Goal: Transaction & Acquisition: Purchase product/service

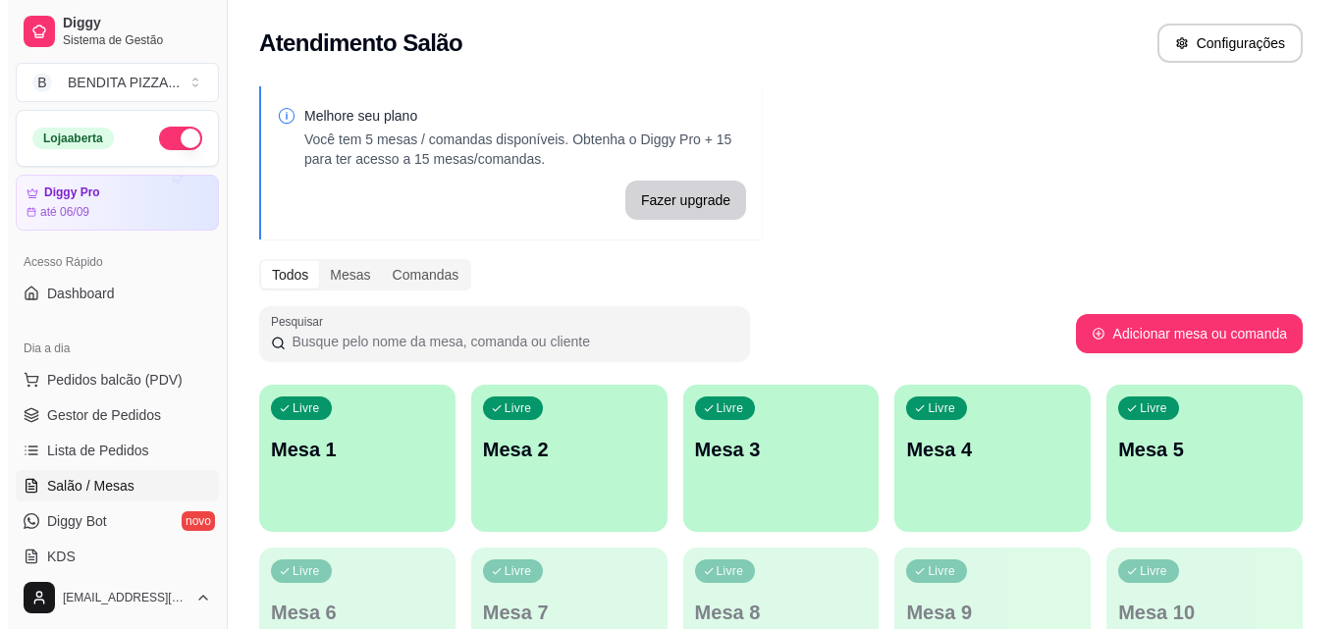
scroll to position [257, 0]
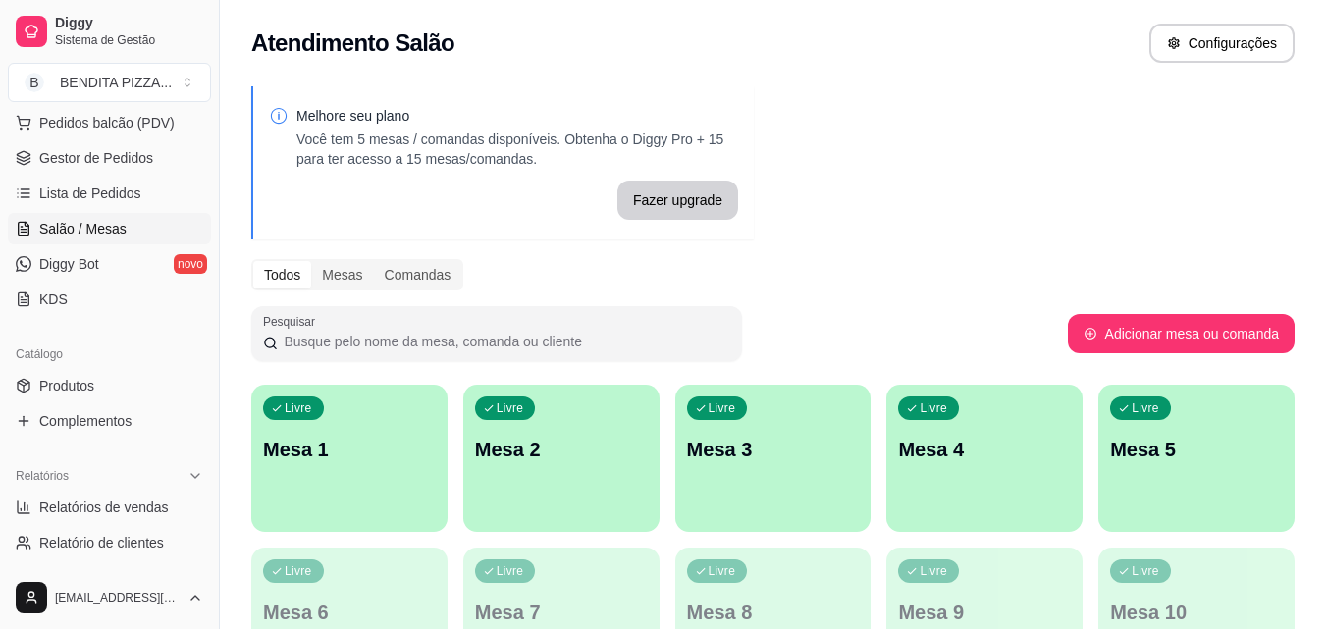
click at [365, 479] on div "Livre Mesa 1" at bounding box center [349, 447] width 196 height 124
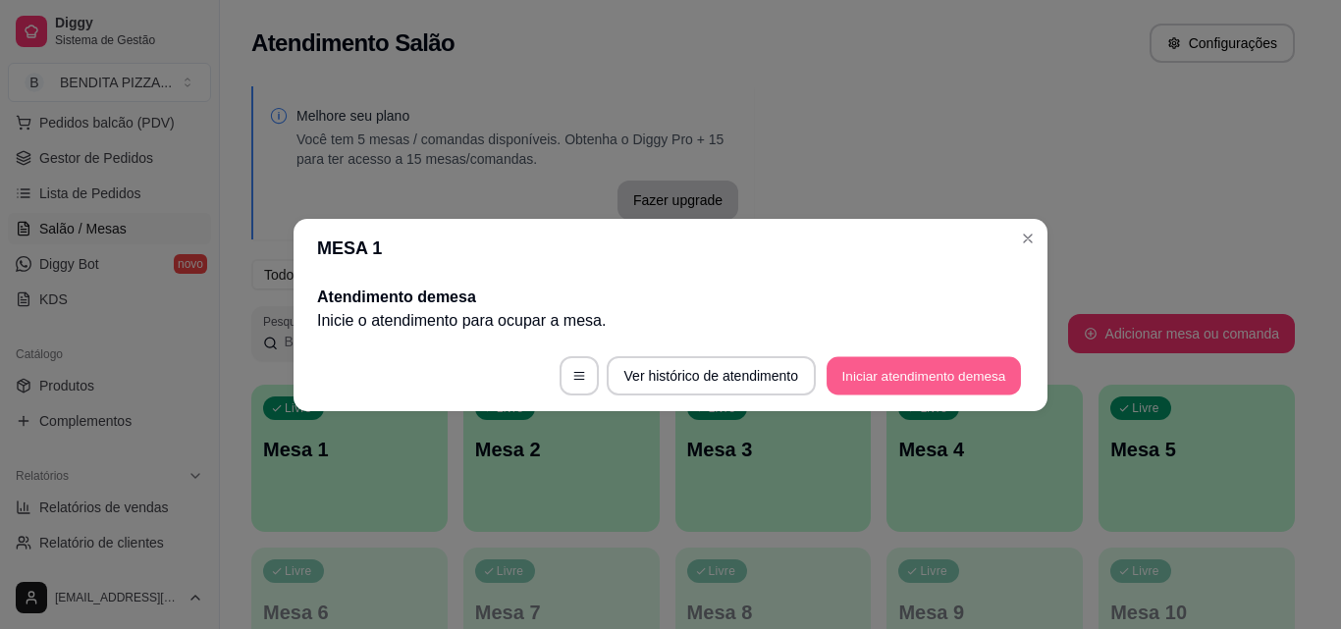
click at [953, 373] on button "Iniciar atendimento de mesa" at bounding box center [924, 375] width 194 height 38
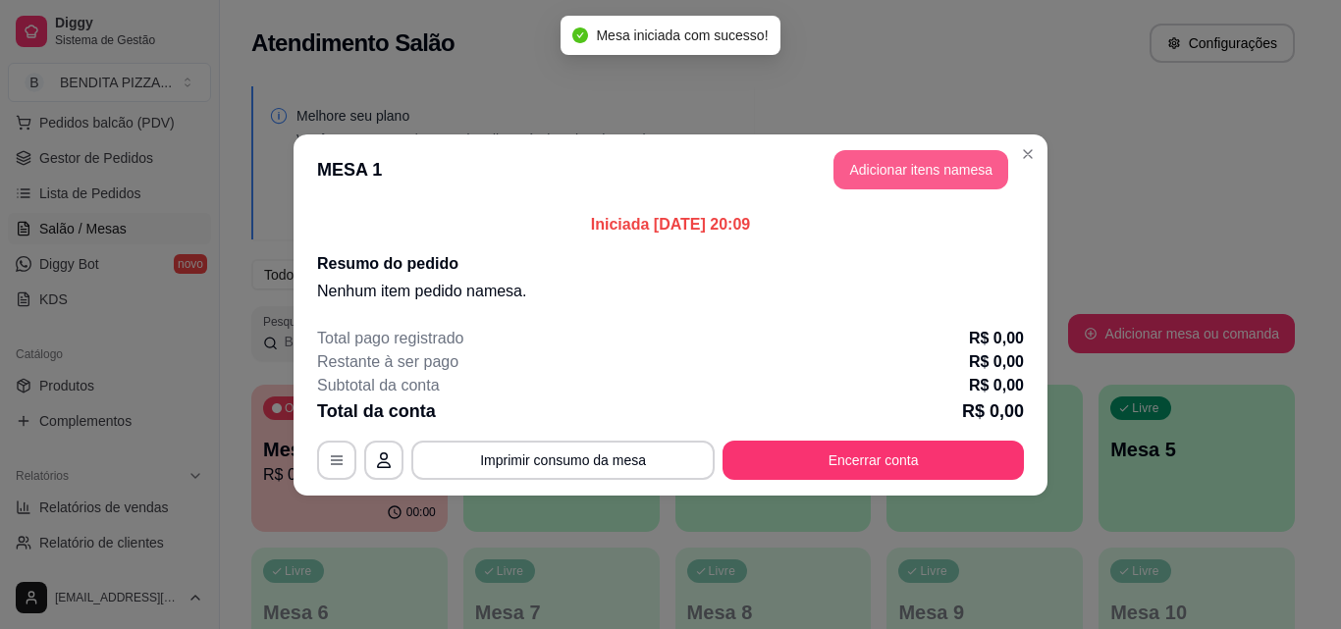
click at [905, 159] on button "Adicionar itens na mesa" at bounding box center [920, 169] width 175 height 39
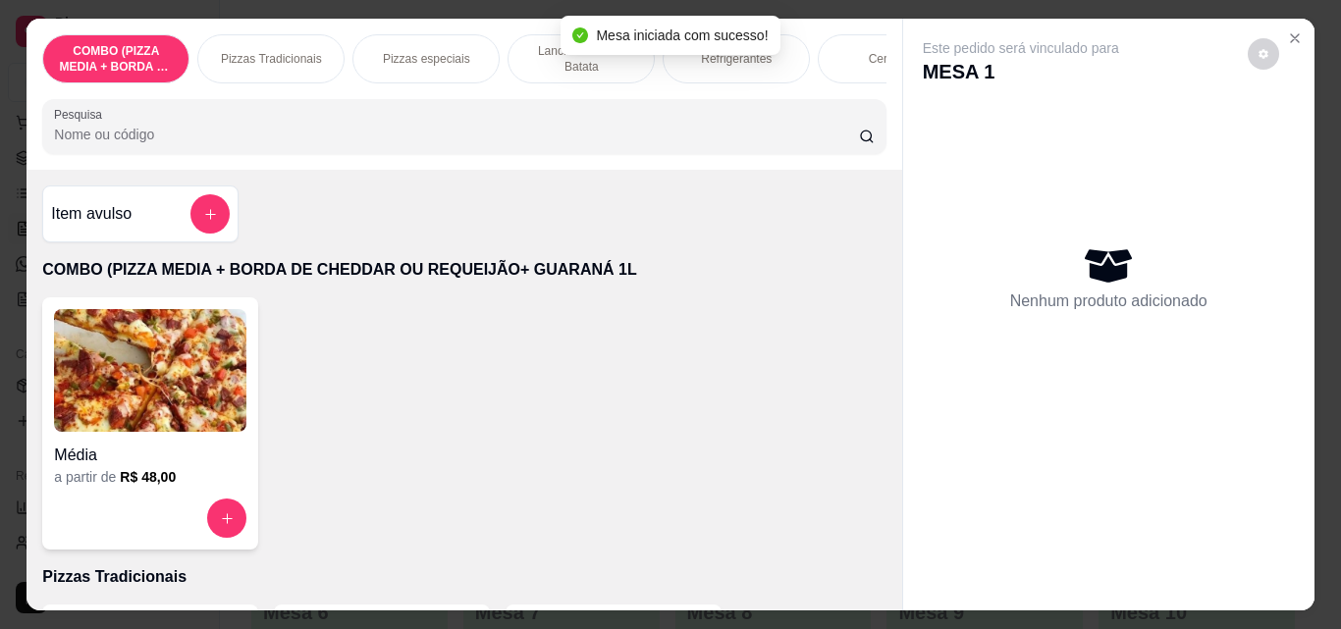
click at [299, 56] on p "Pizzas Tradicionais" at bounding box center [271, 59] width 101 height 16
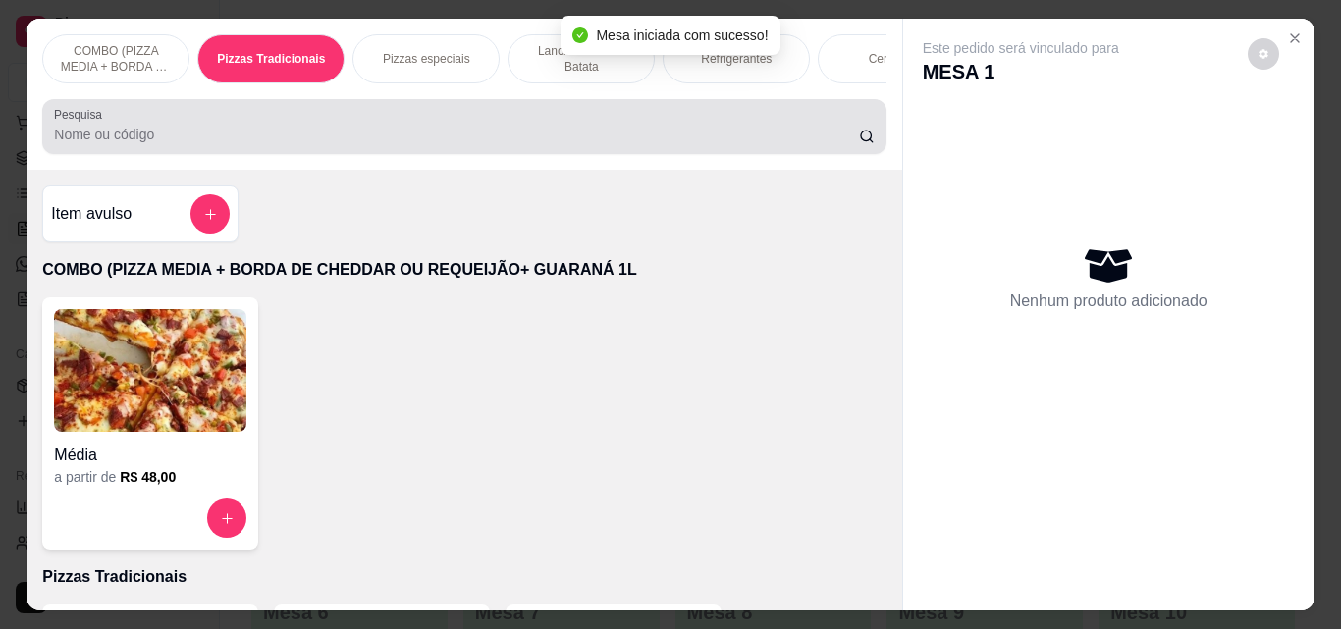
scroll to position [51, 0]
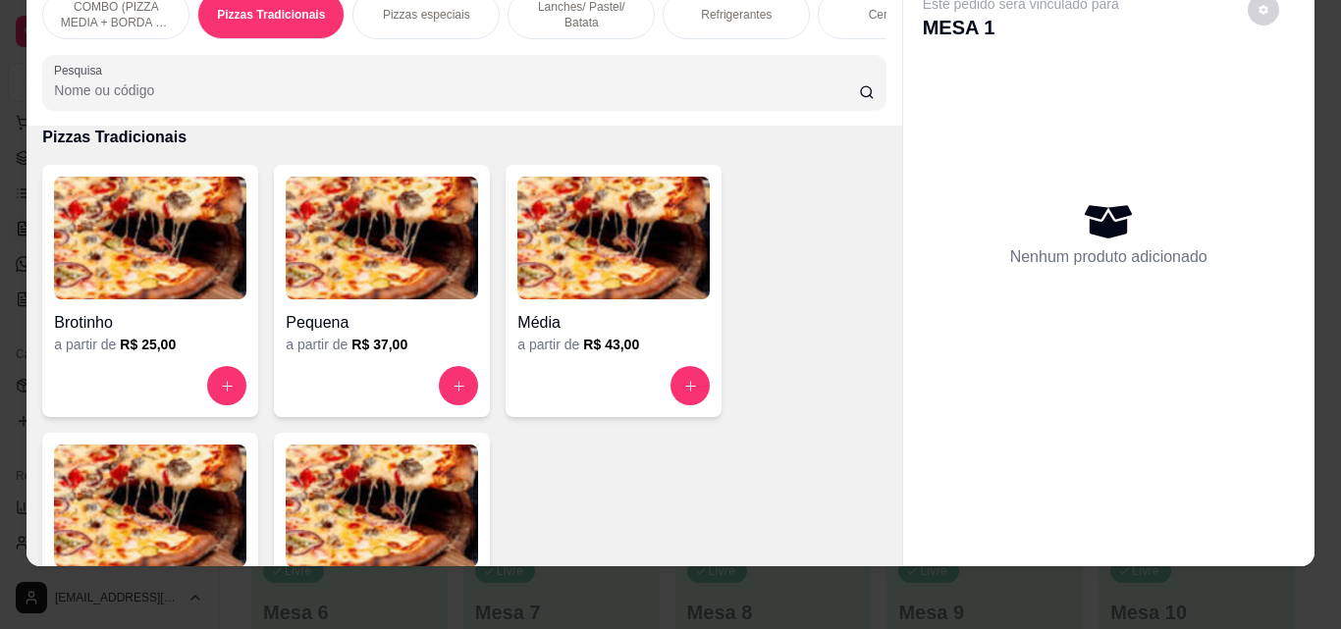
click at [216, 476] on img at bounding box center [150, 506] width 192 height 123
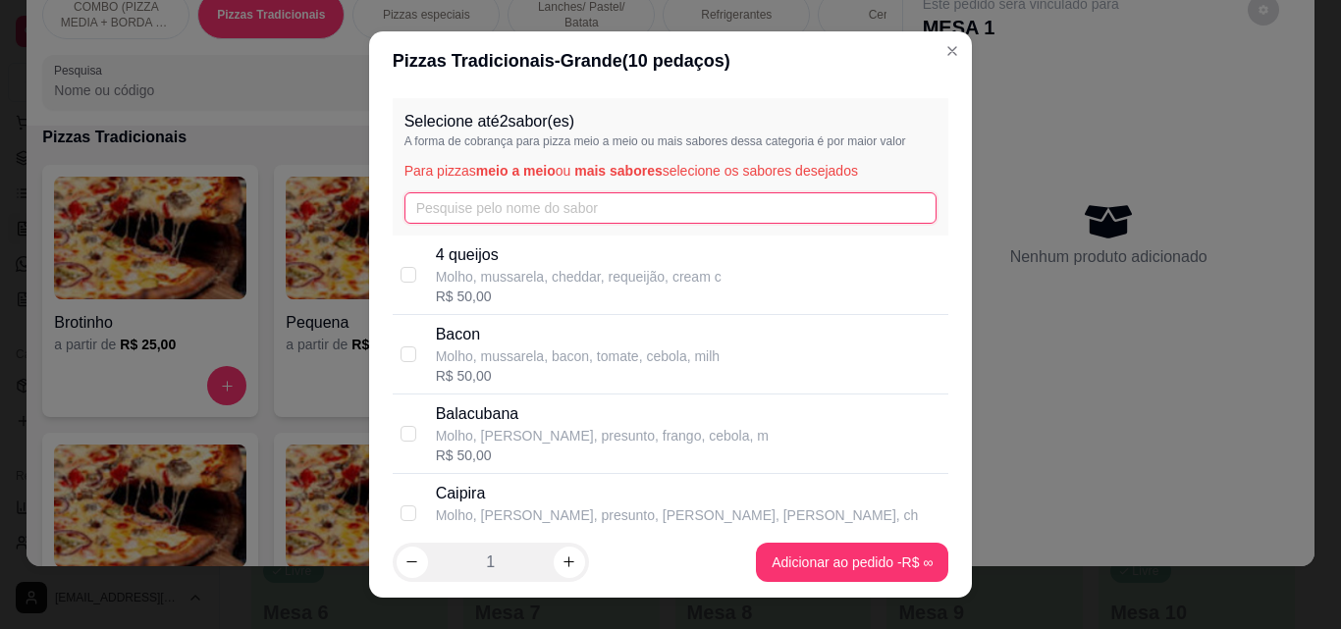
click at [541, 214] on input "text" at bounding box center [670, 207] width 533 height 31
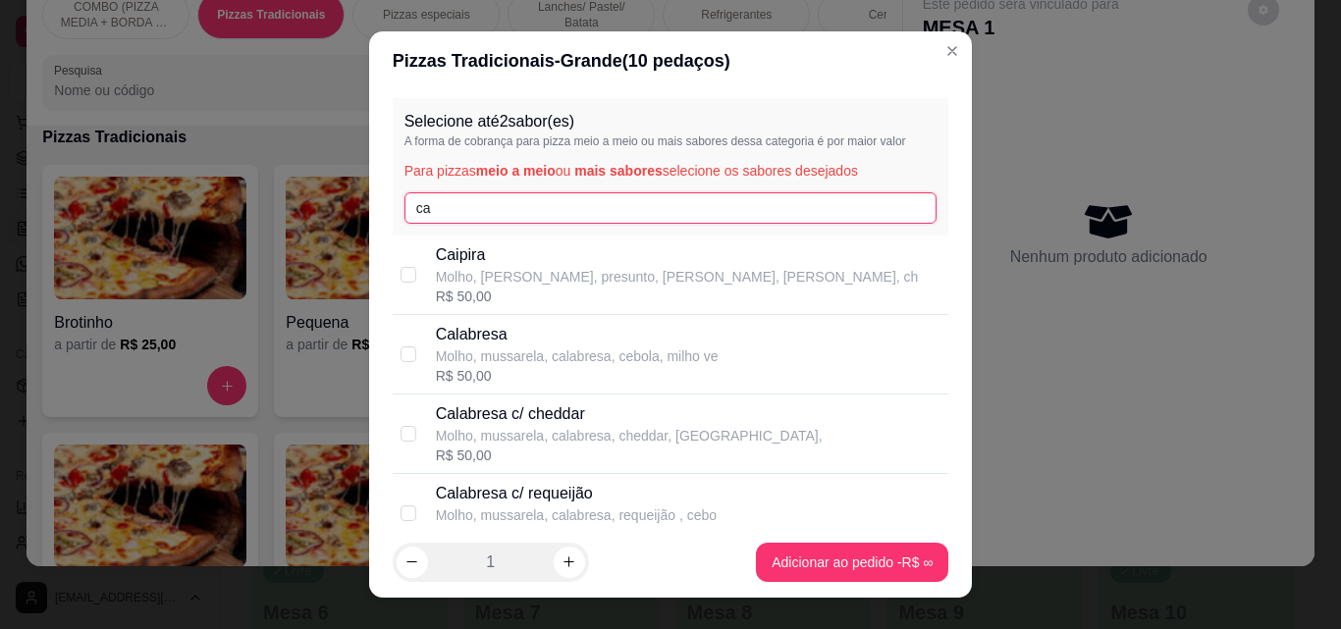
type input "ca"
click at [500, 388] on div "Calabresa Molho, mussarela, calabresa, cebola, milho ve R$ 50,00" at bounding box center [671, 355] width 557 height 80
checkbox input "true"
click at [482, 220] on input "ca" at bounding box center [670, 207] width 533 height 31
type input "c"
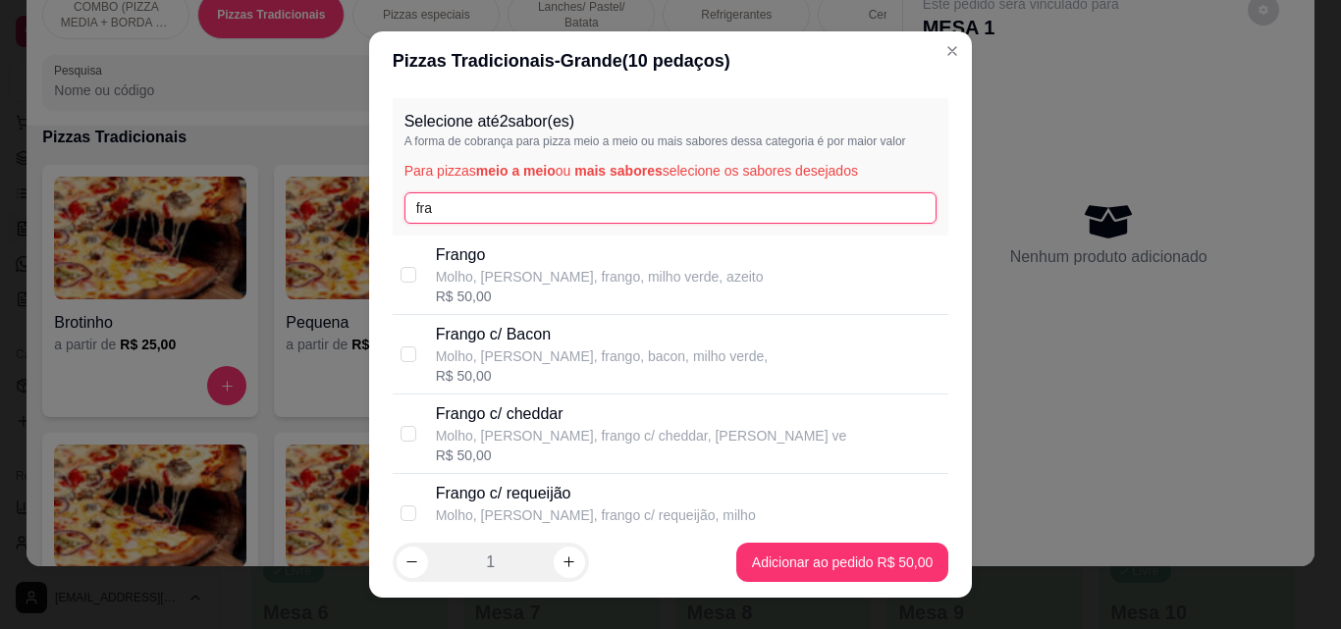
type input "fra"
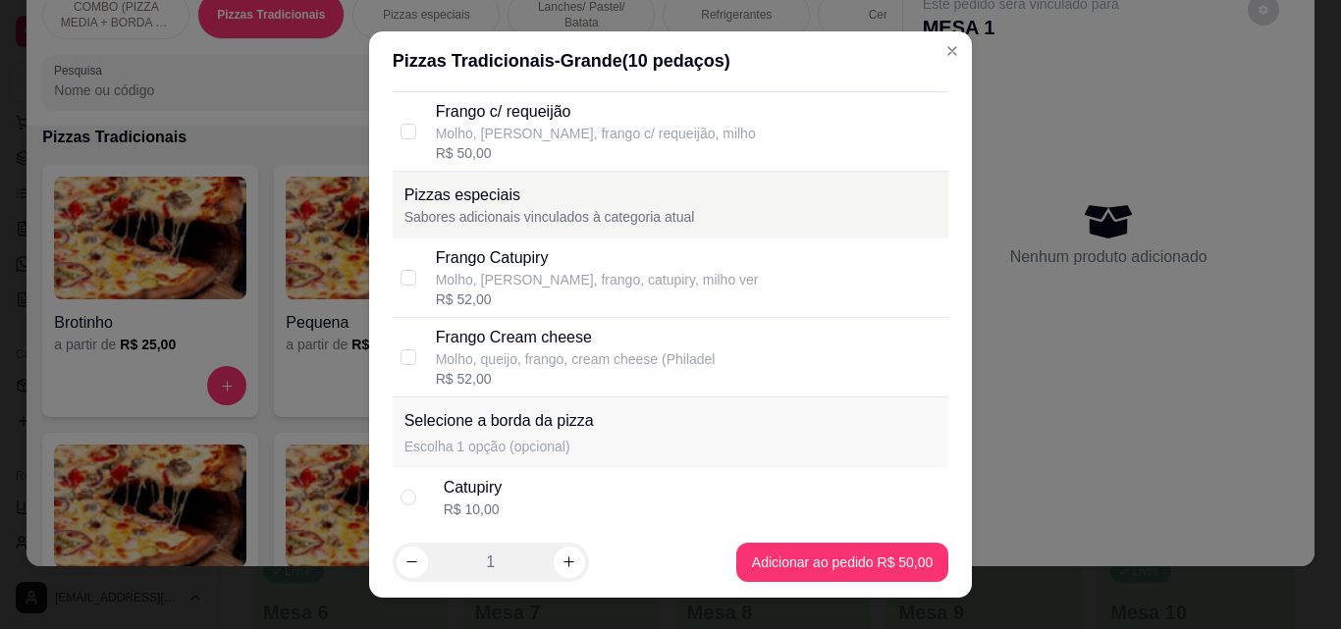
click at [550, 283] on div "Molho, [PERSON_NAME], frango, catupiry, milho ver" at bounding box center [597, 280] width 323 height 20
checkbox input "true"
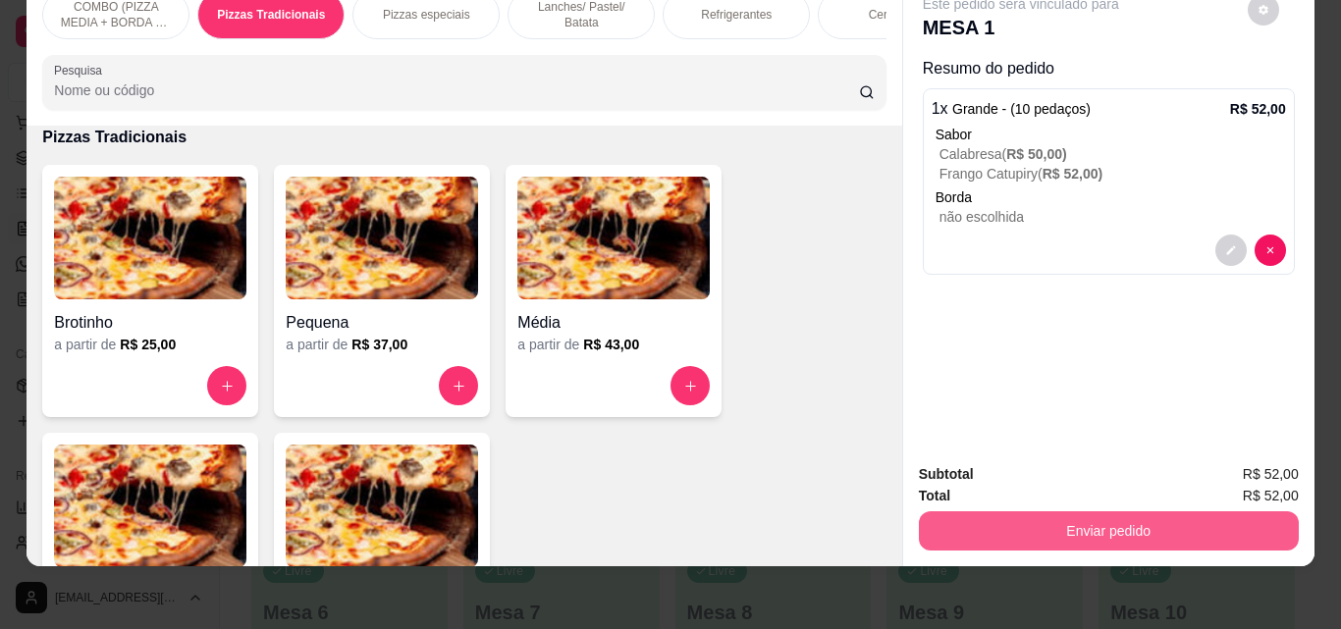
click at [1045, 516] on button "Enviar pedido" at bounding box center [1109, 530] width 380 height 39
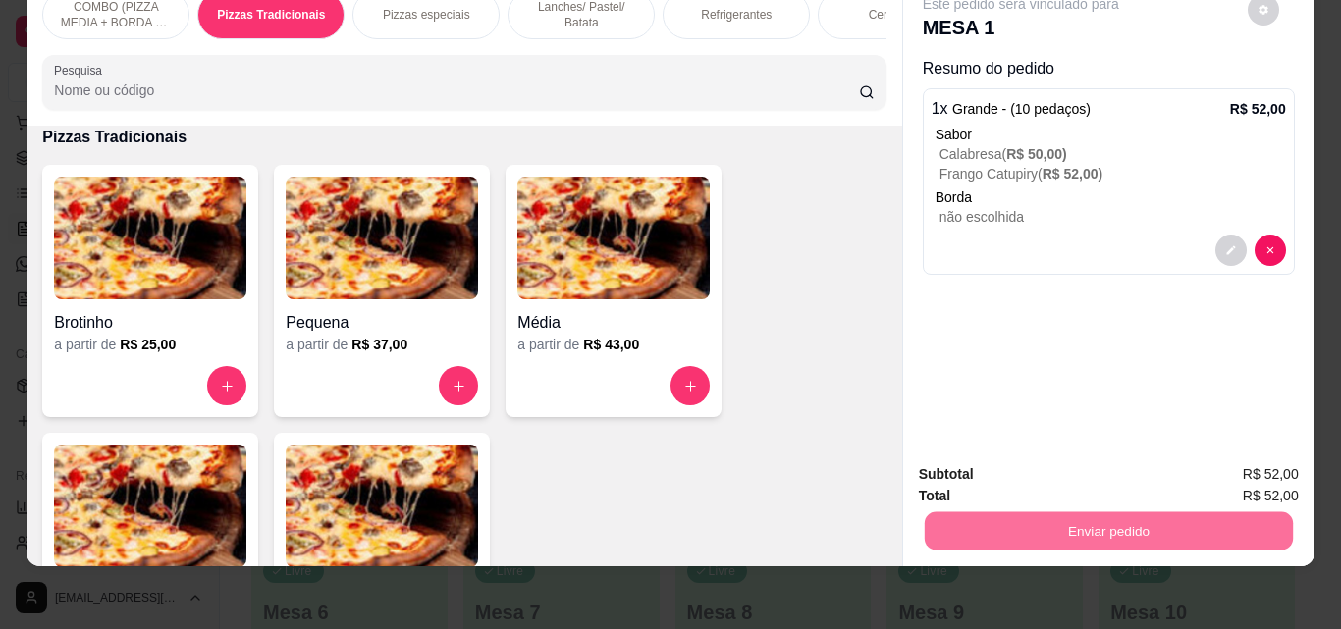
click at [1009, 459] on button "Não registrar e enviar pedido" at bounding box center [1043, 468] width 198 height 36
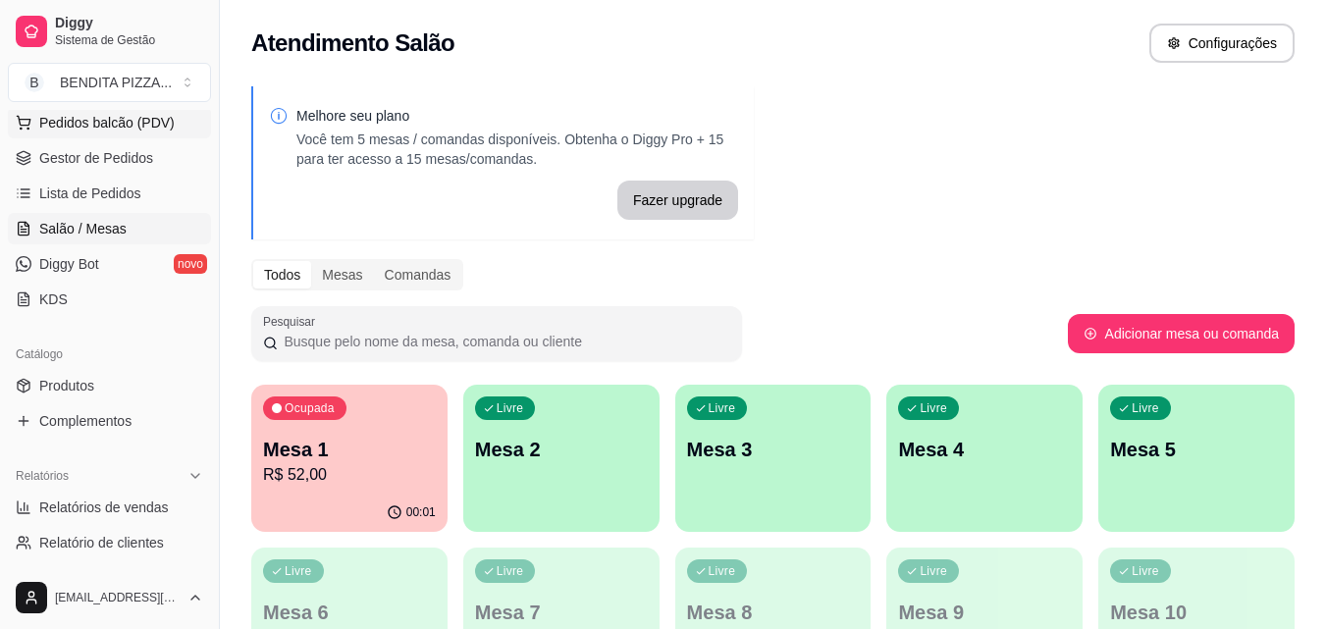
click at [122, 129] on span "Pedidos balcão (PDV)" at bounding box center [106, 123] width 135 height 20
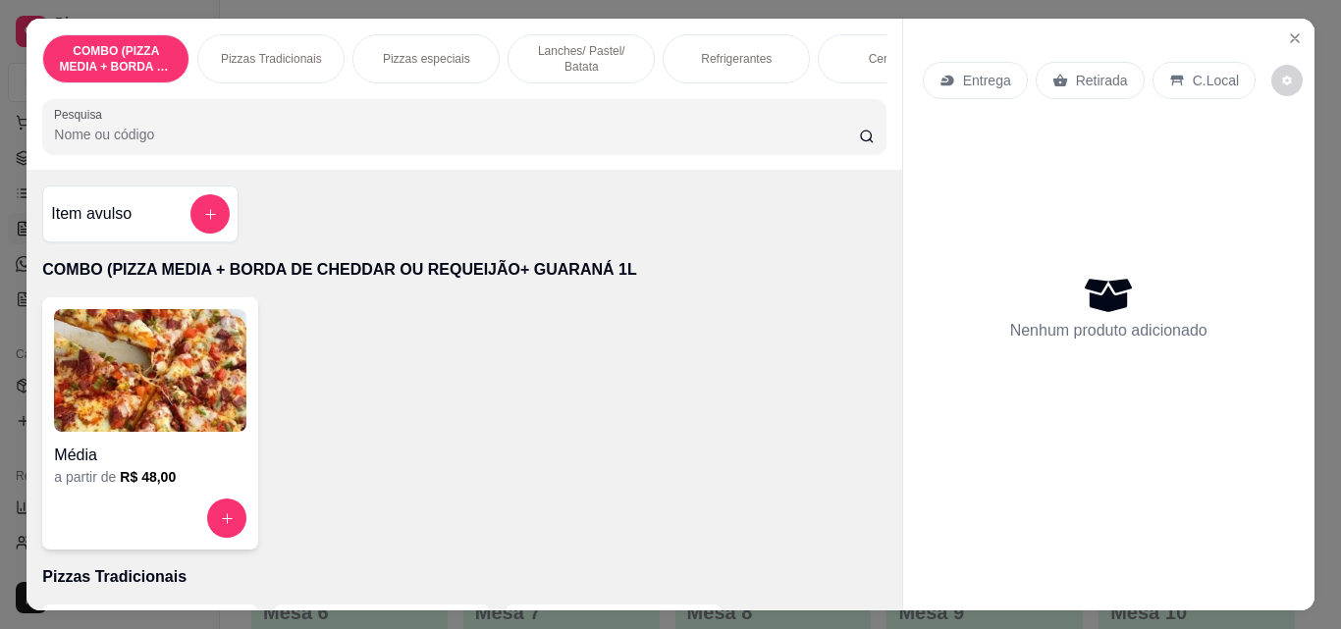
click at [275, 51] on p "Pizzas Tradicionais" at bounding box center [271, 59] width 101 height 16
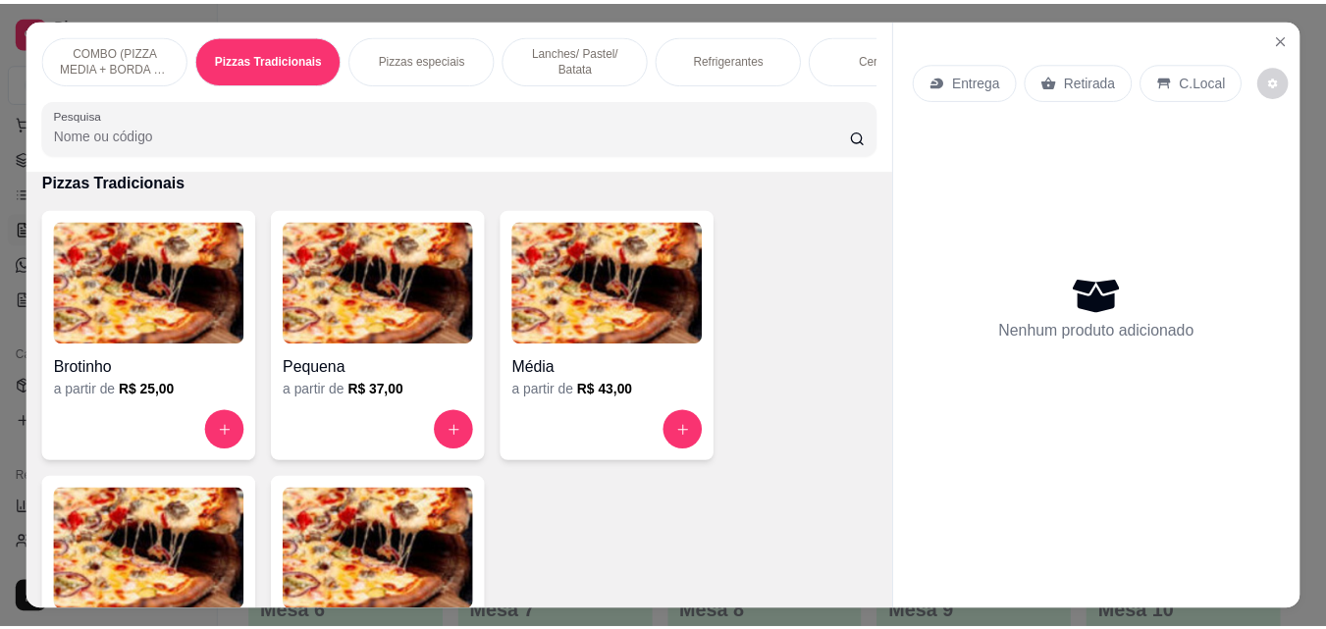
scroll to position [51, 0]
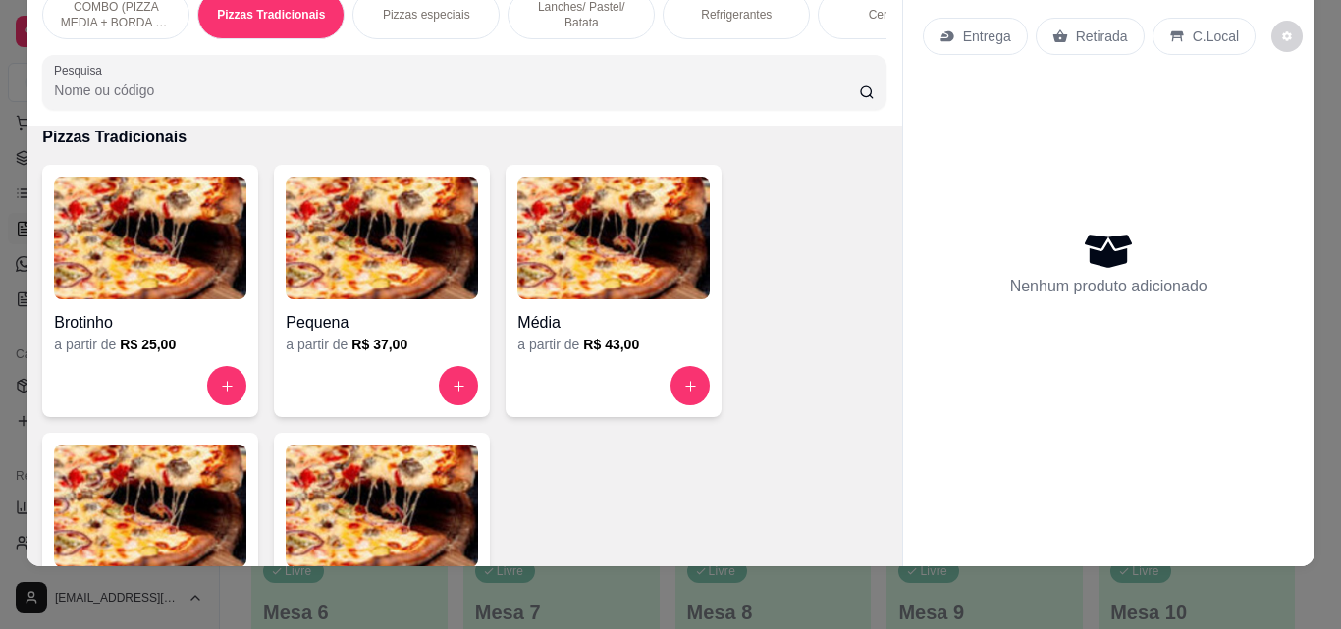
click at [448, 490] on img at bounding box center [382, 506] width 192 height 123
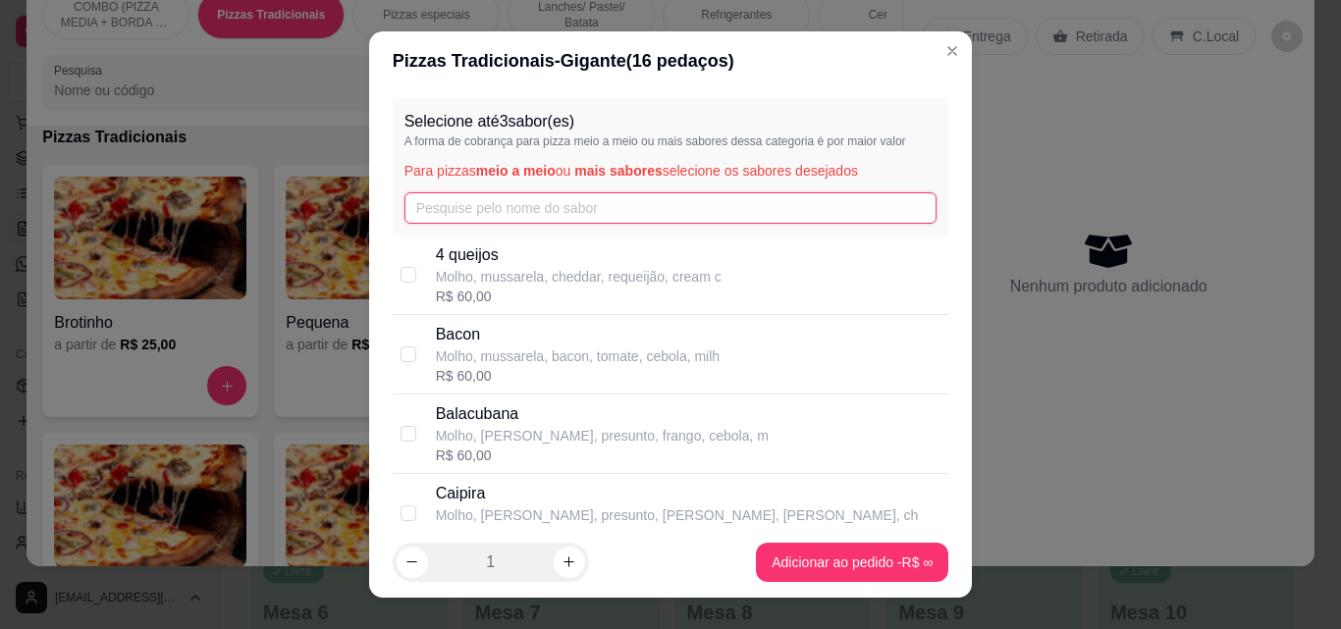
click at [514, 201] on input "text" at bounding box center [670, 207] width 533 height 31
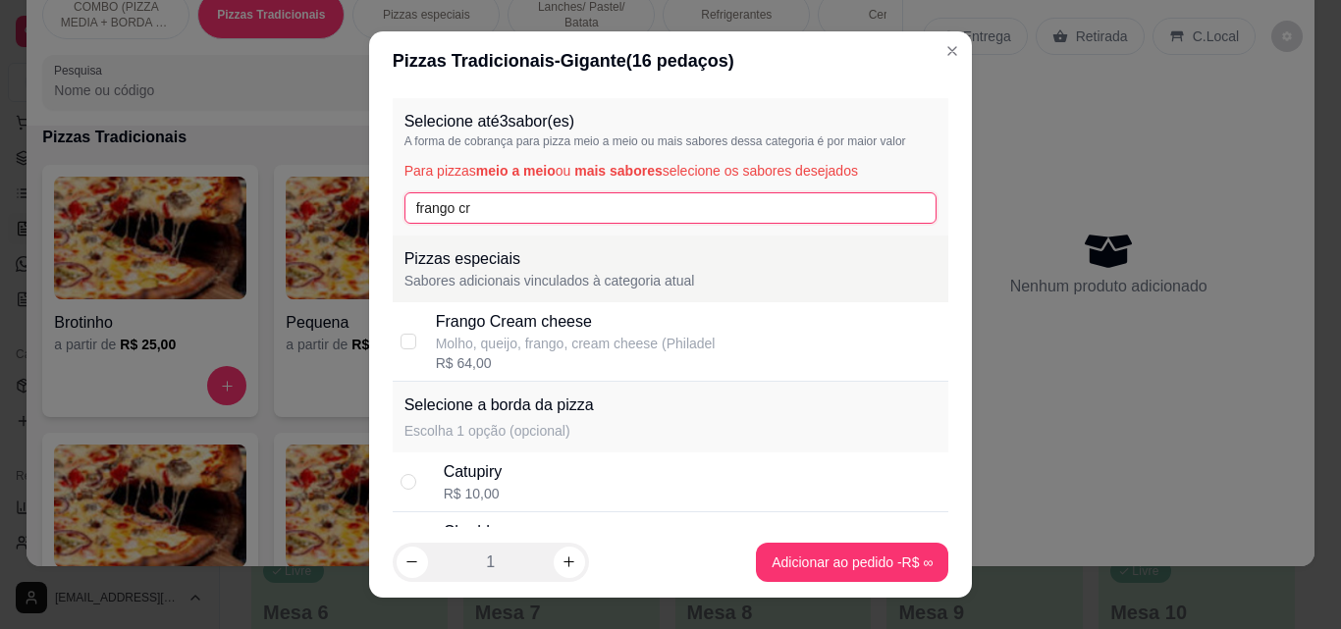
type input "frango cr"
click at [535, 332] on div "Frango Cream cheese" at bounding box center [576, 322] width 280 height 24
checkbox input "true"
click at [538, 214] on input "frango cr" at bounding box center [670, 207] width 533 height 31
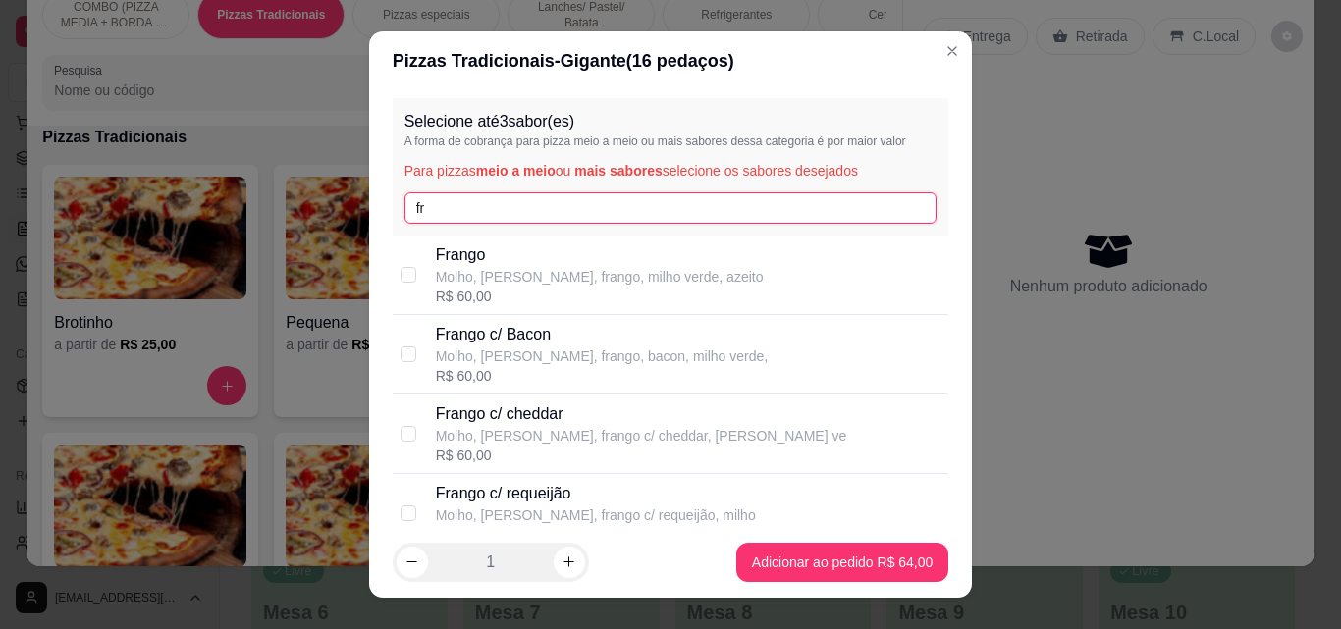
type input "f"
type input "ca"
click at [658, 335] on p "Calabresa" at bounding box center [577, 335] width 283 height 24
checkbox input "true"
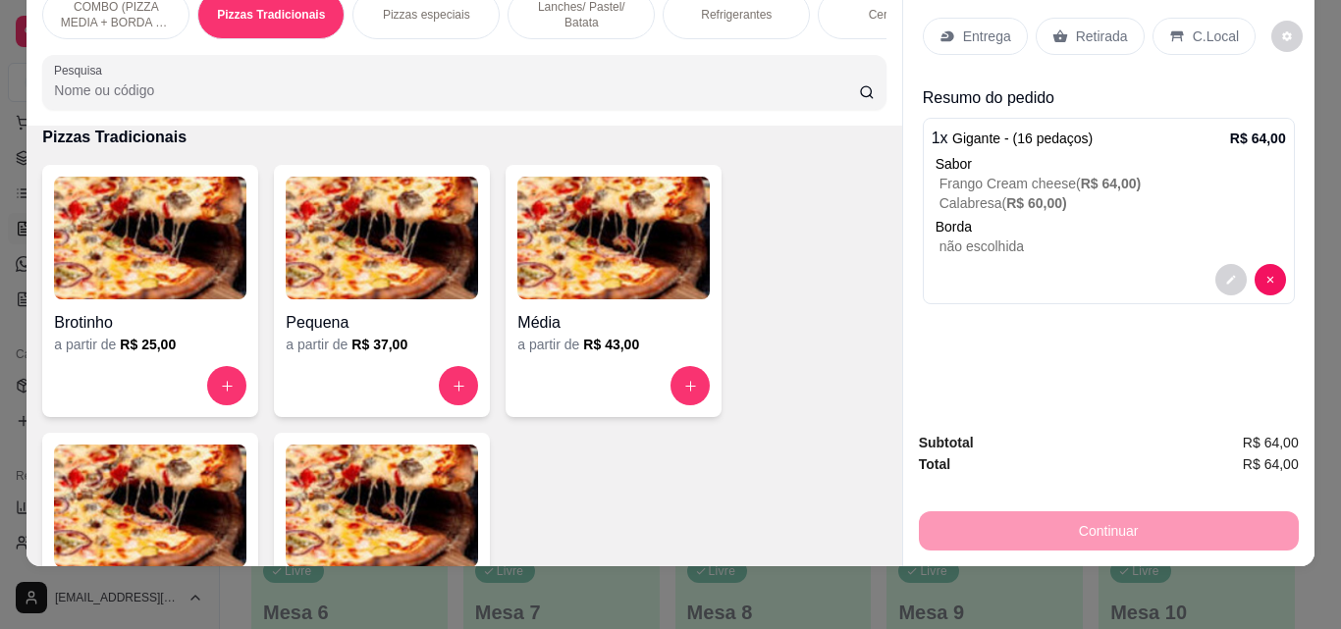
click at [968, 27] on p "Entrega" at bounding box center [987, 37] width 48 height 20
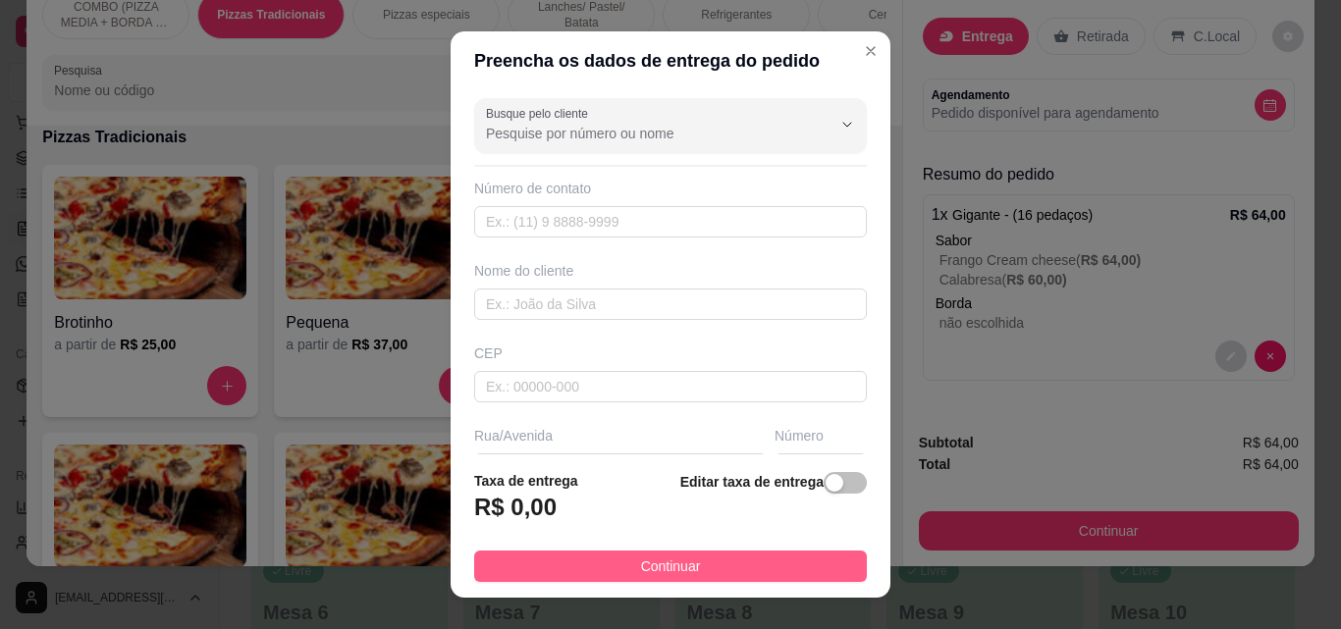
click at [769, 559] on button "Continuar" at bounding box center [670, 566] width 393 height 31
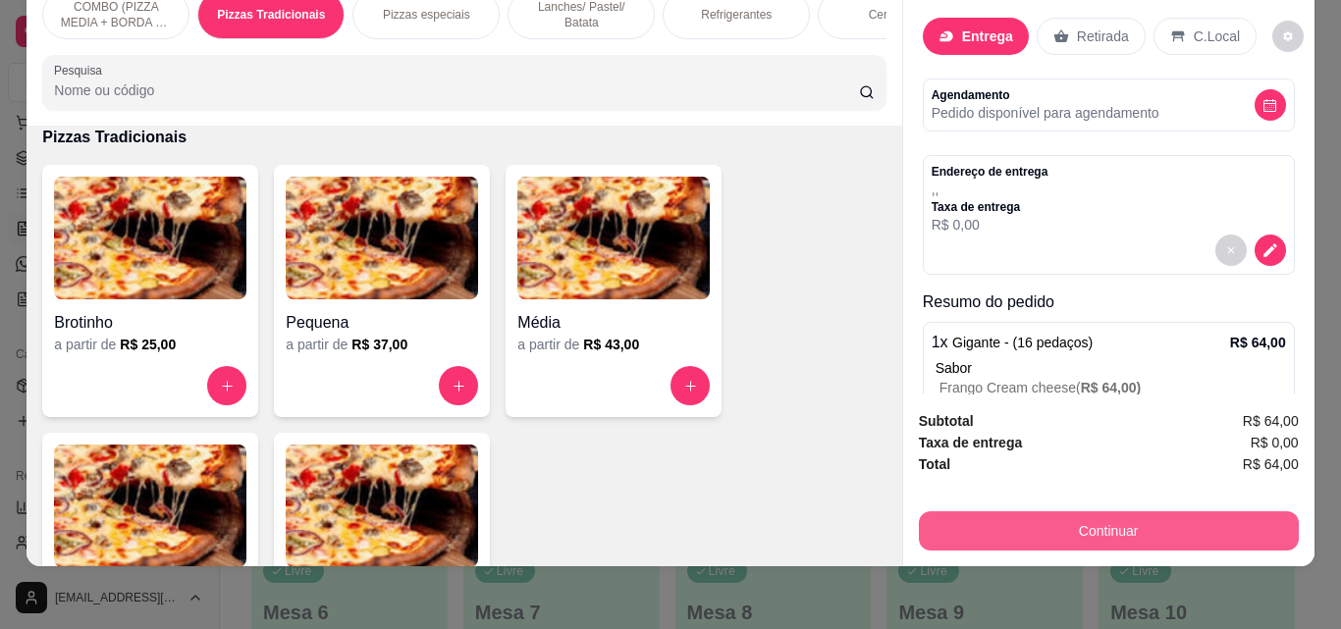
click at [1058, 523] on button "Continuar" at bounding box center [1109, 530] width 380 height 39
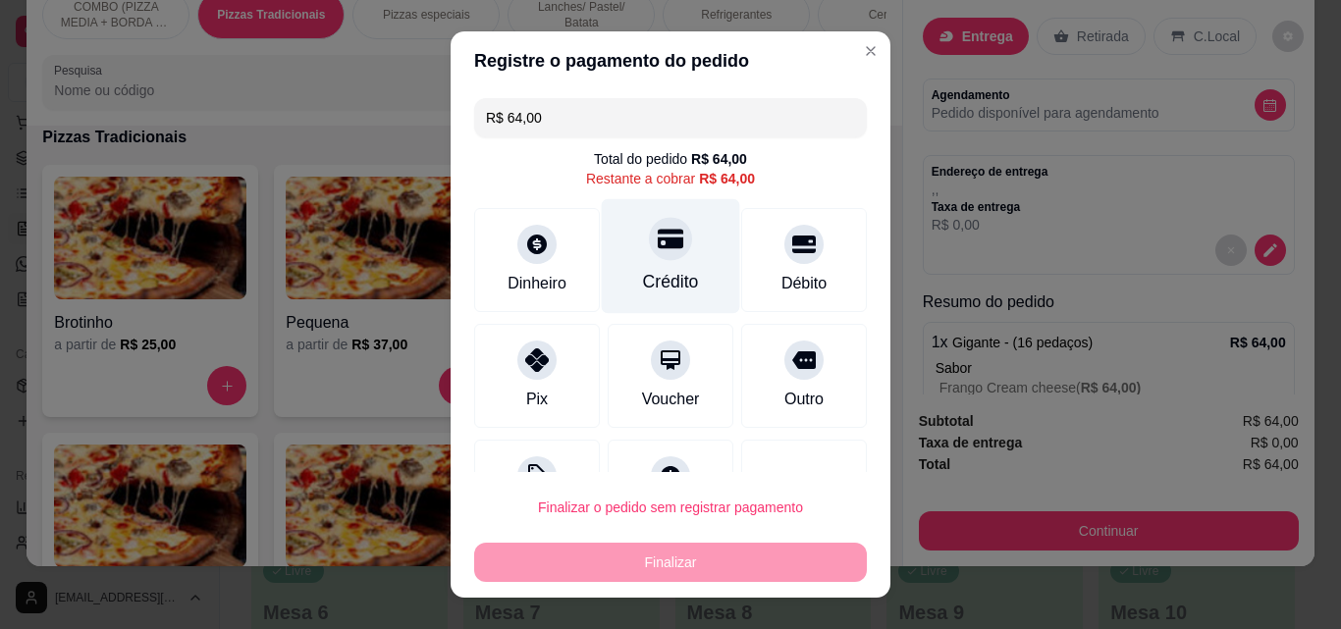
click at [659, 262] on div "Crédito" at bounding box center [671, 256] width 138 height 115
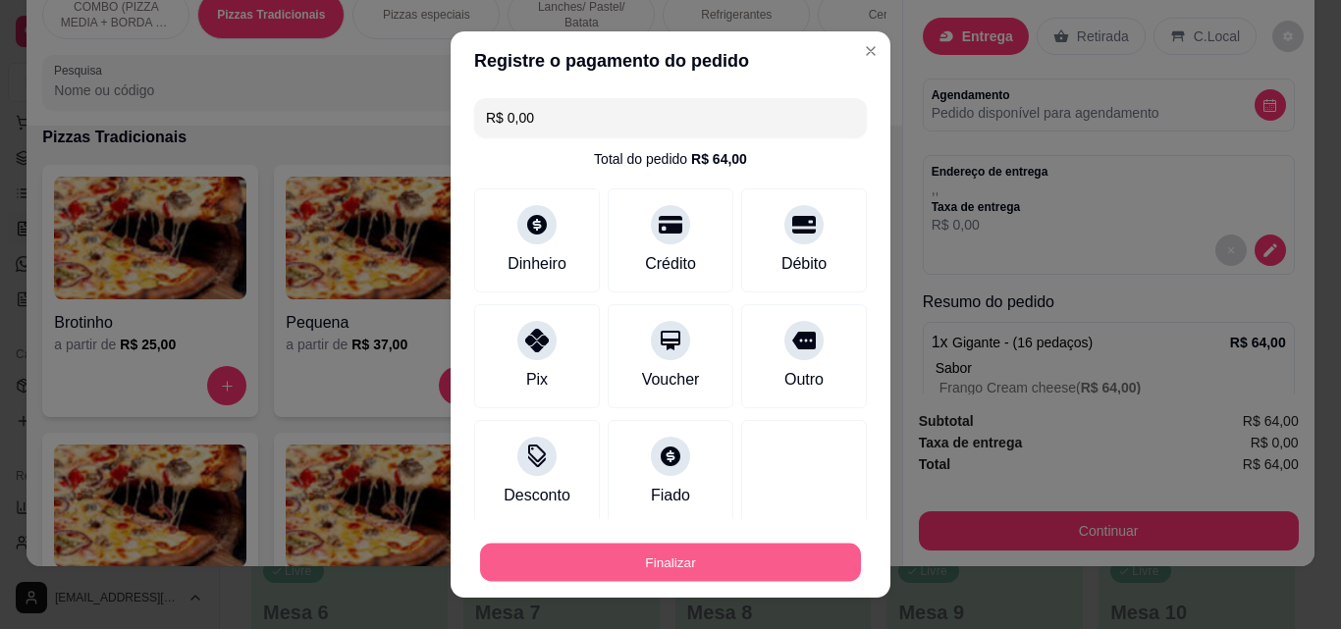
click at [729, 552] on button "Finalizar" at bounding box center [670, 563] width 381 height 38
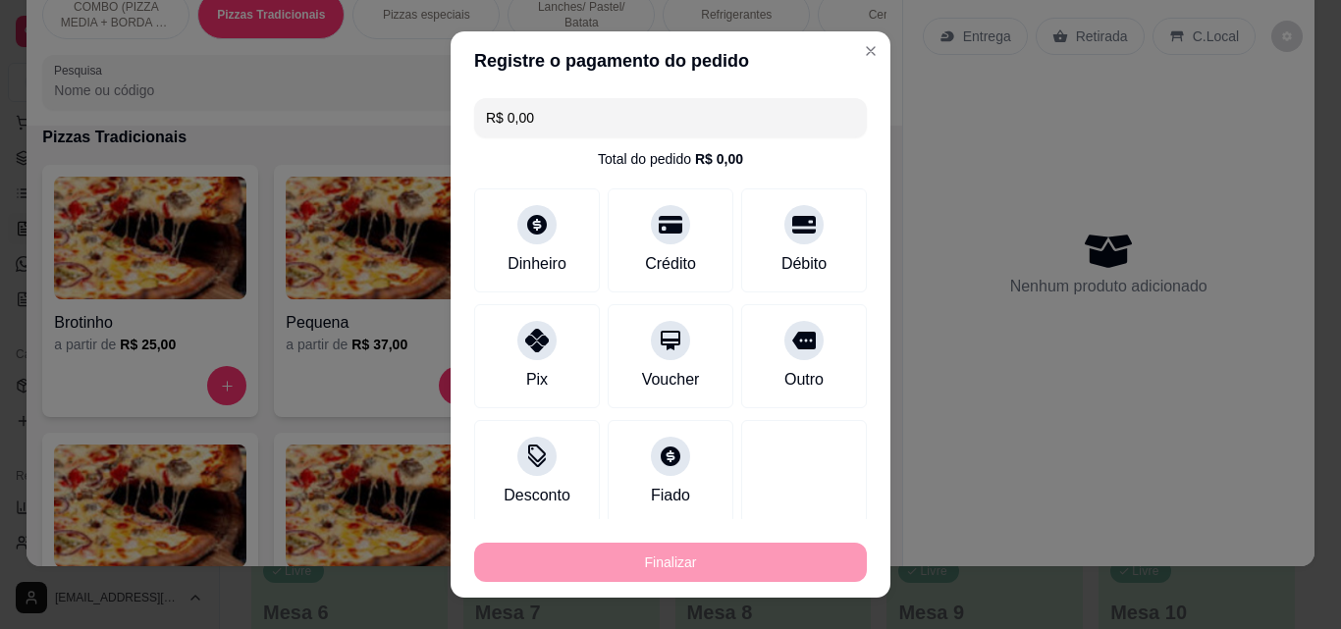
type input "-R$ 64,00"
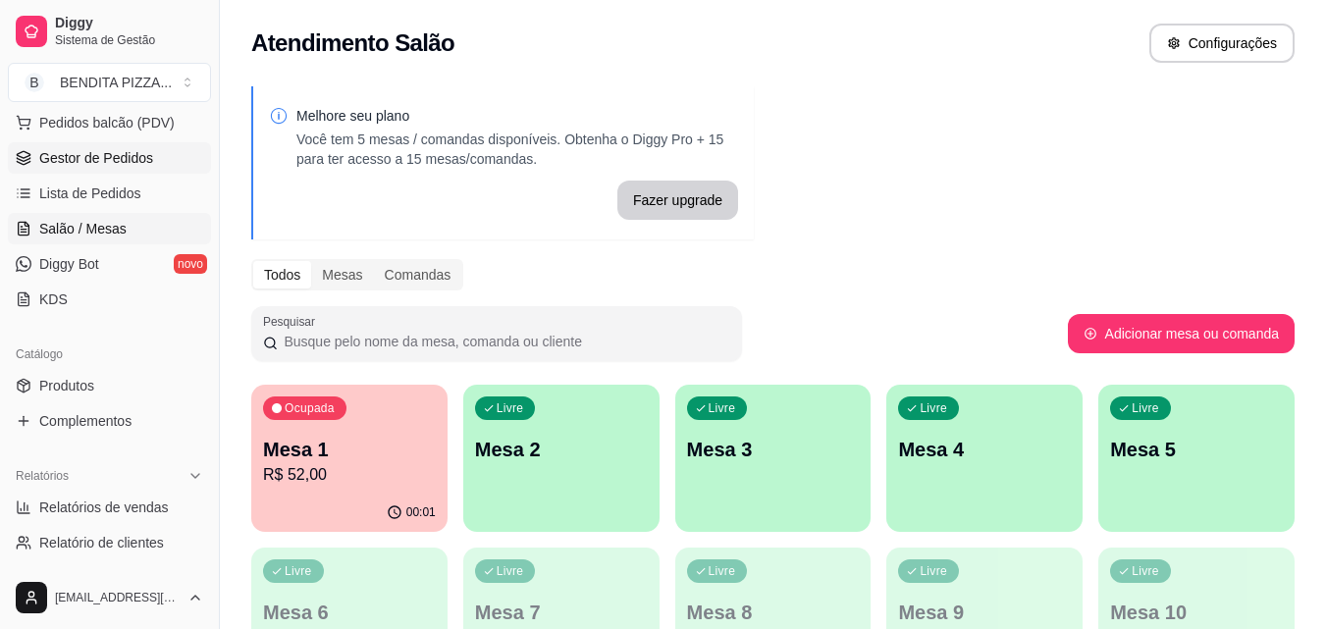
click at [146, 158] on span "Gestor de Pedidos" at bounding box center [96, 158] width 114 height 20
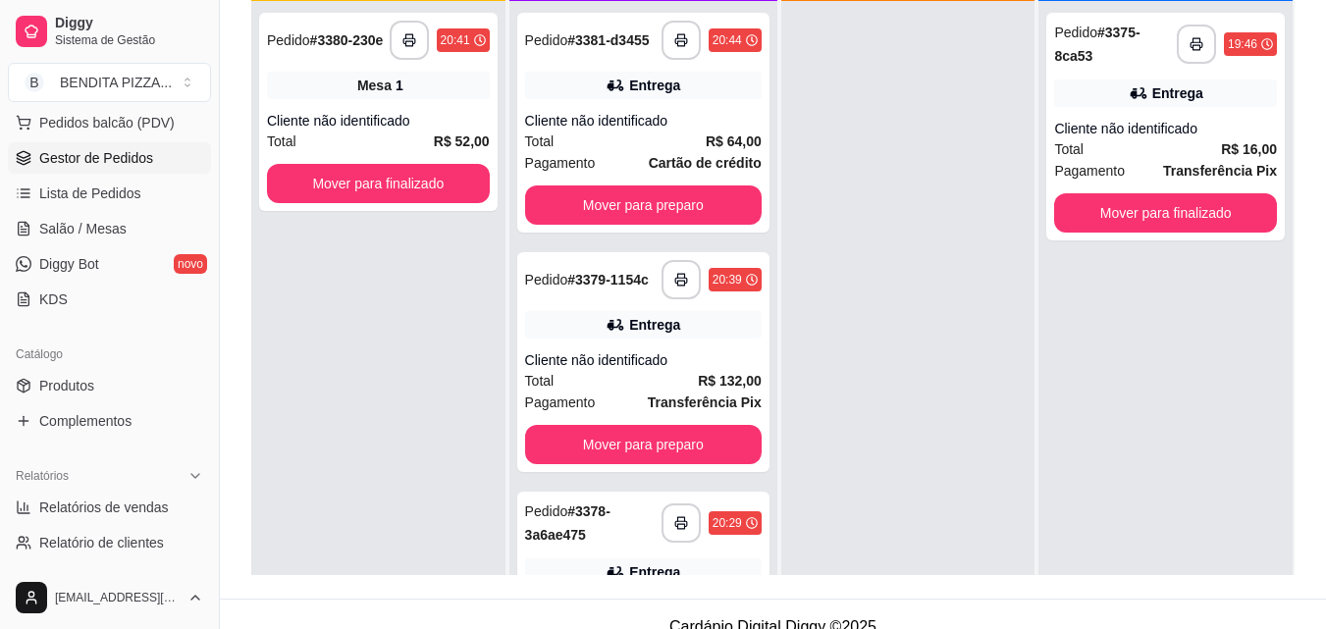
scroll to position [299, 0]
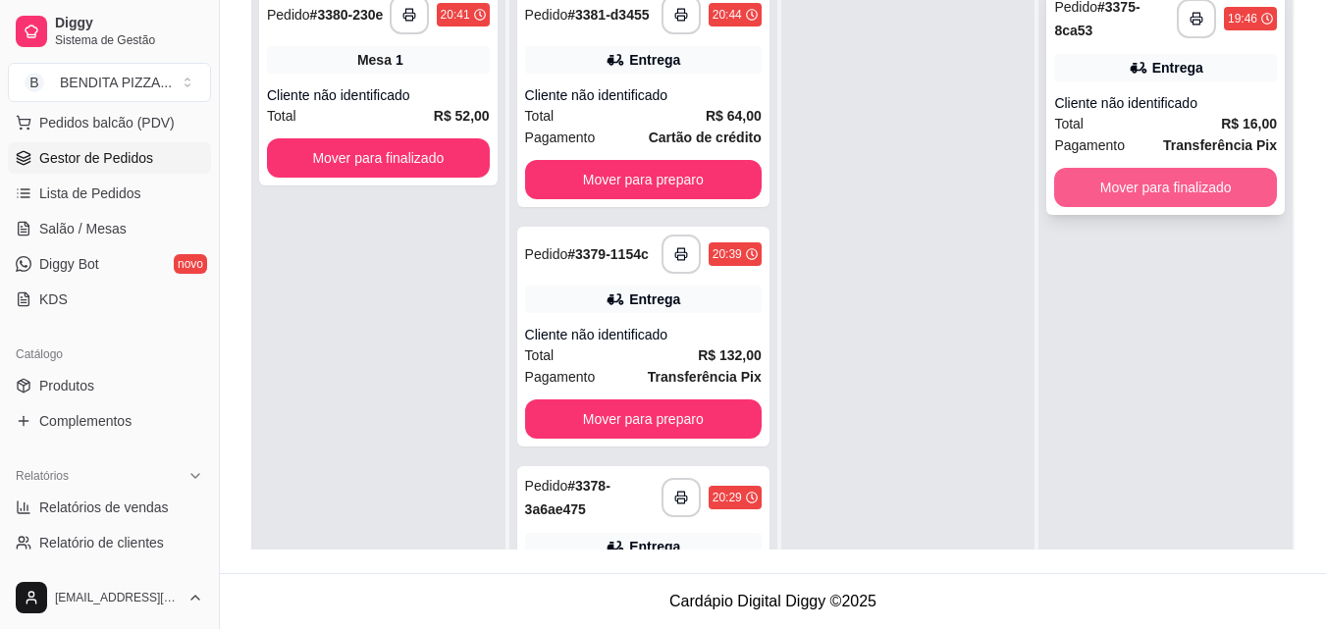
click at [1225, 188] on button "Mover para finalizado" at bounding box center [1165, 187] width 223 height 39
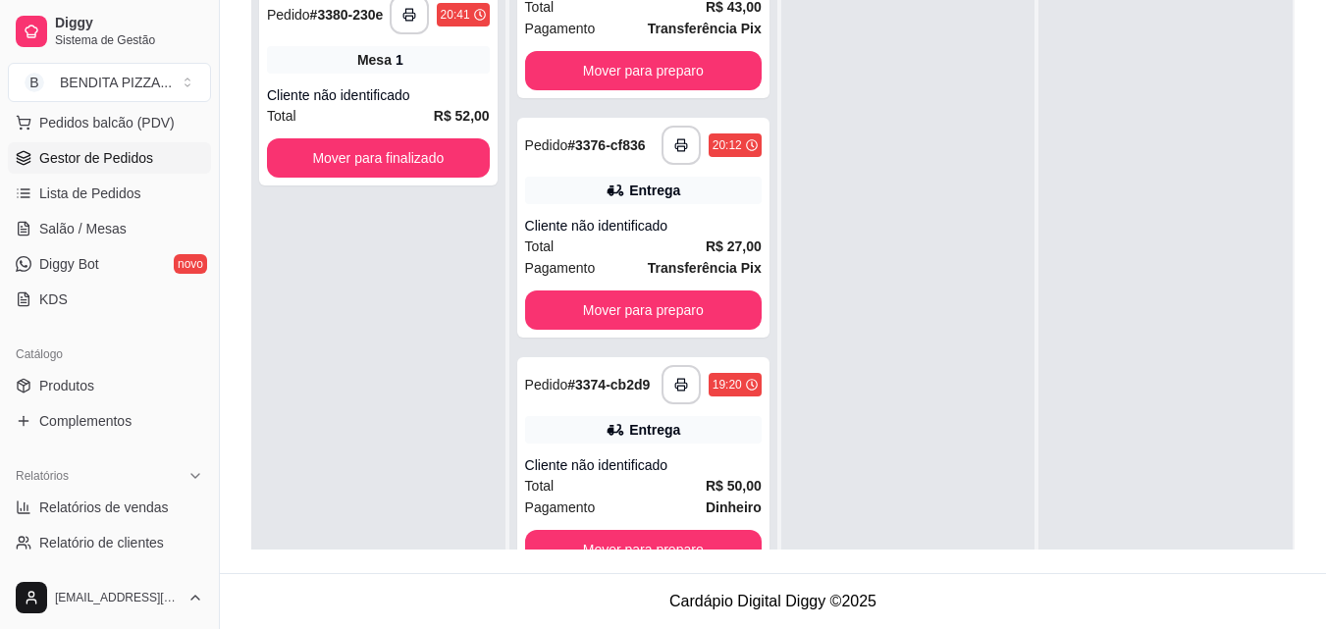
scroll to position [875, 0]
click at [654, 319] on button "Mover para preparo" at bounding box center [643, 310] width 237 height 39
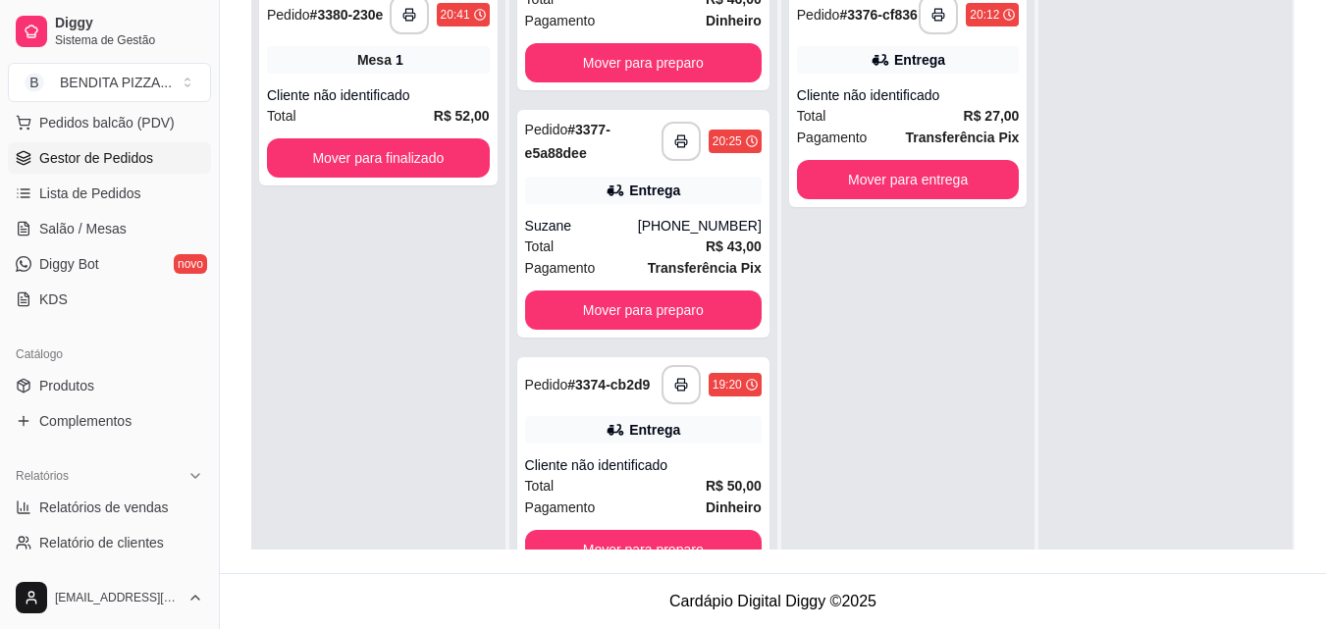
scroll to position [627, 0]
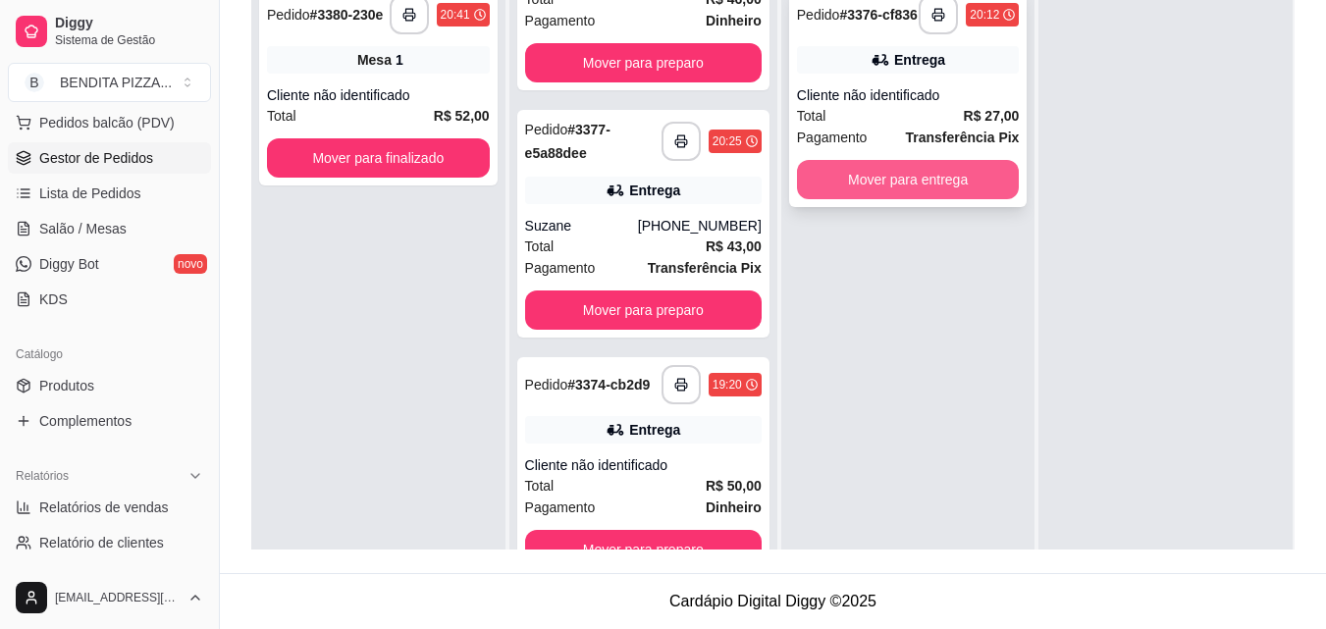
click at [892, 195] on button "Mover para entrega" at bounding box center [908, 179] width 223 height 39
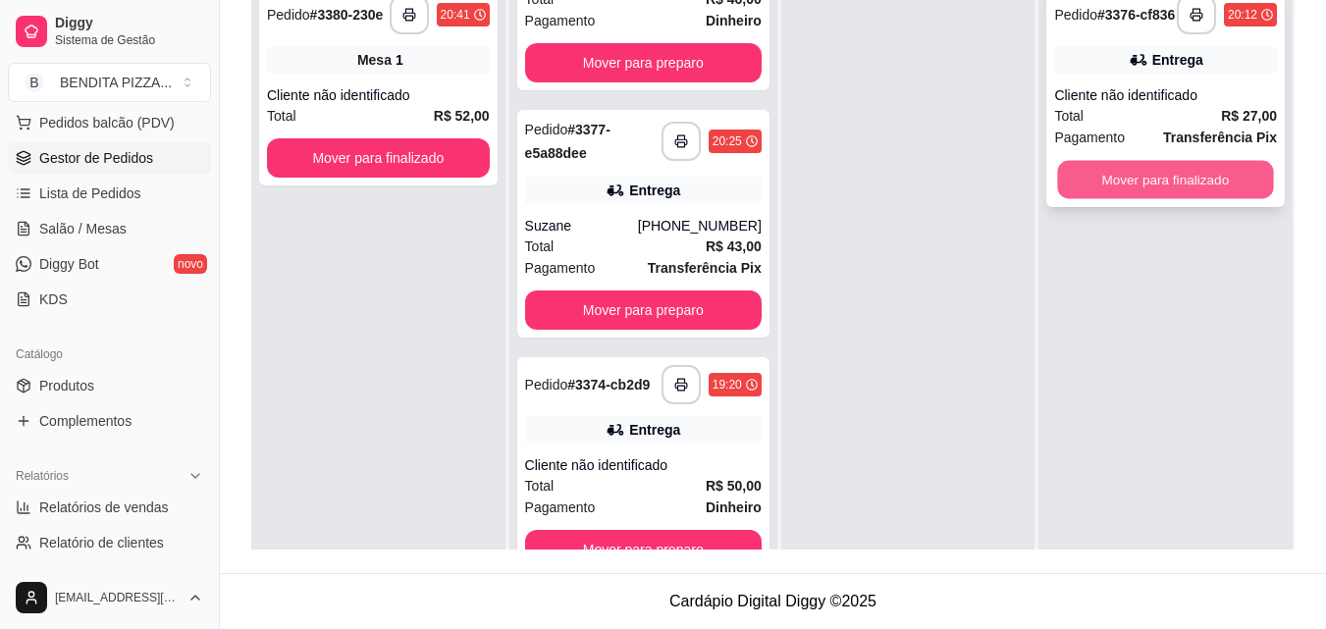
click at [1127, 171] on button "Mover para finalizado" at bounding box center [1166, 180] width 216 height 38
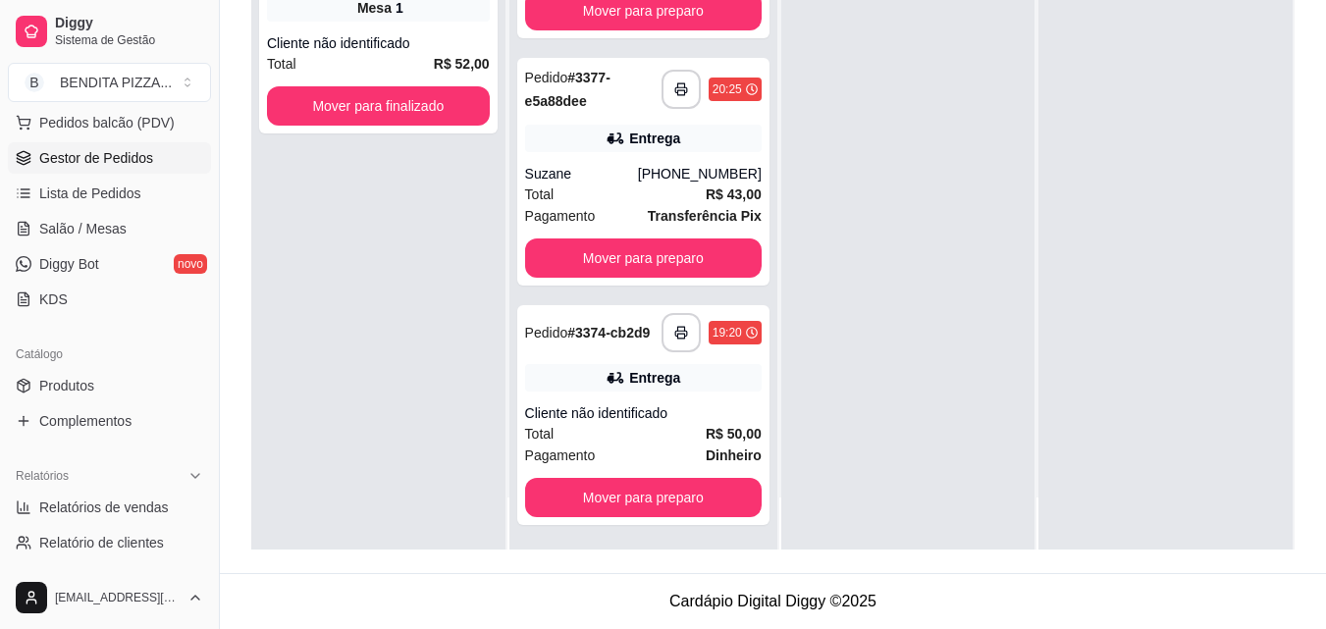
scroll to position [55, 0]
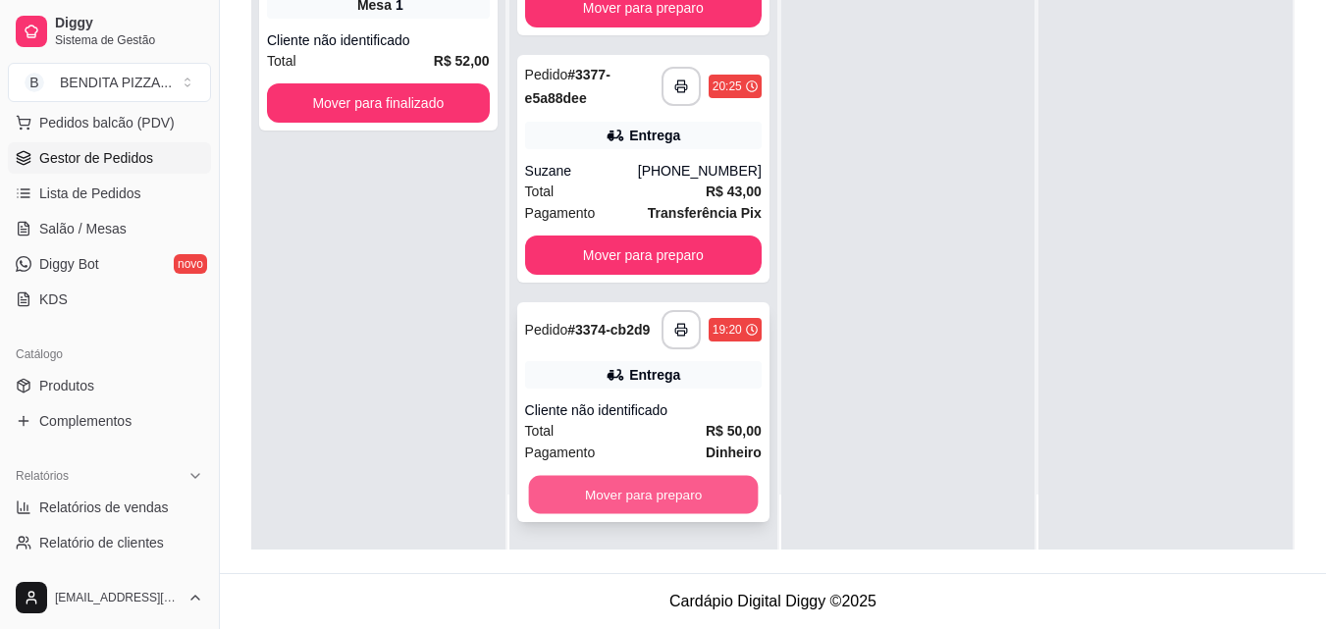
click at [675, 500] on button "Mover para preparo" at bounding box center [643, 495] width 230 height 38
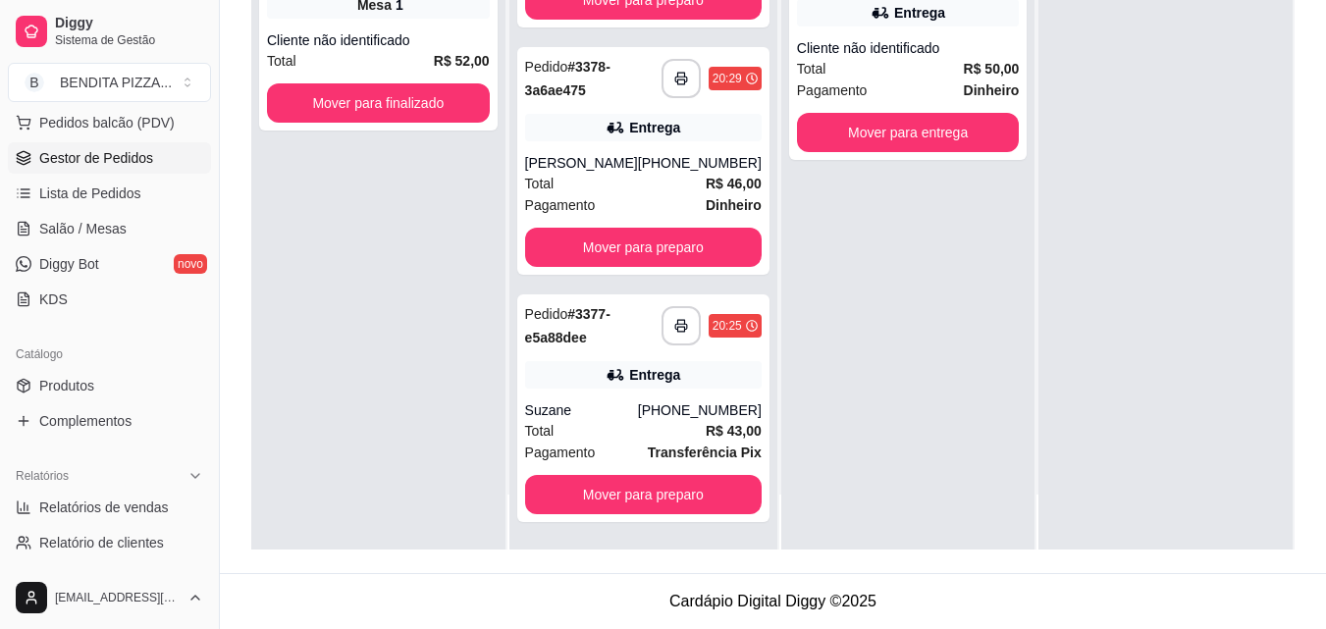
scroll to position [380, 0]
click at [976, 144] on button "Mover para entrega" at bounding box center [908, 133] width 216 height 38
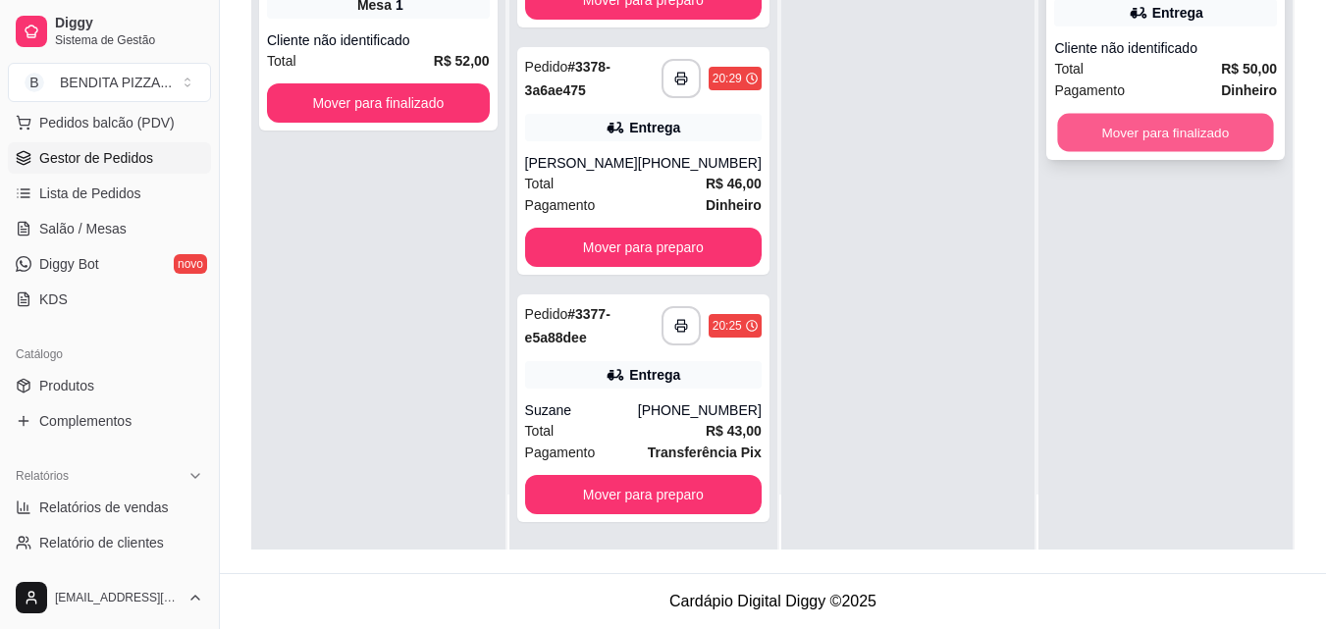
click at [1131, 132] on button "Mover para finalizado" at bounding box center [1166, 133] width 216 height 38
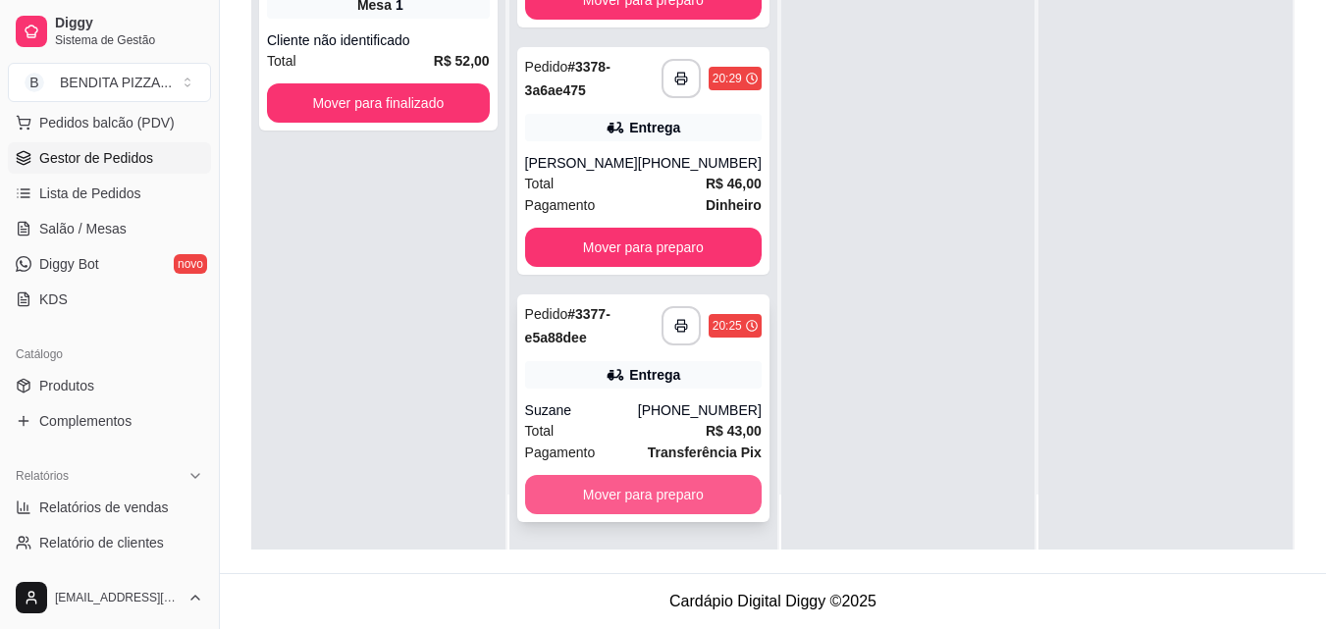
click at [703, 498] on button "Mover para preparo" at bounding box center [643, 494] width 237 height 39
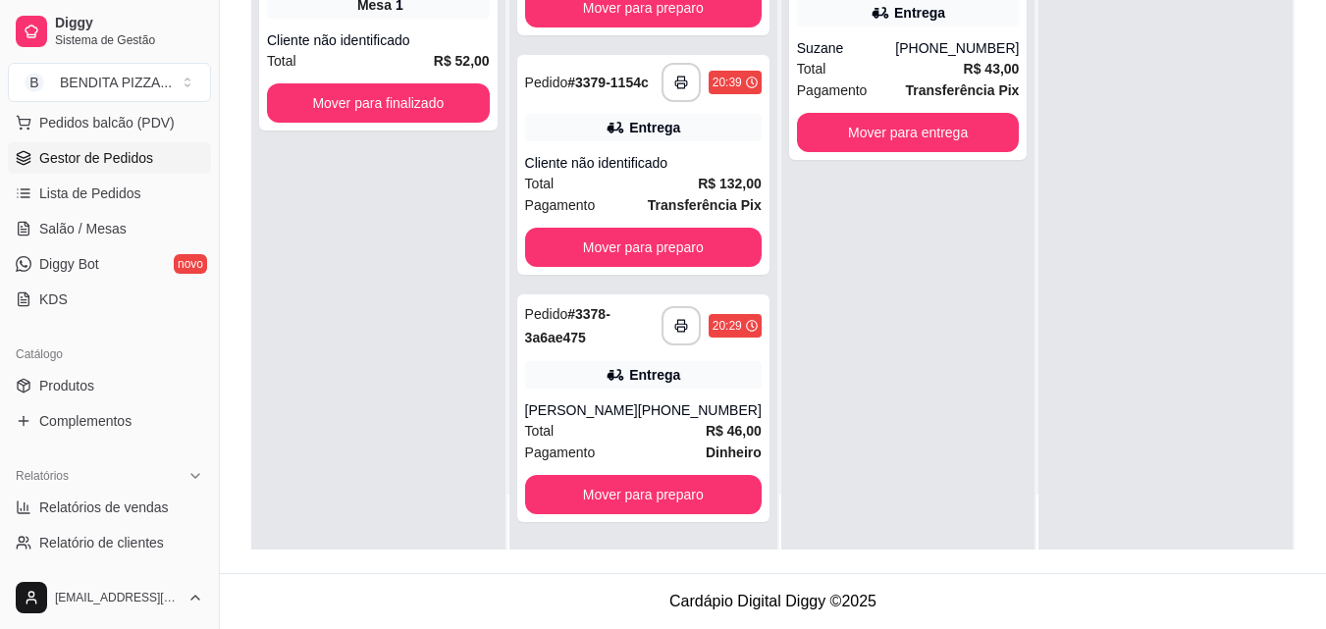
scroll to position [133, 0]
click at [877, 132] on button "Mover para entrega" at bounding box center [908, 133] width 216 height 38
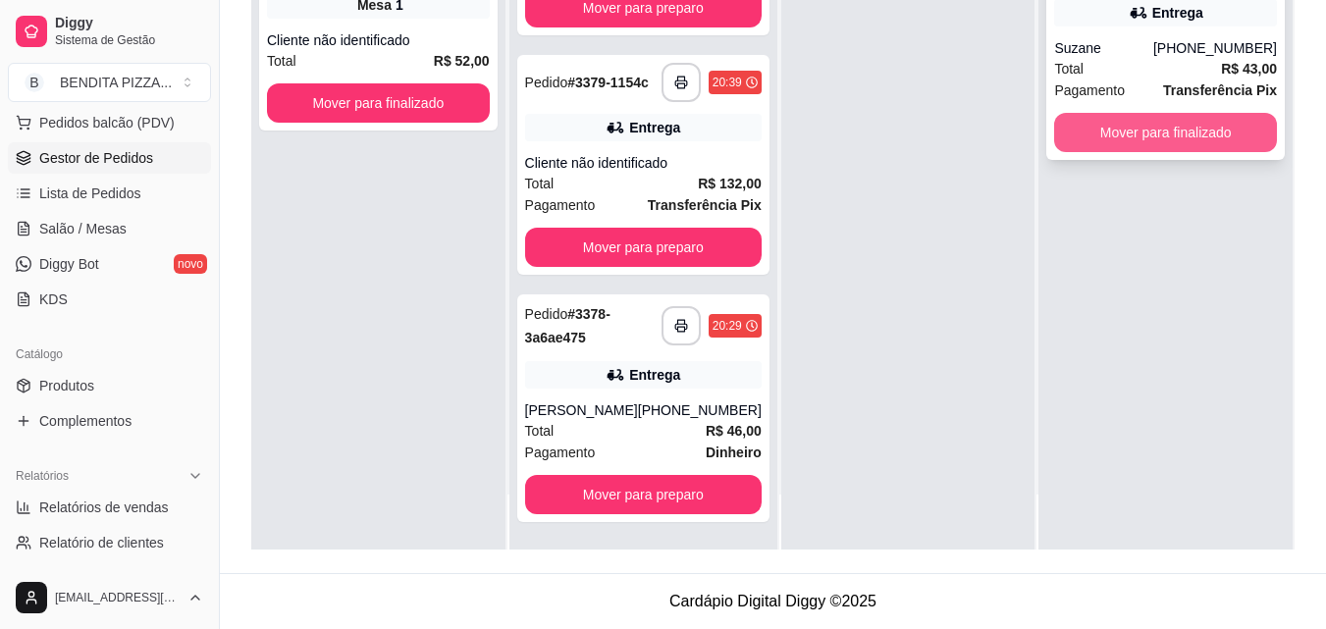
click at [1066, 124] on button "Mover para finalizado" at bounding box center [1165, 132] width 223 height 39
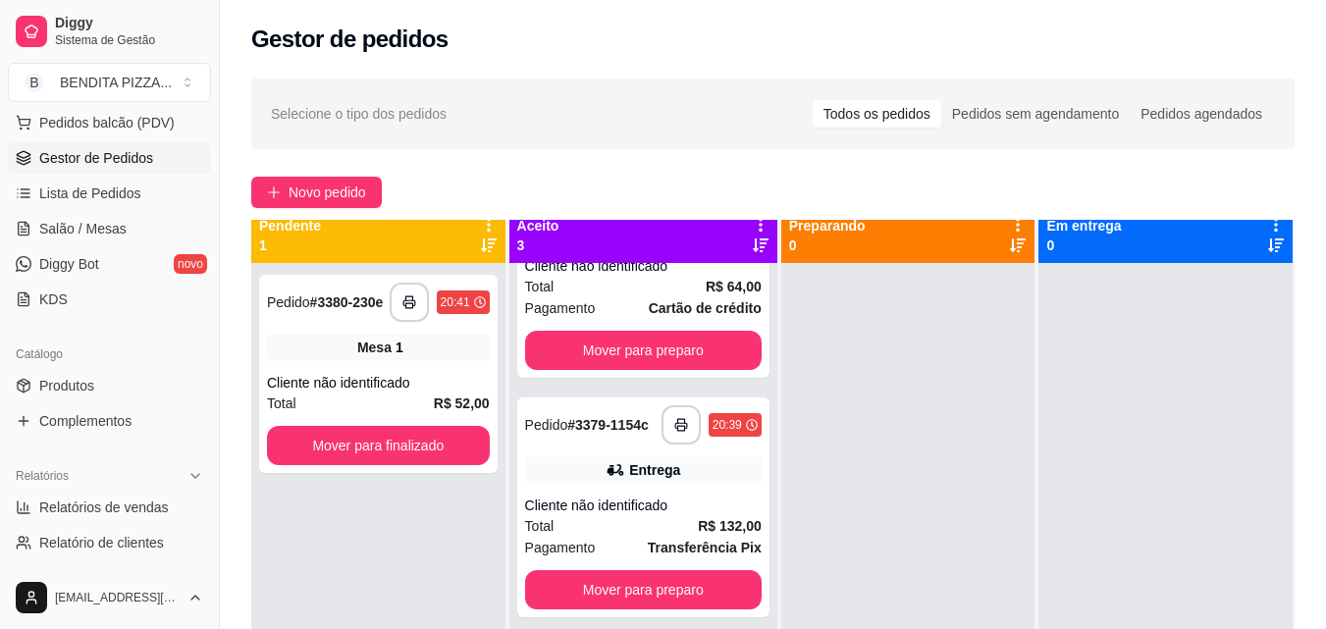
scroll to position [0, 0]
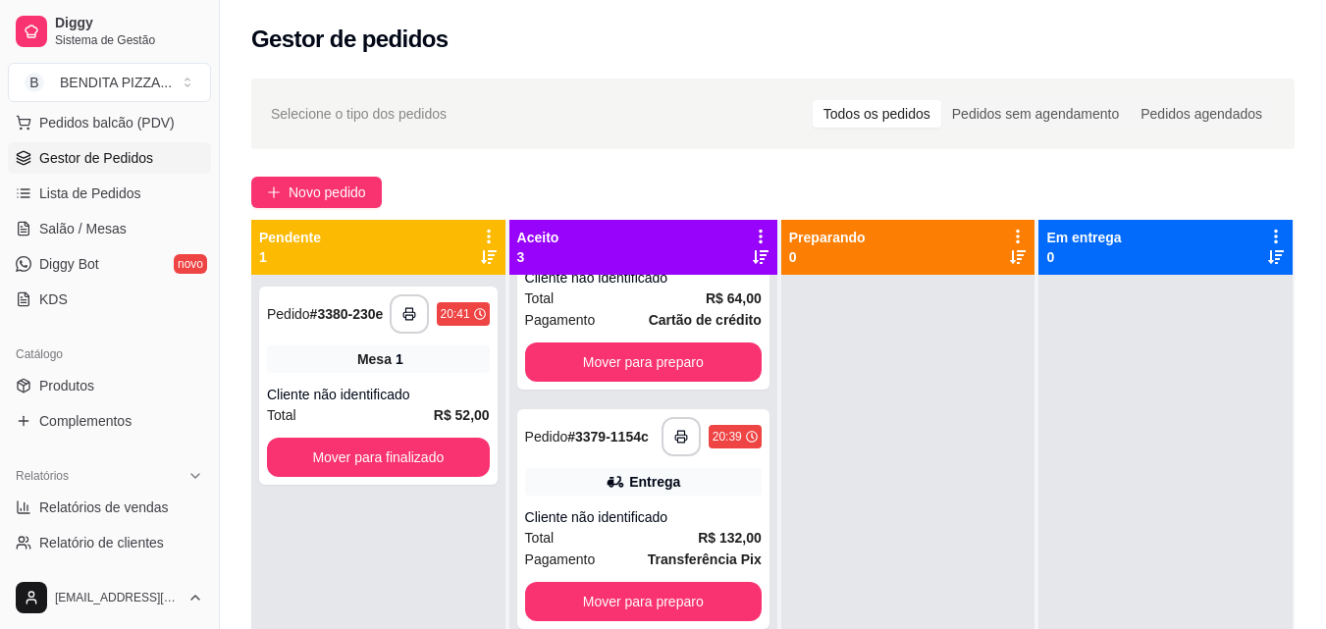
click at [1324, 505] on div "**********" at bounding box center [773, 470] width 1106 height 806
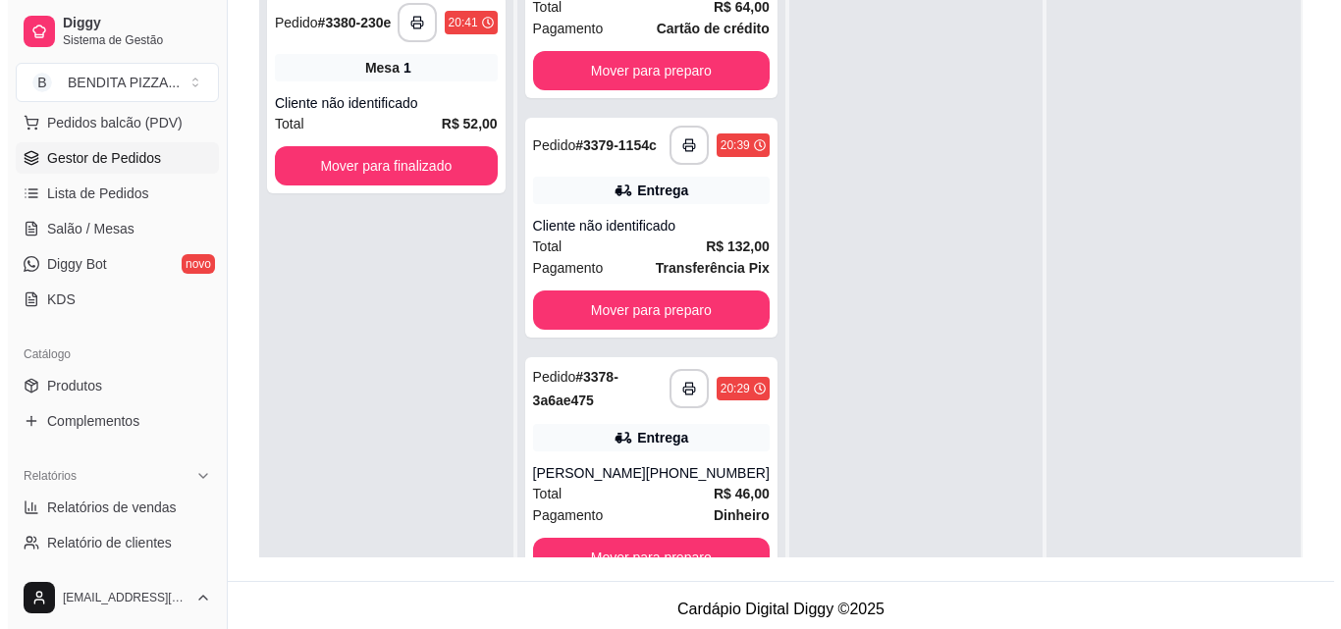
scroll to position [299, 0]
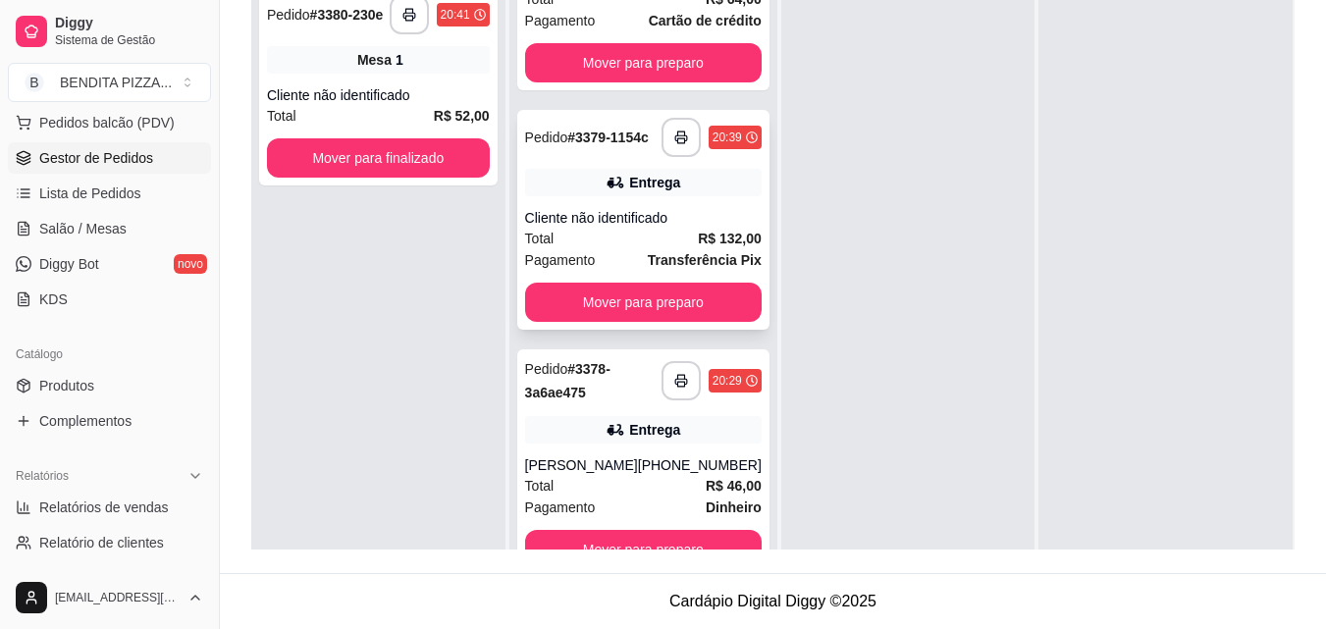
click at [711, 235] on strong "R$ 132,00" at bounding box center [730, 239] width 64 height 16
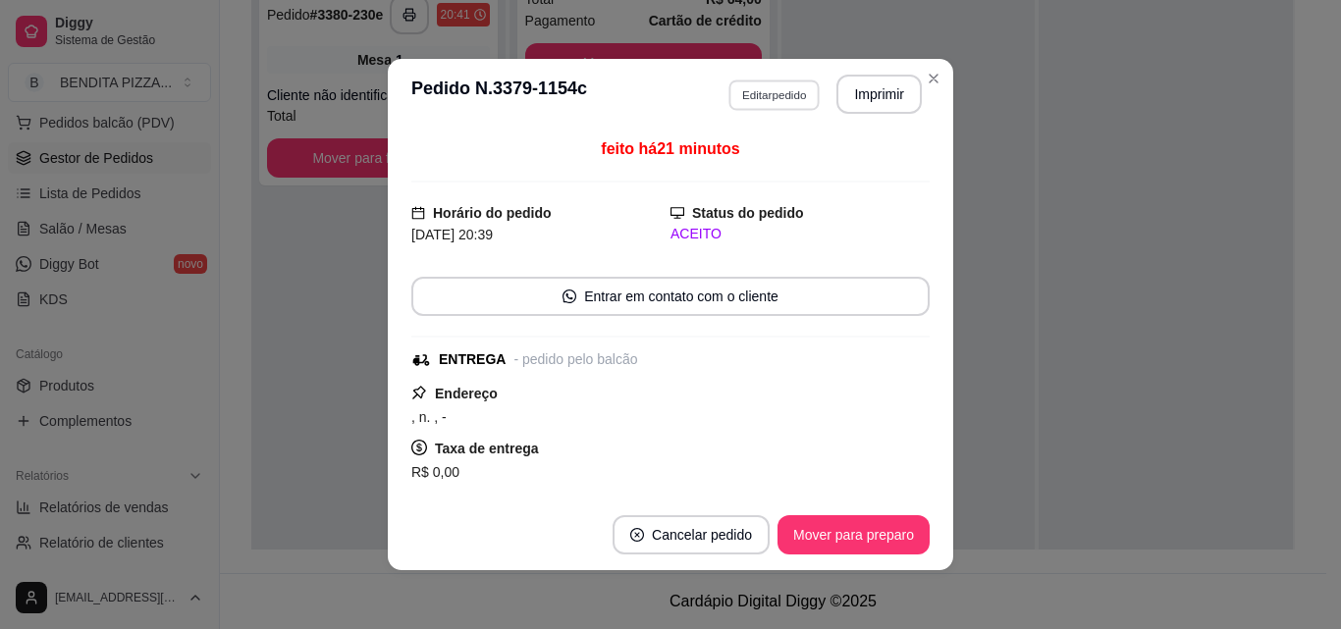
click at [750, 87] on button "Editar pedido" at bounding box center [773, 95] width 91 height 30
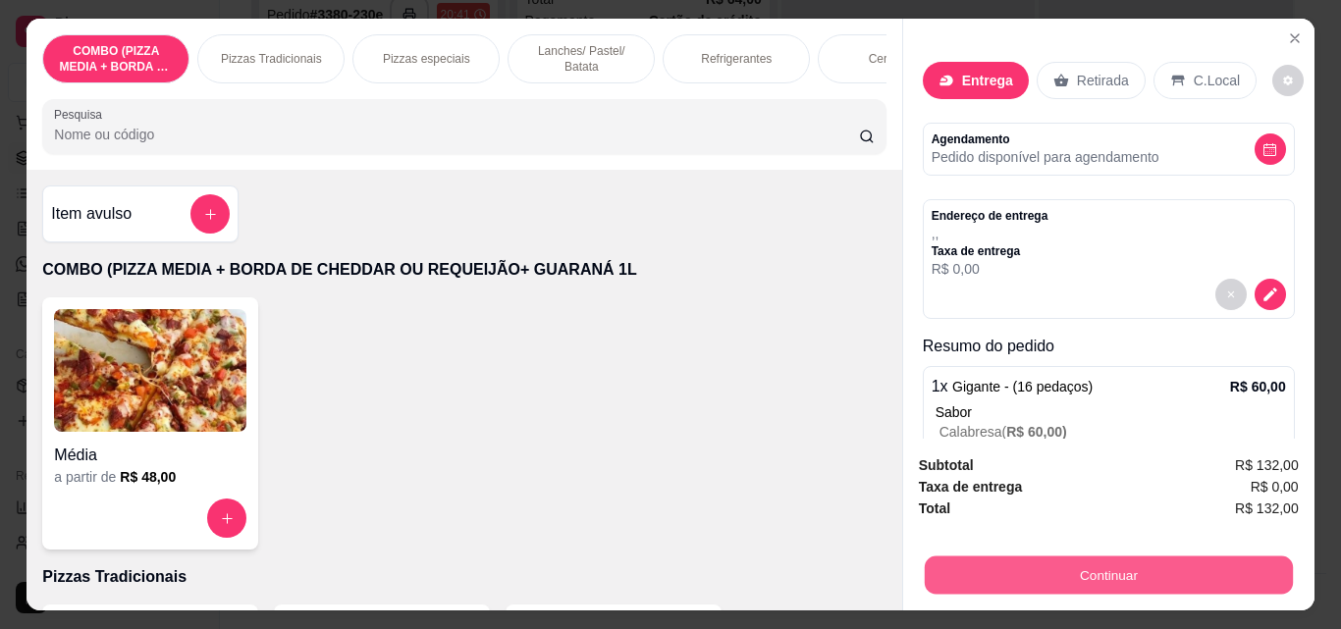
click at [1087, 586] on button "Continuar" at bounding box center [1108, 575] width 368 height 38
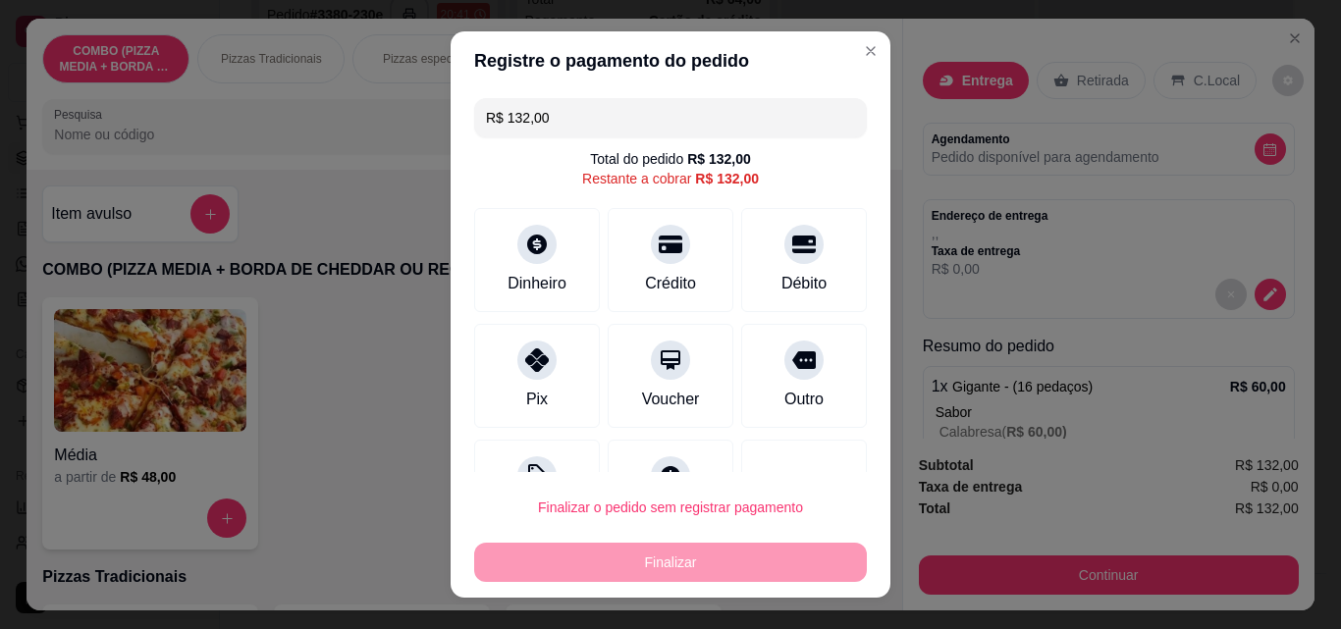
click at [585, 122] on input "R$ 132,00" at bounding box center [670, 117] width 369 height 39
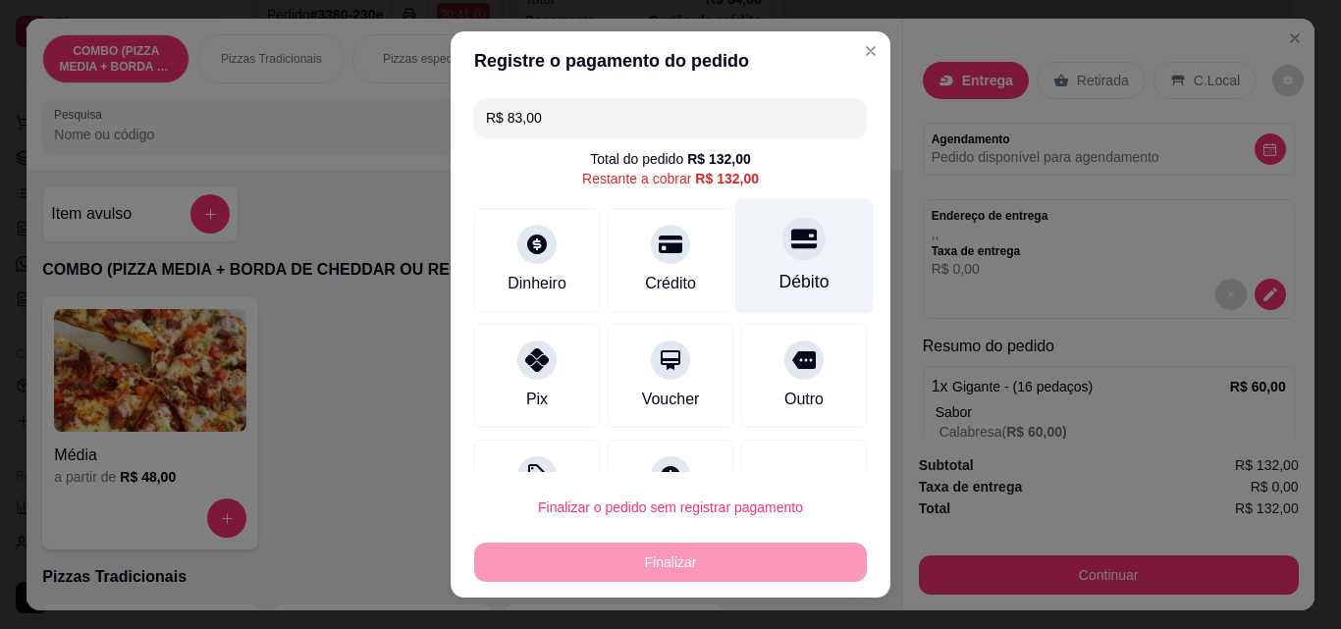
click at [749, 241] on div "Débito" at bounding box center [804, 256] width 138 height 115
type input "R$ 49,00"
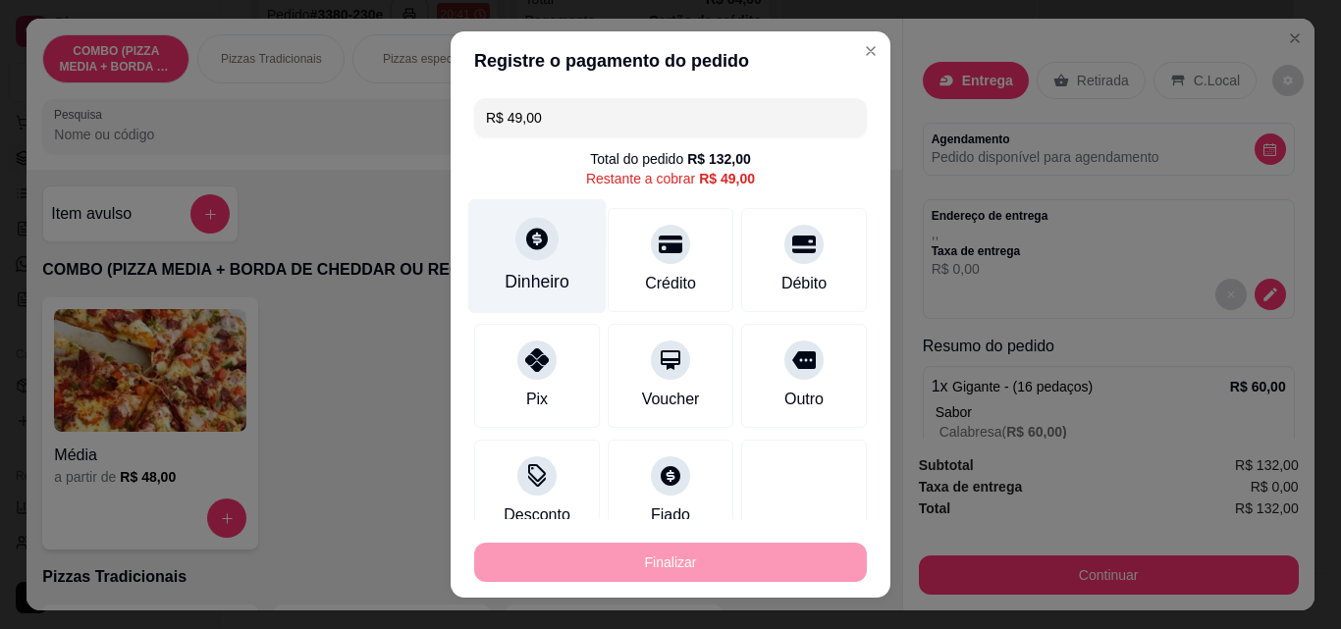
click at [490, 239] on div "Dinheiro" at bounding box center [537, 256] width 138 height 115
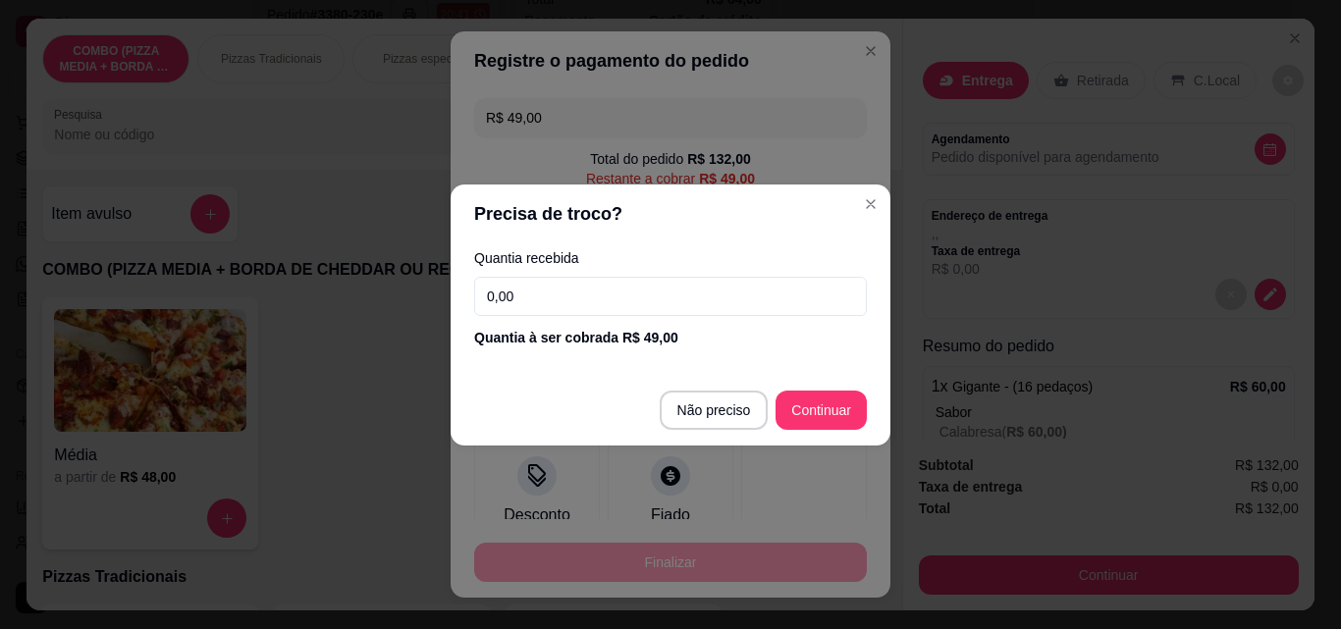
click at [559, 287] on input "0,00" at bounding box center [670, 296] width 393 height 39
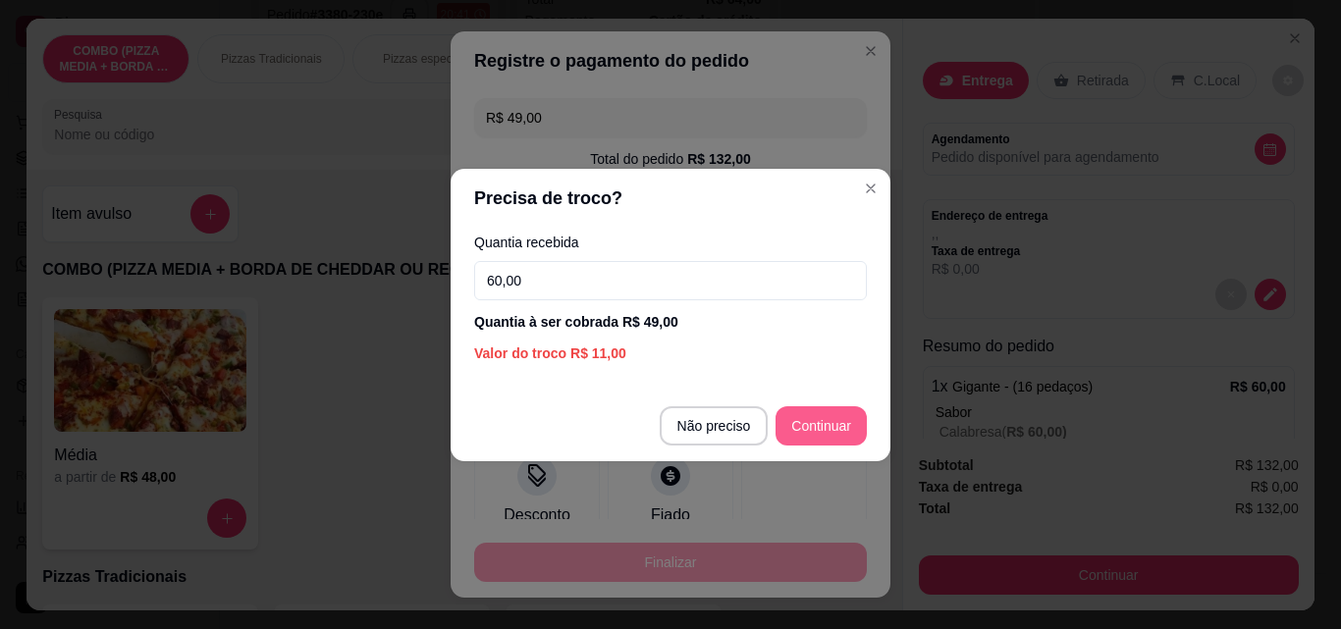
type input "60,00"
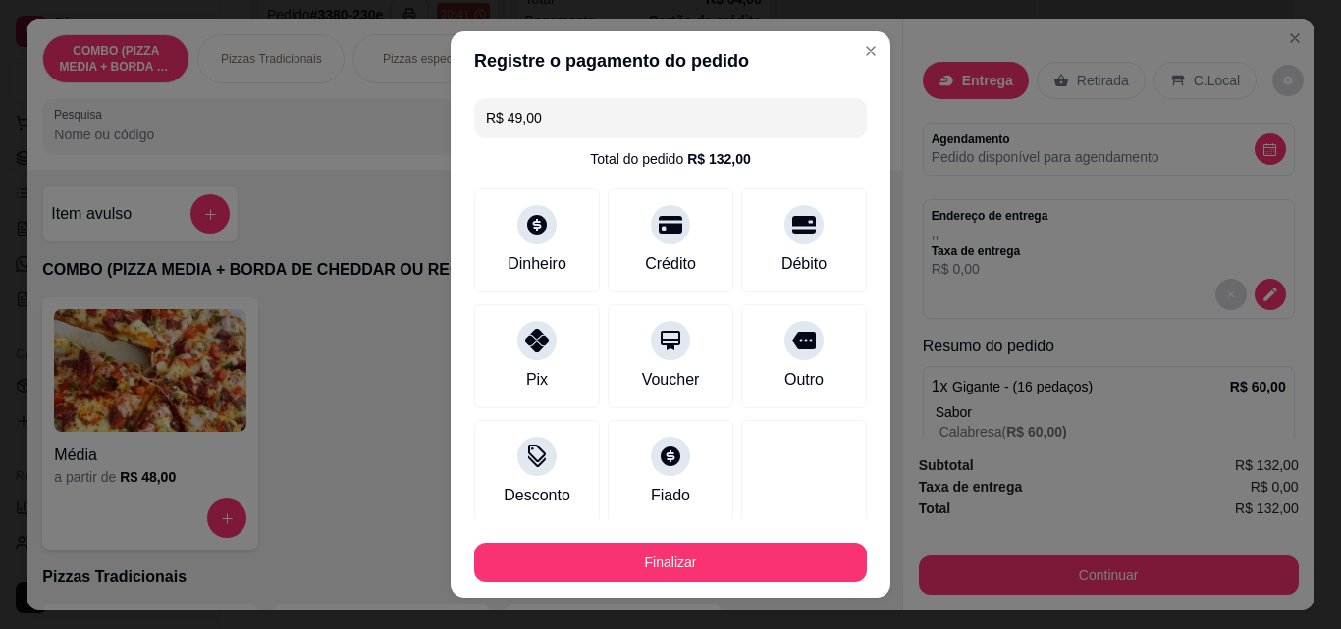
type input "R$ 0,00"
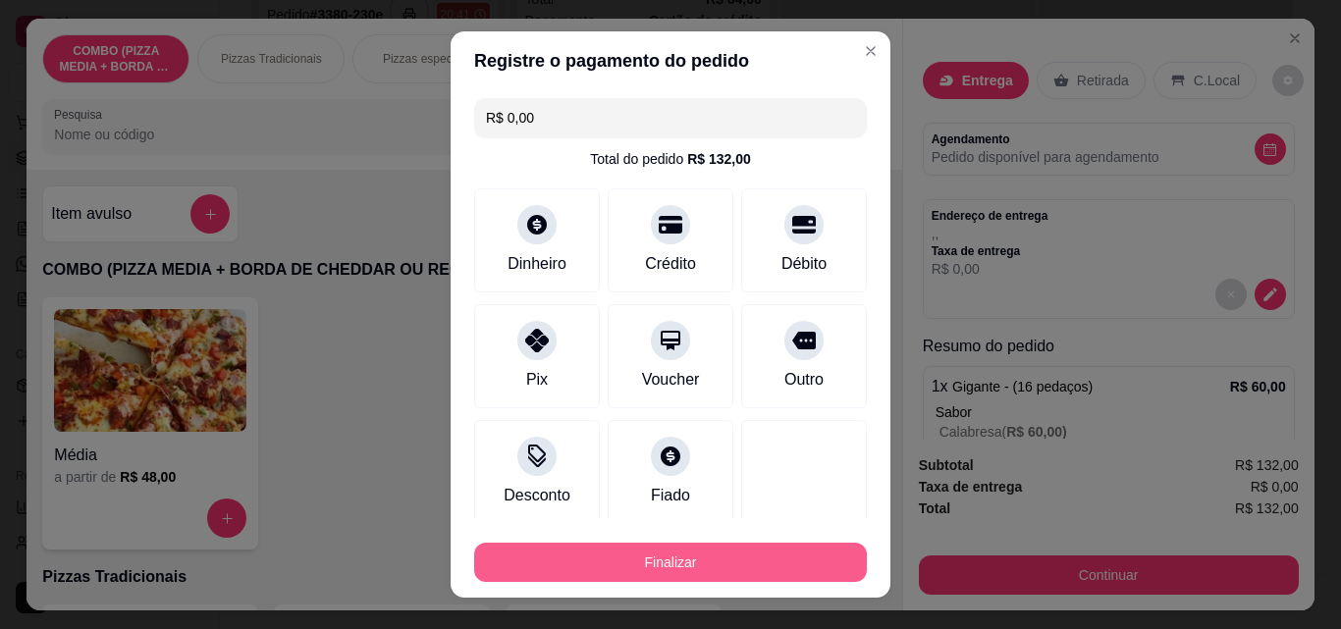
click at [787, 555] on button "Finalizar" at bounding box center [670, 562] width 393 height 39
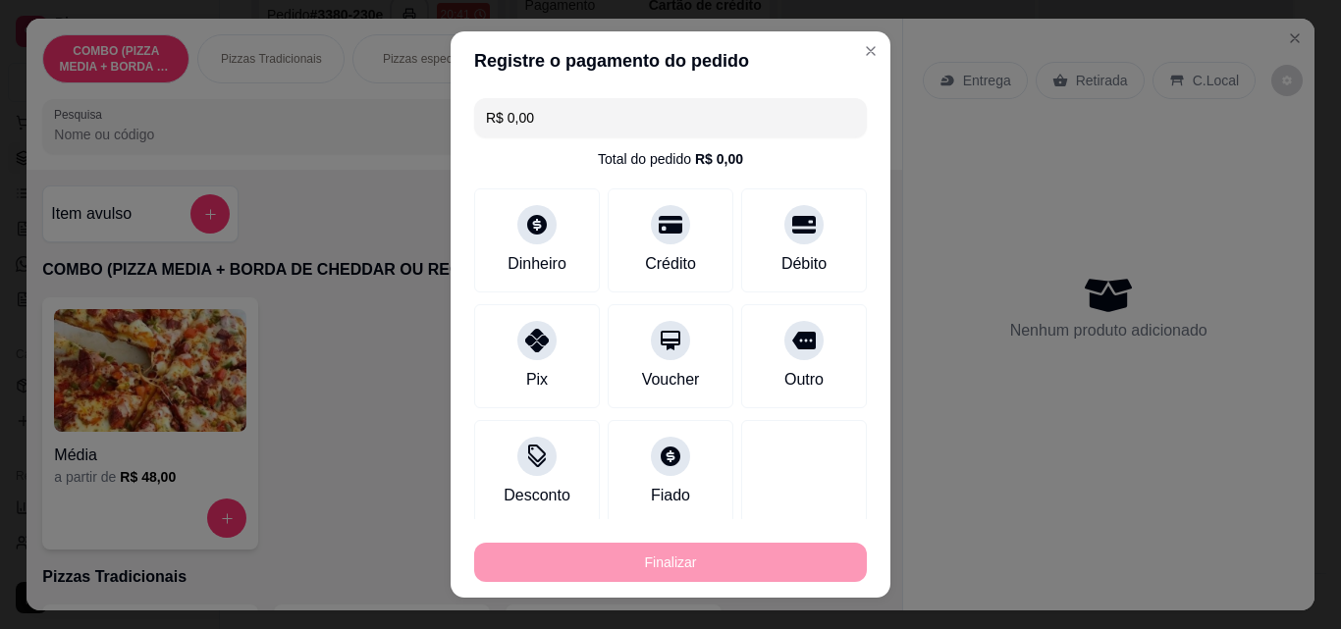
type input "0"
type input "-R$ 132,00"
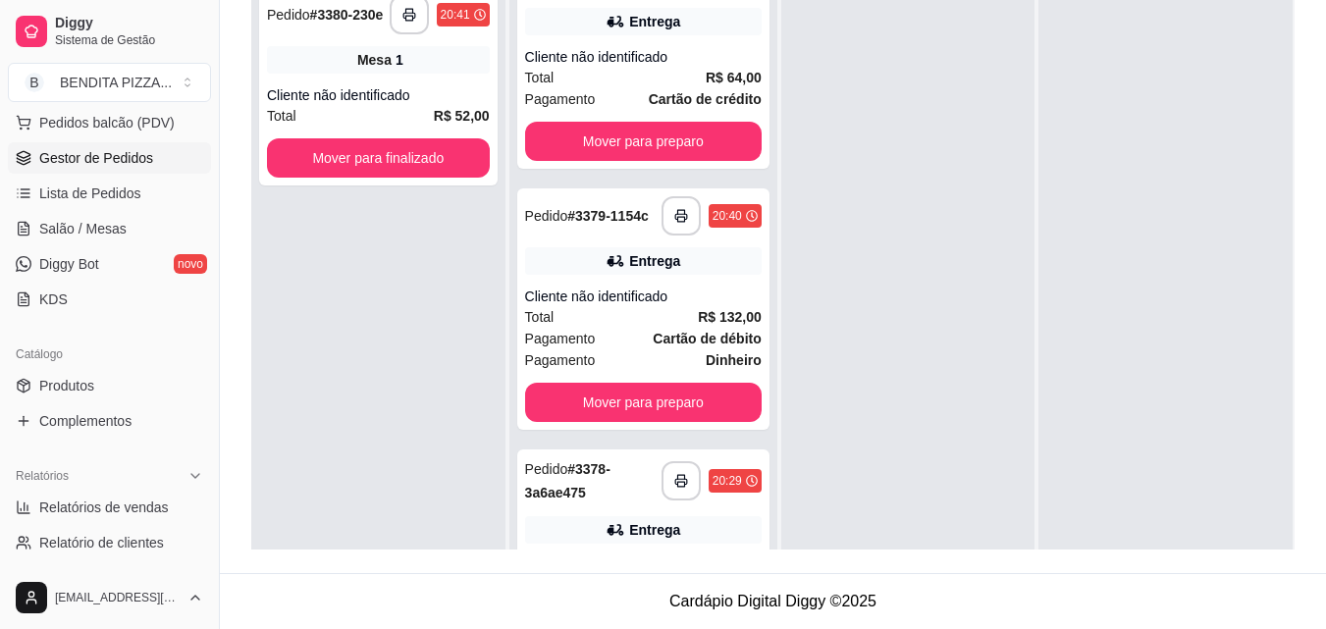
scroll to position [0, 0]
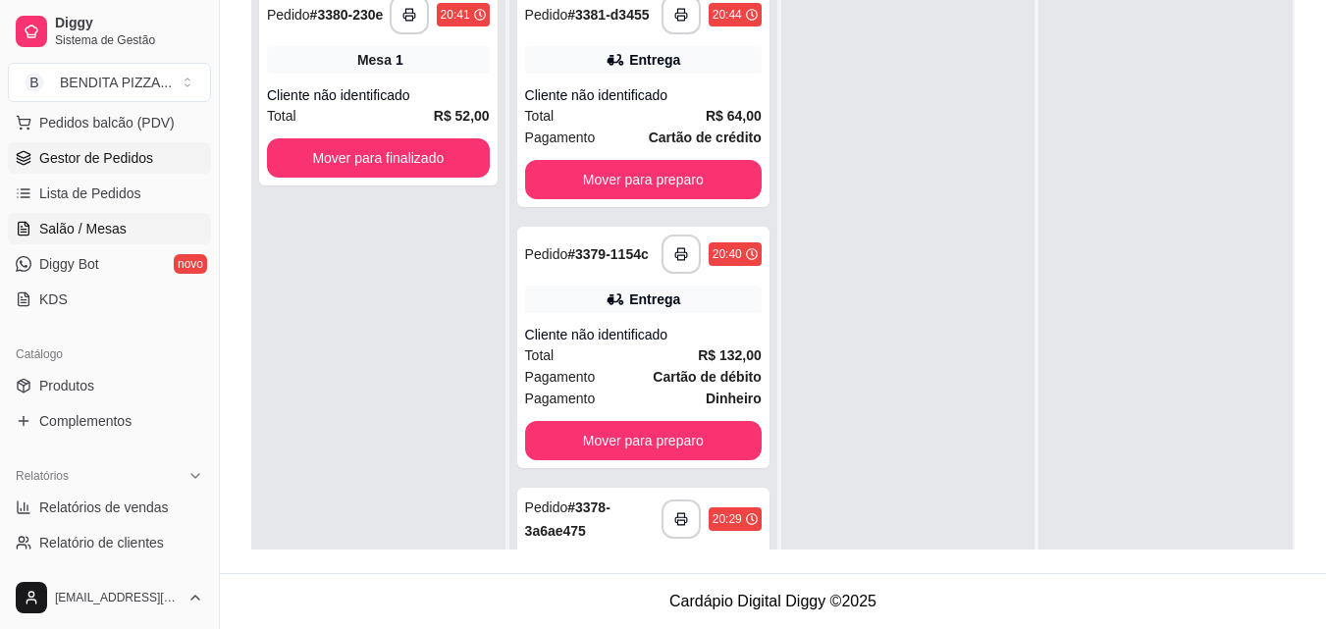
click at [149, 213] on link "Salão / Mesas" at bounding box center [109, 228] width 203 height 31
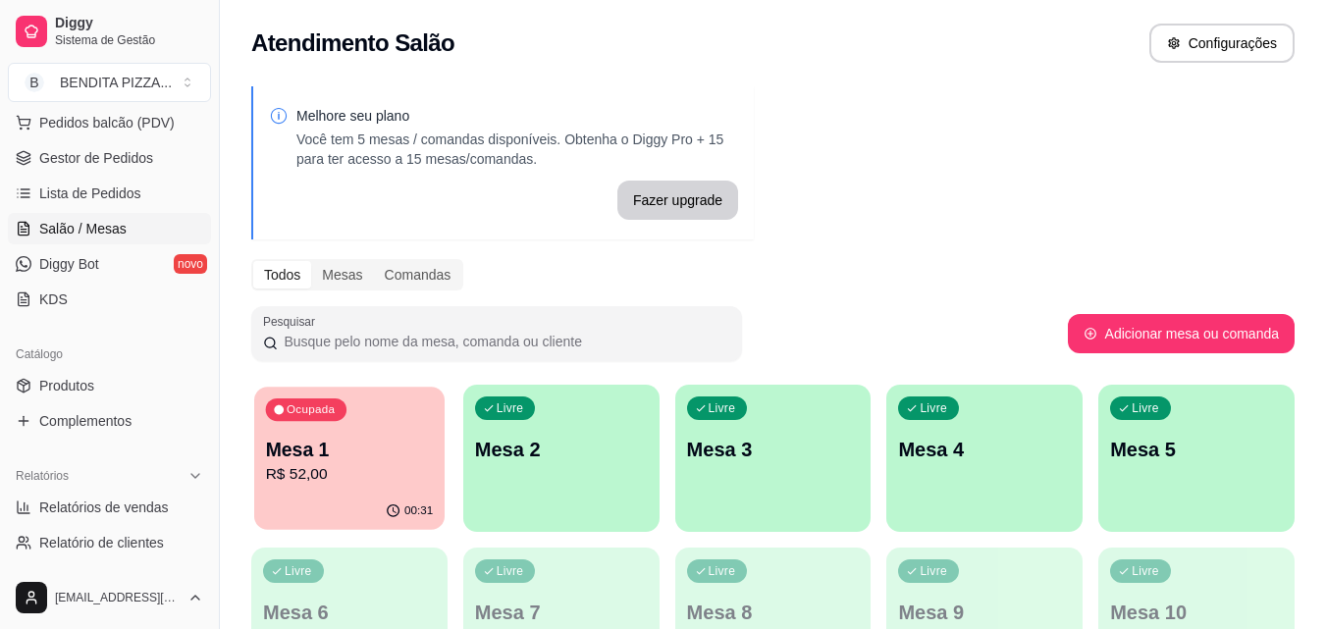
click at [369, 476] on p "R$ 52,00" at bounding box center [350, 474] width 168 height 23
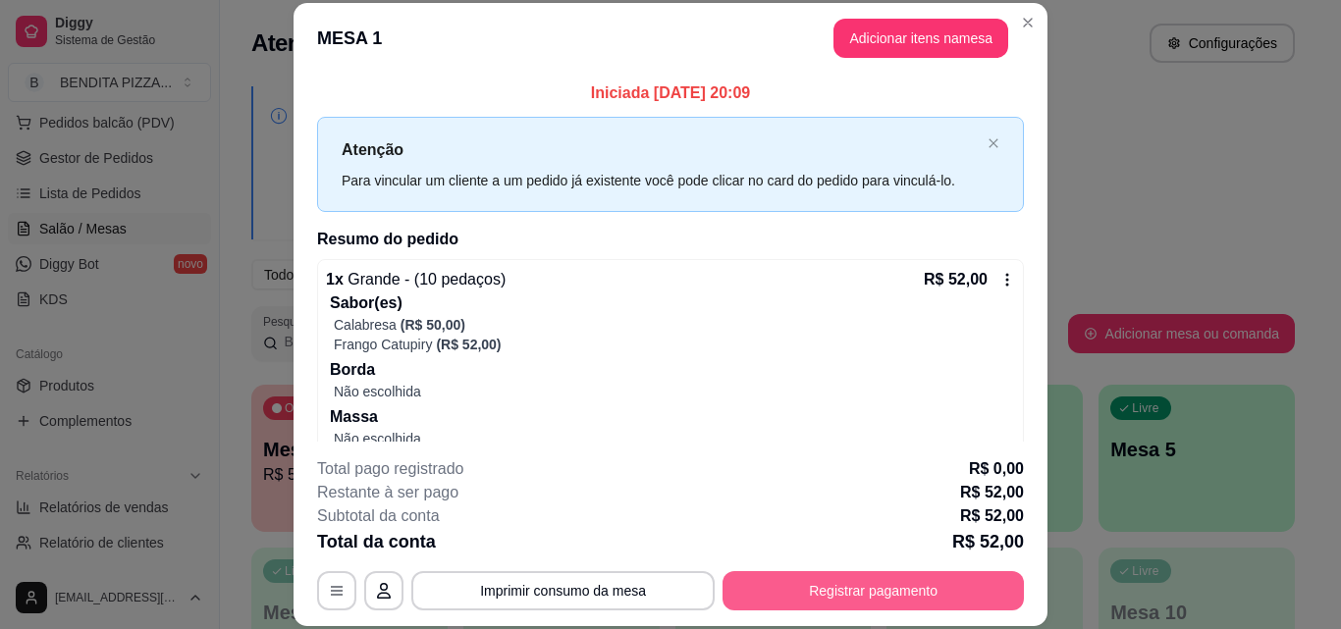
click at [786, 572] on button "Registrar pagamento" at bounding box center [872, 590] width 301 height 39
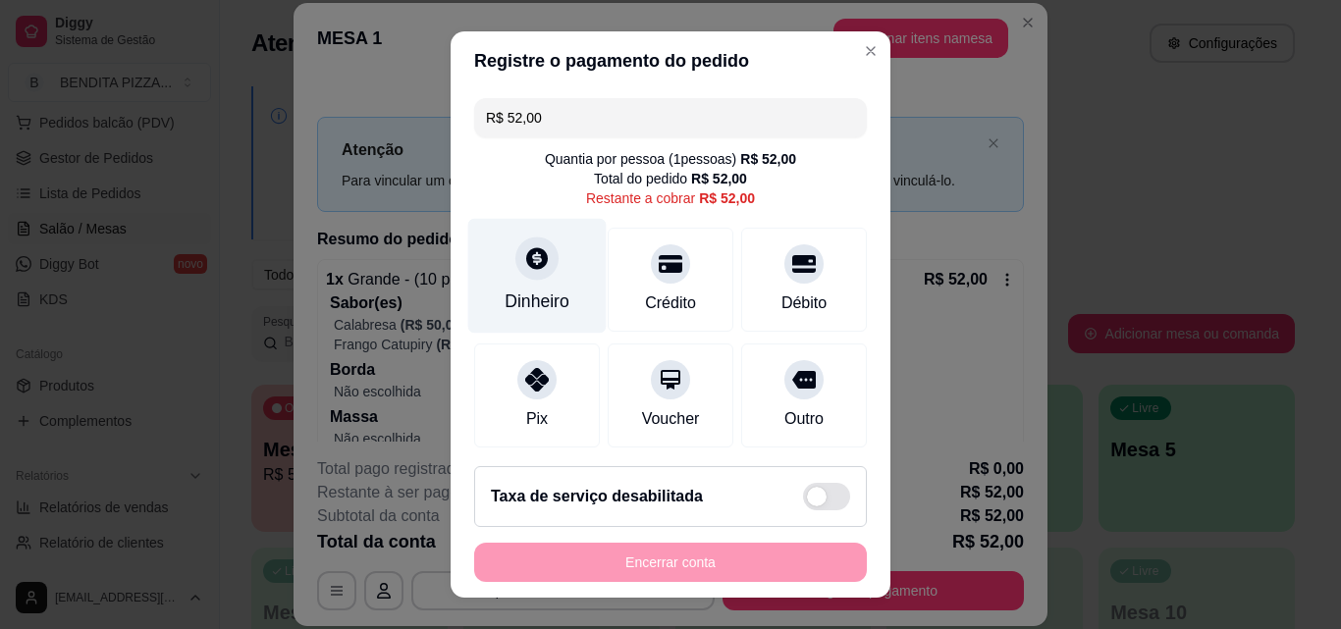
click at [556, 280] on div "Dinheiro" at bounding box center [537, 276] width 138 height 115
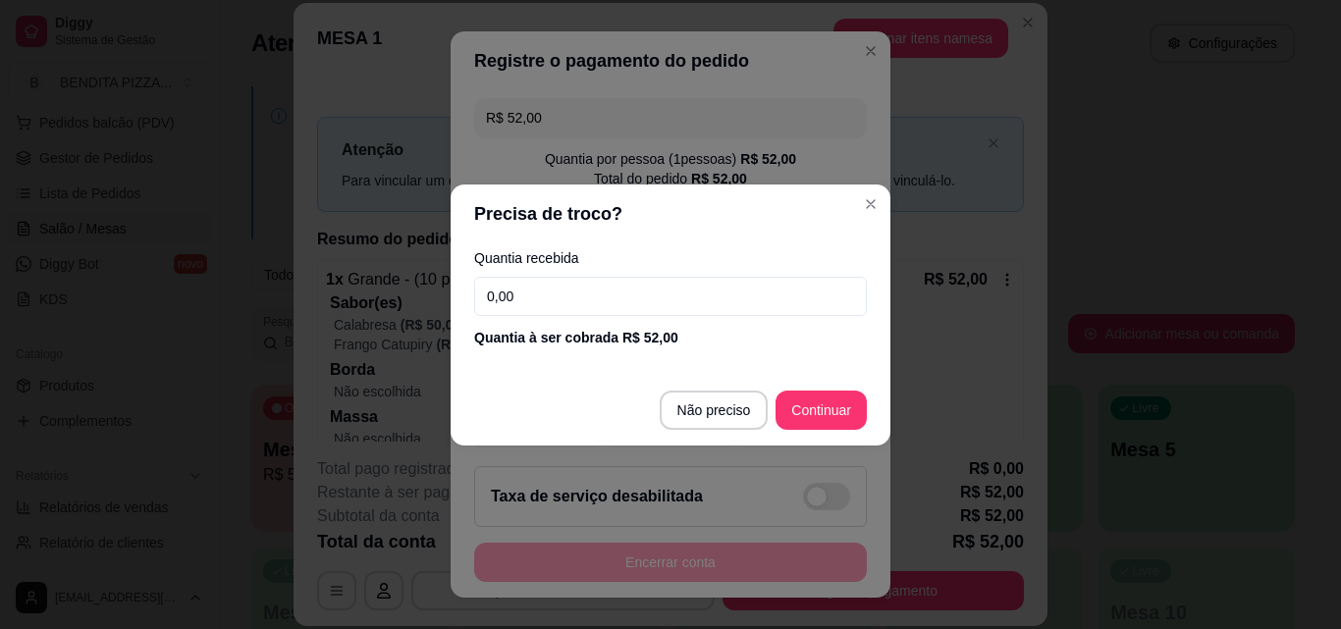
click at [550, 303] on input "0,00" at bounding box center [670, 296] width 393 height 39
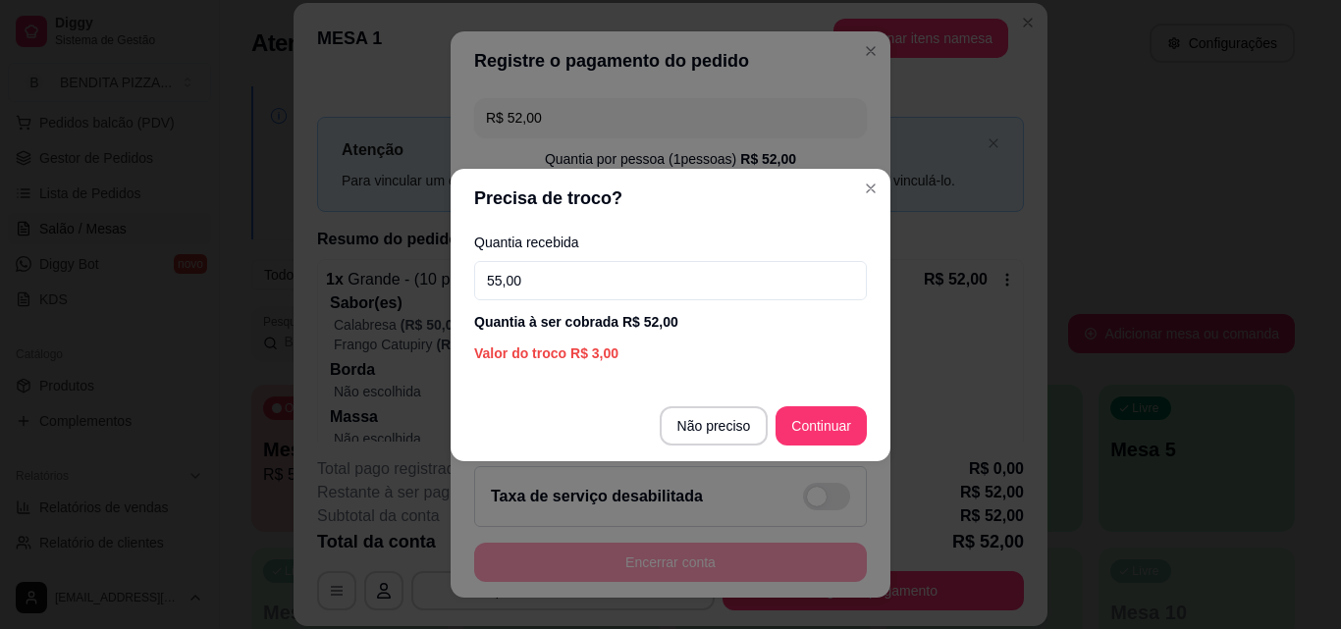
type input "55,00"
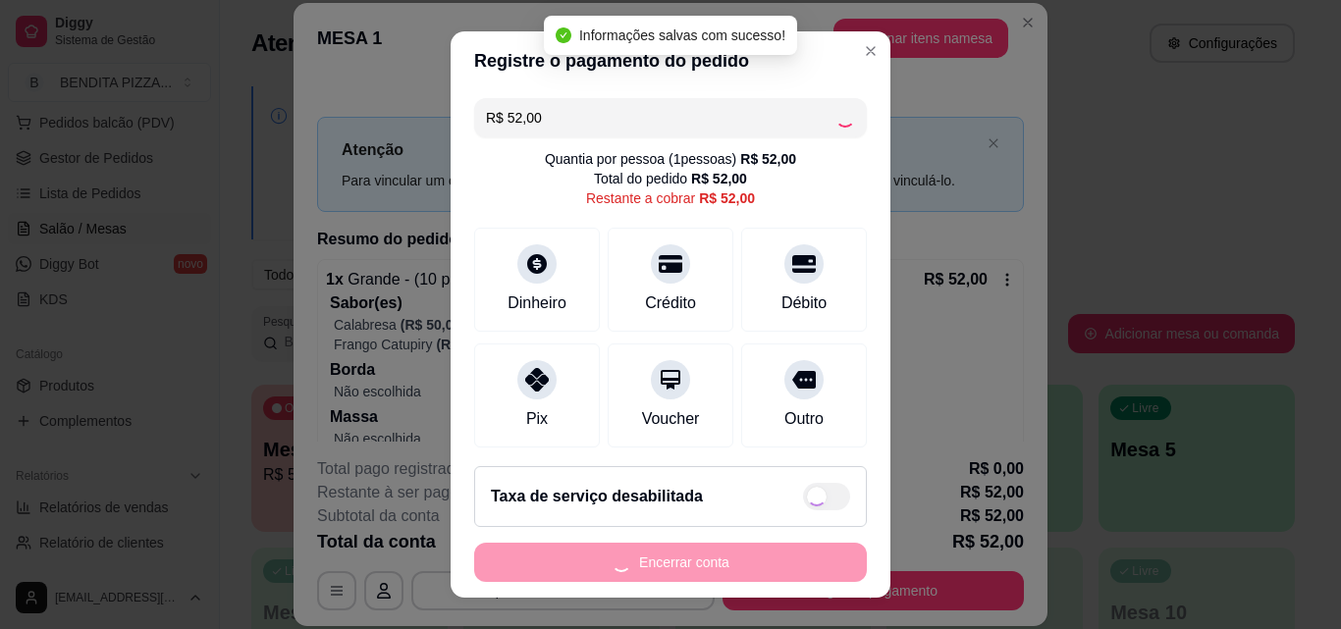
type input "R$ 0,00"
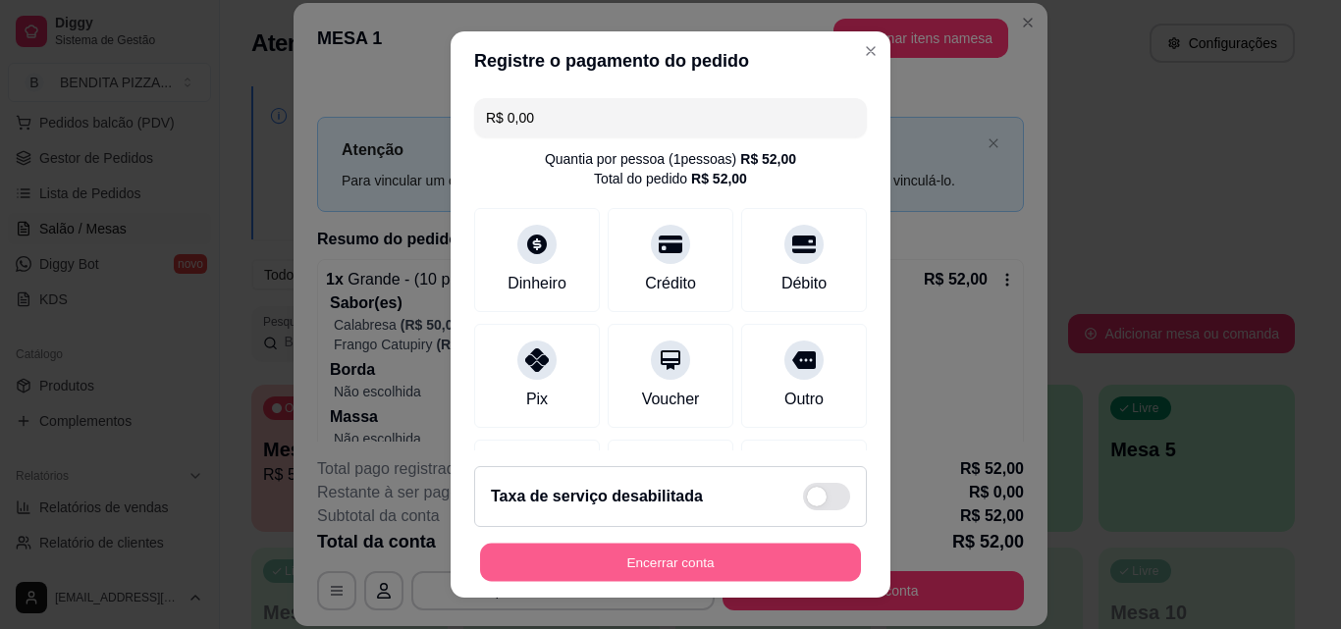
click at [780, 559] on button "Encerrar conta" at bounding box center [670, 563] width 381 height 38
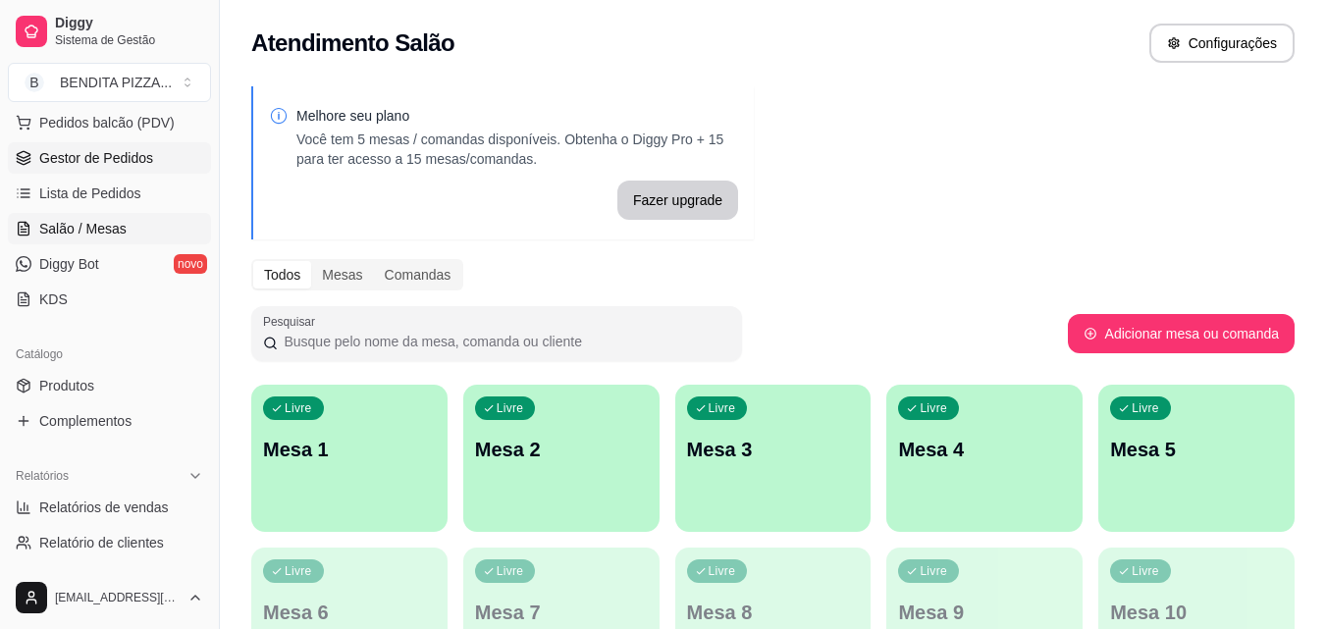
click at [188, 162] on link "Gestor de Pedidos" at bounding box center [109, 157] width 203 height 31
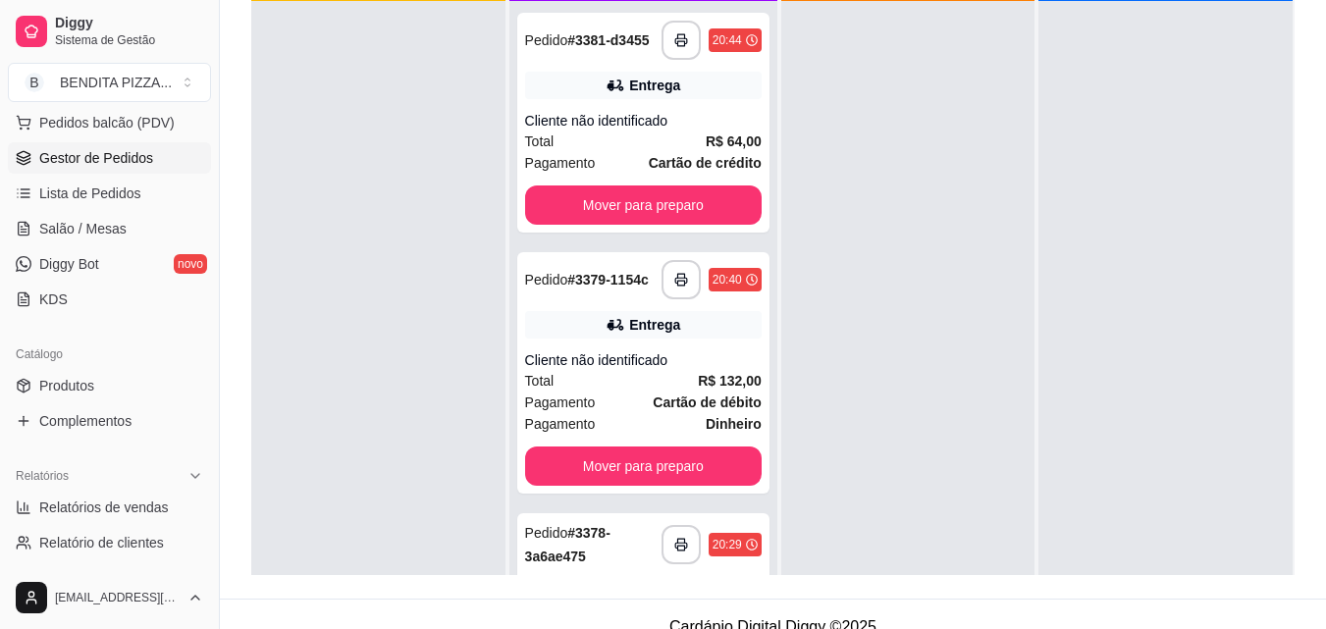
scroll to position [299, 0]
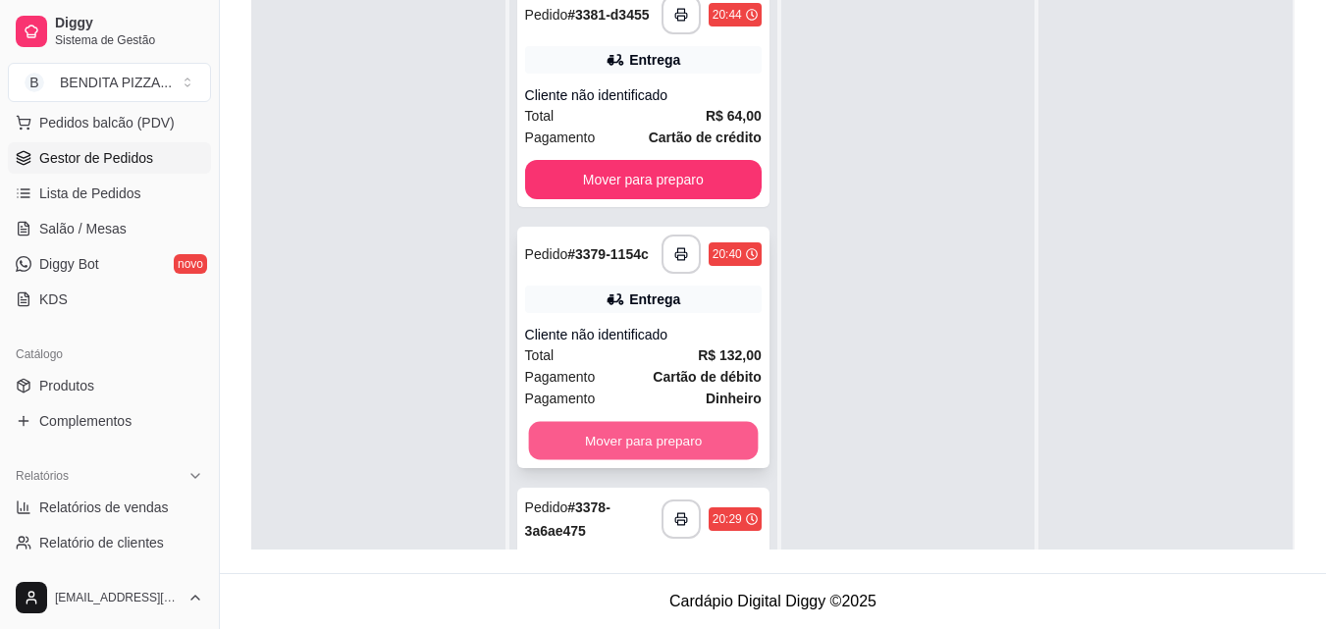
click at [639, 460] on button "Mover para preparo" at bounding box center [643, 441] width 230 height 38
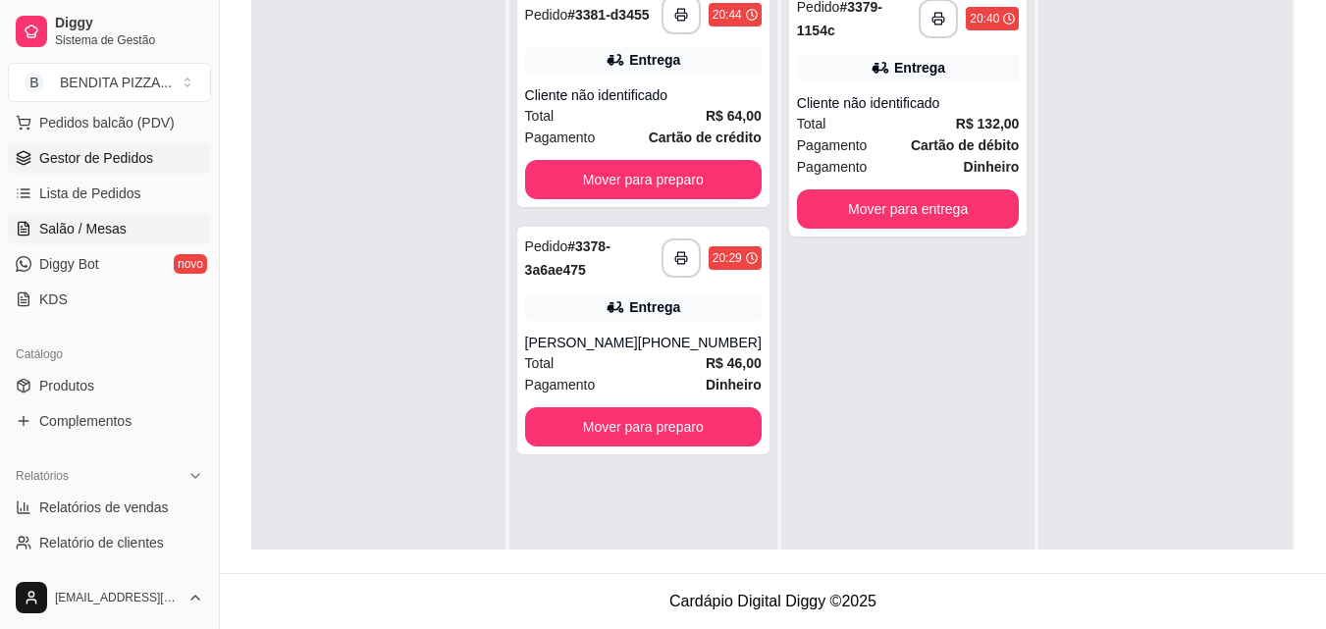
click at [137, 225] on link "Salão / Mesas" at bounding box center [109, 228] width 203 height 31
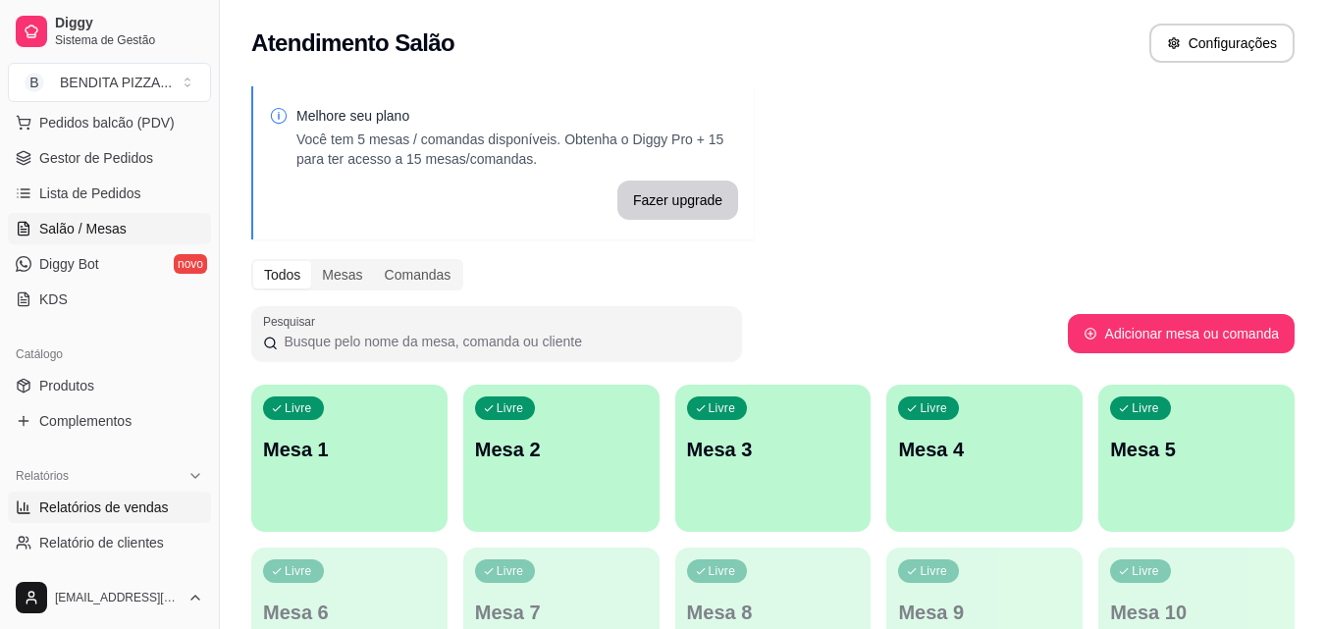
click at [141, 497] on link "Relatórios de vendas" at bounding box center [109, 507] width 203 height 31
select select "ALL"
select select "0"
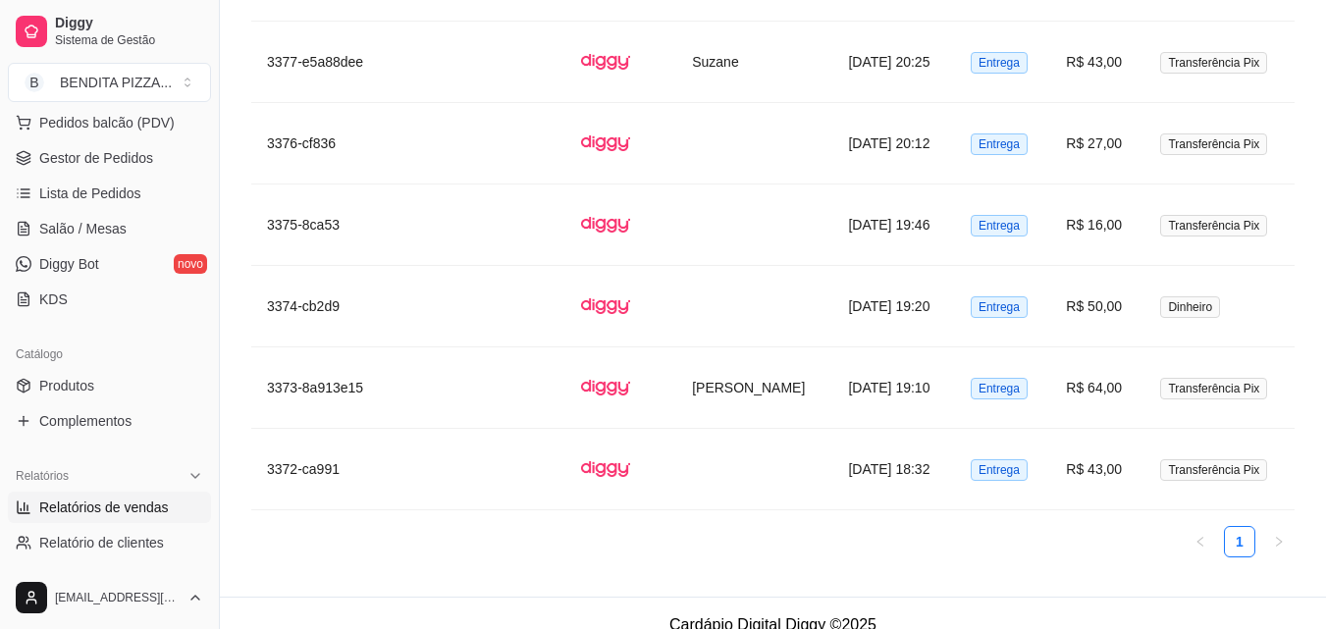
scroll to position [742, 0]
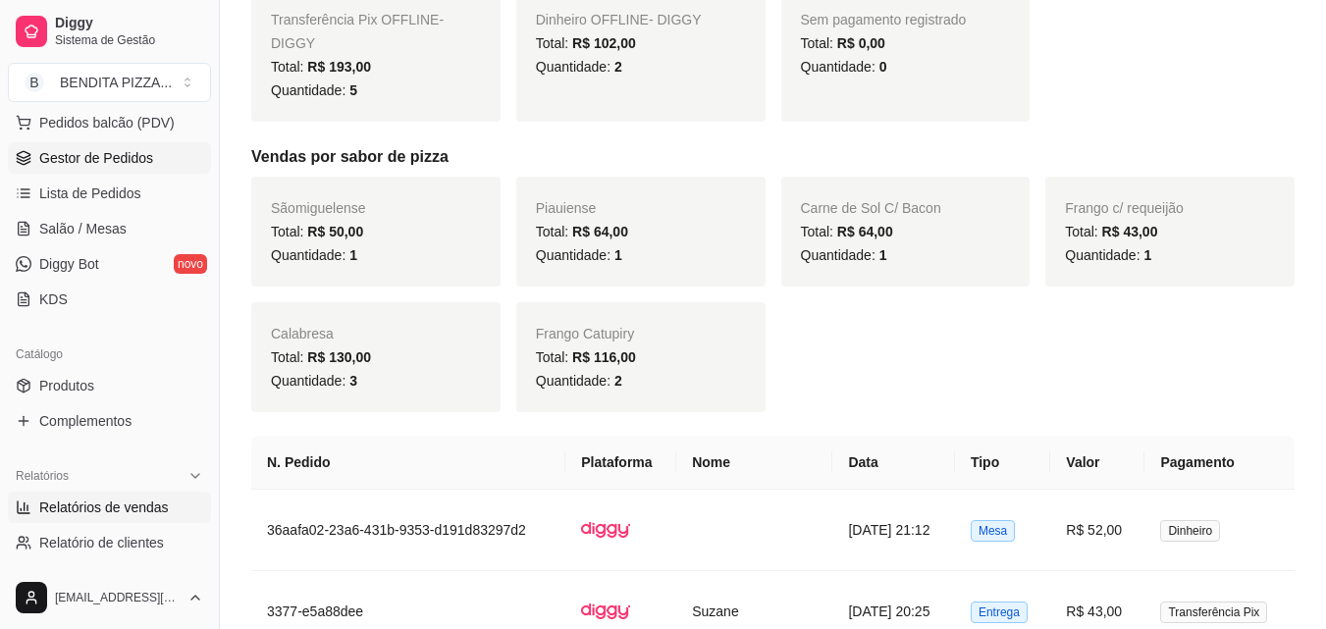
click at [121, 152] on span "Gestor de Pedidos" at bounding box center [96, 158] width 114 height 20
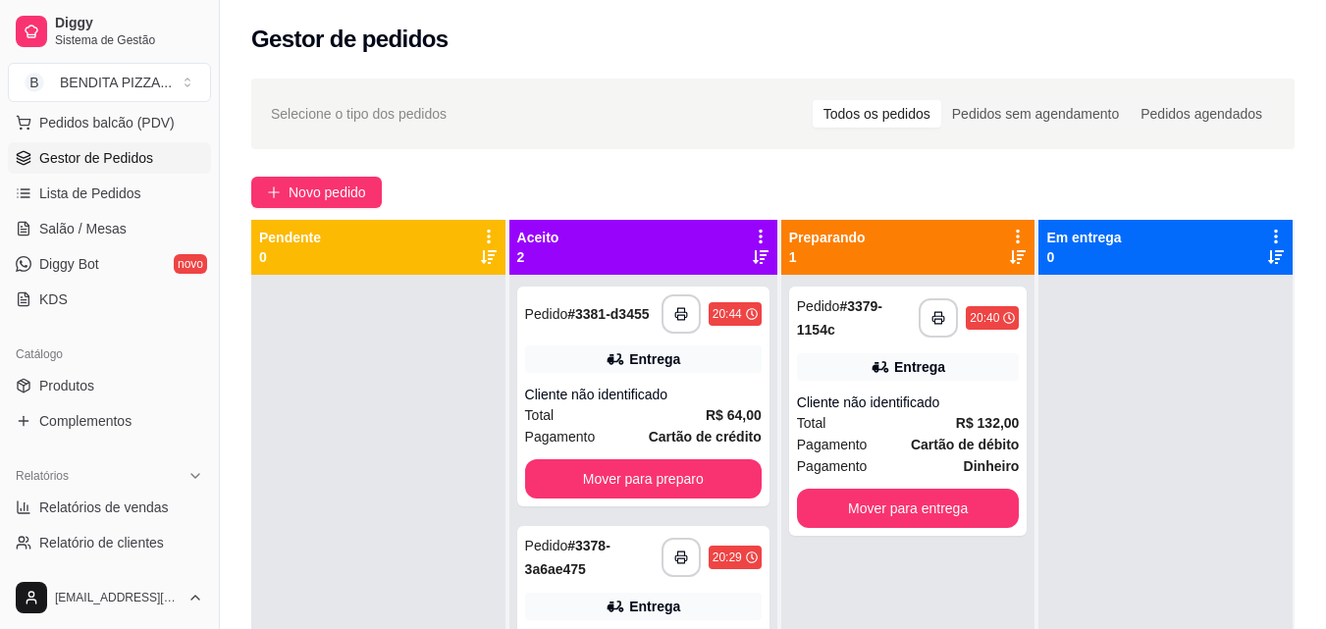
scroll to position [299, 0]
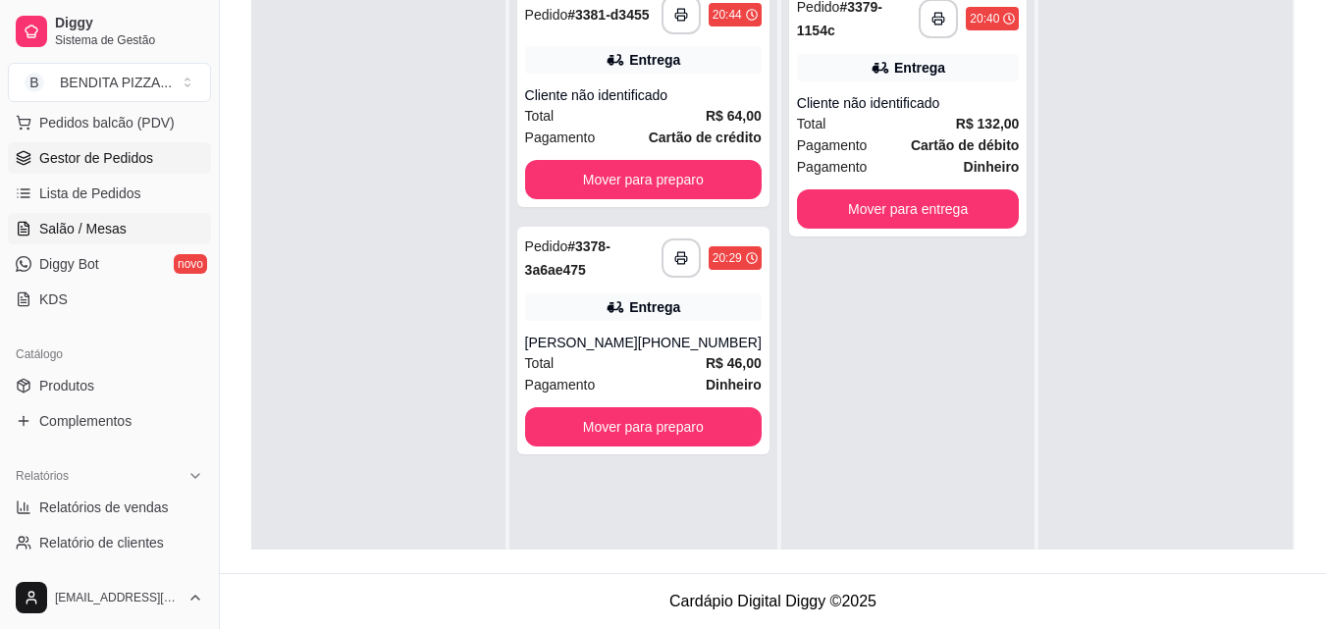
click at [89, 235] on span "Salão / Mesas" at bounding box center [82, 229] width 87 height 20
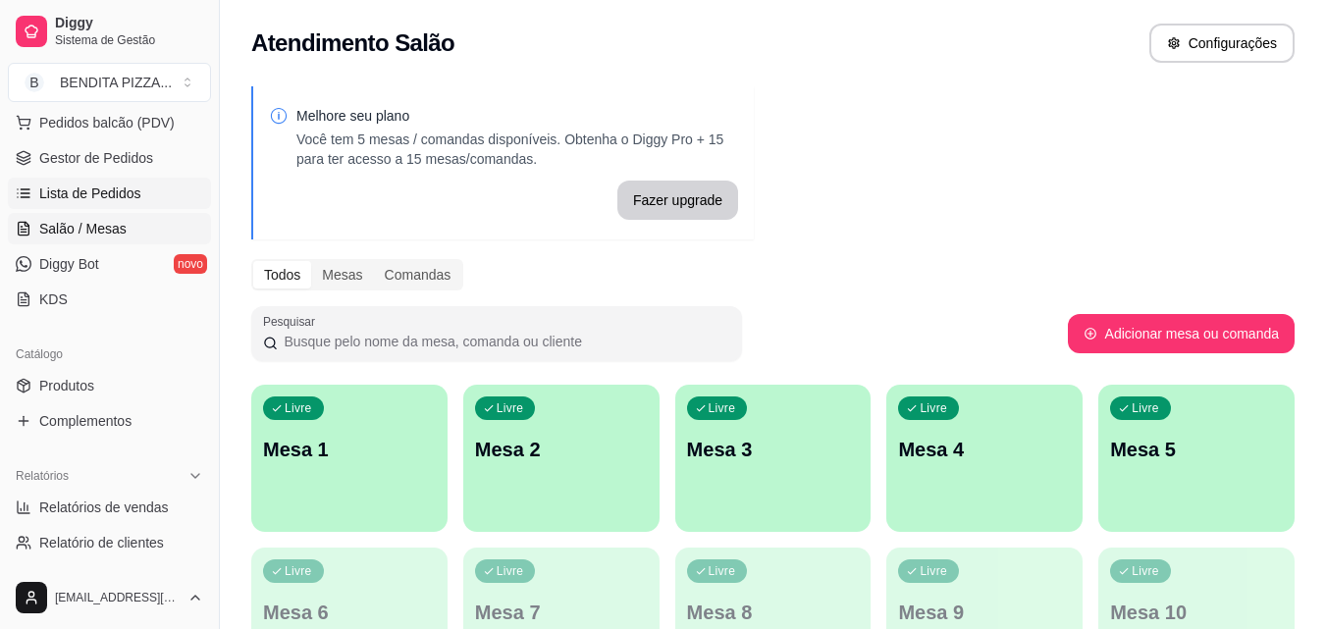
click at [107, 201] on span "Lista de Pedidos" at bounding box center [90, 194] width 102 height 20
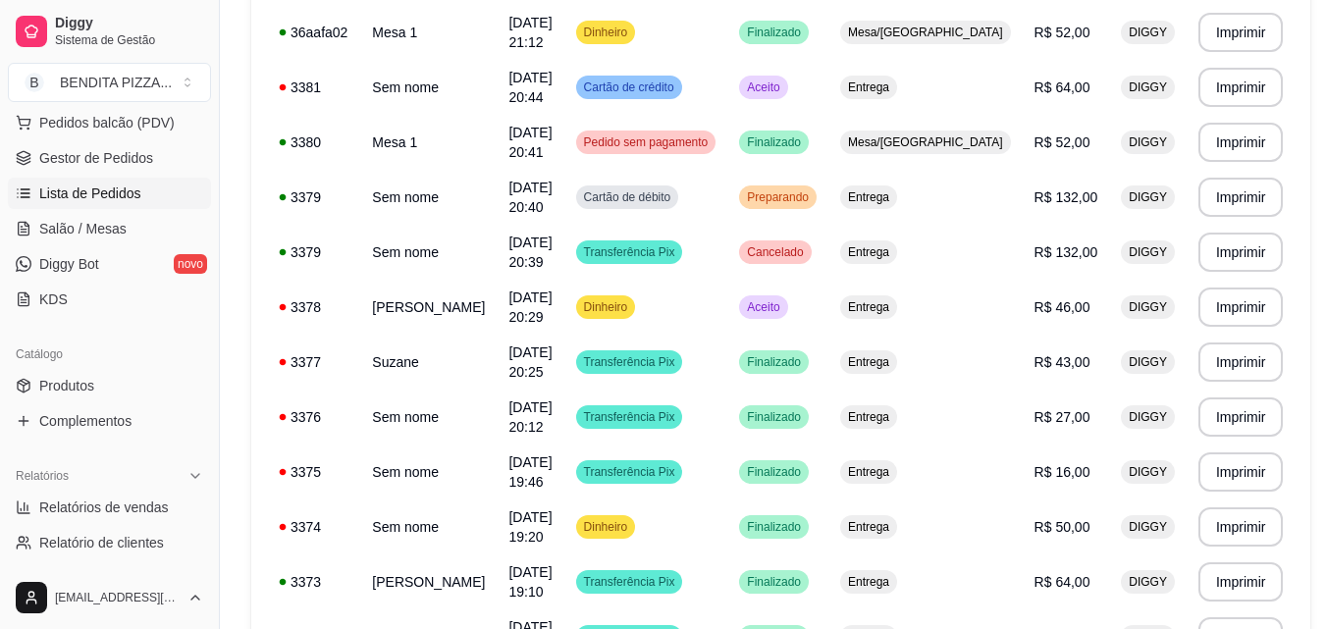
scroll to position [242, 0]
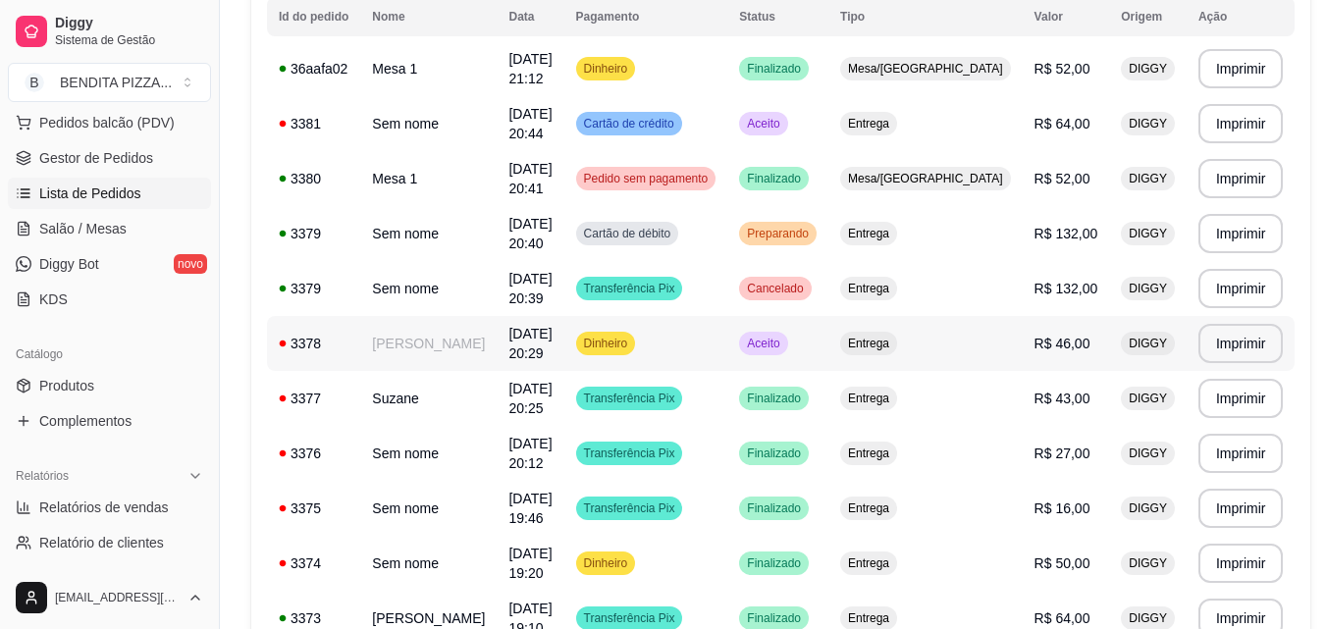
click at [988, 348] on td "Entrega" at bounding box center [926, 343] width 194 height 55
click at [953, 330] on td "Entrega" at bounding box center [926, 343] width 194 height 55
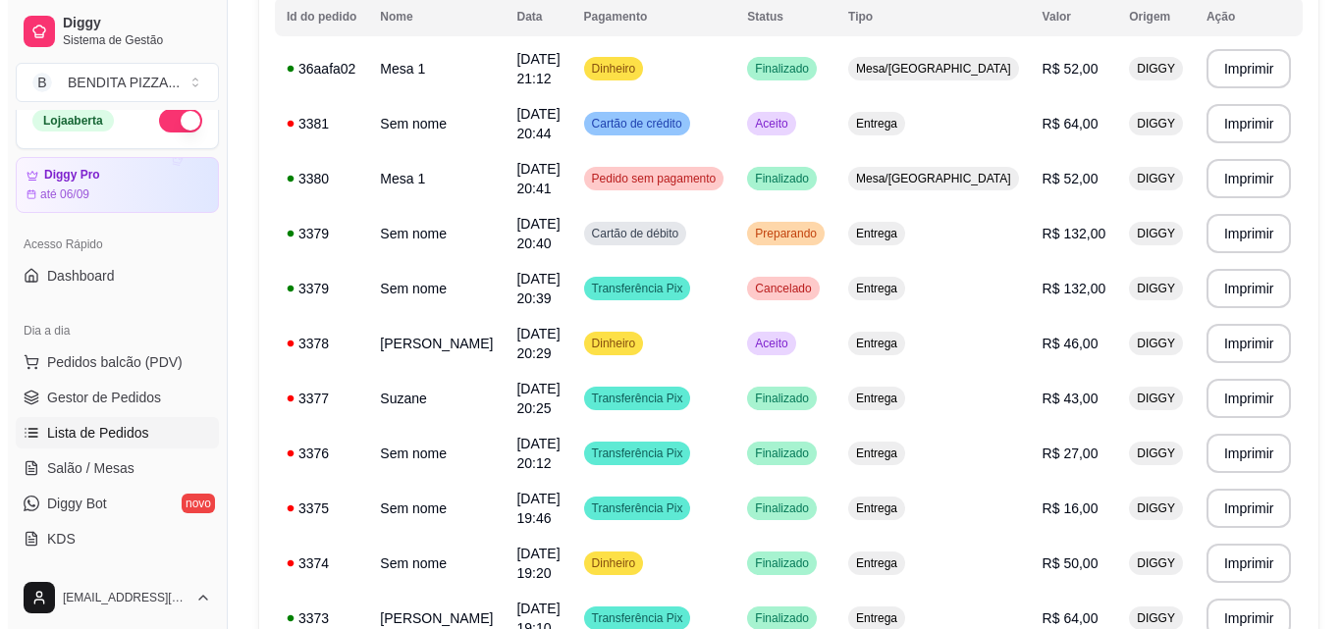
scroll to position [0, 0]
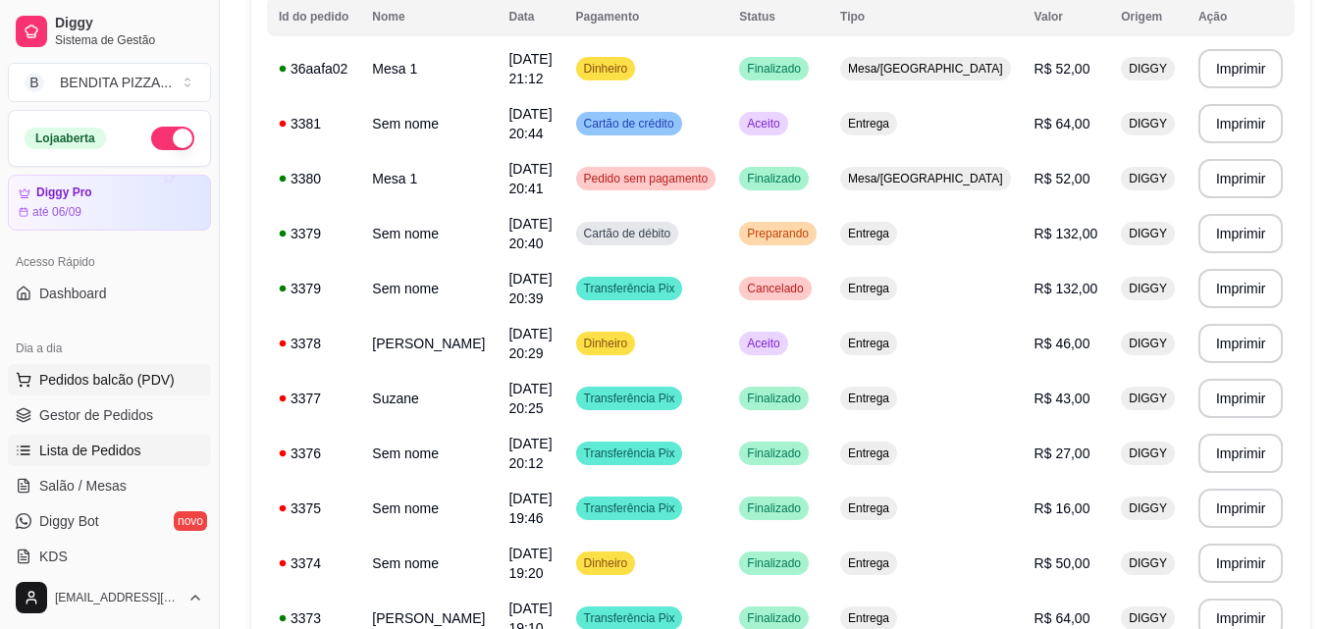
click at [144, 380] on span "Pedidos balcão (PDV)" at bounding box center [106, 380] width 135 height 20
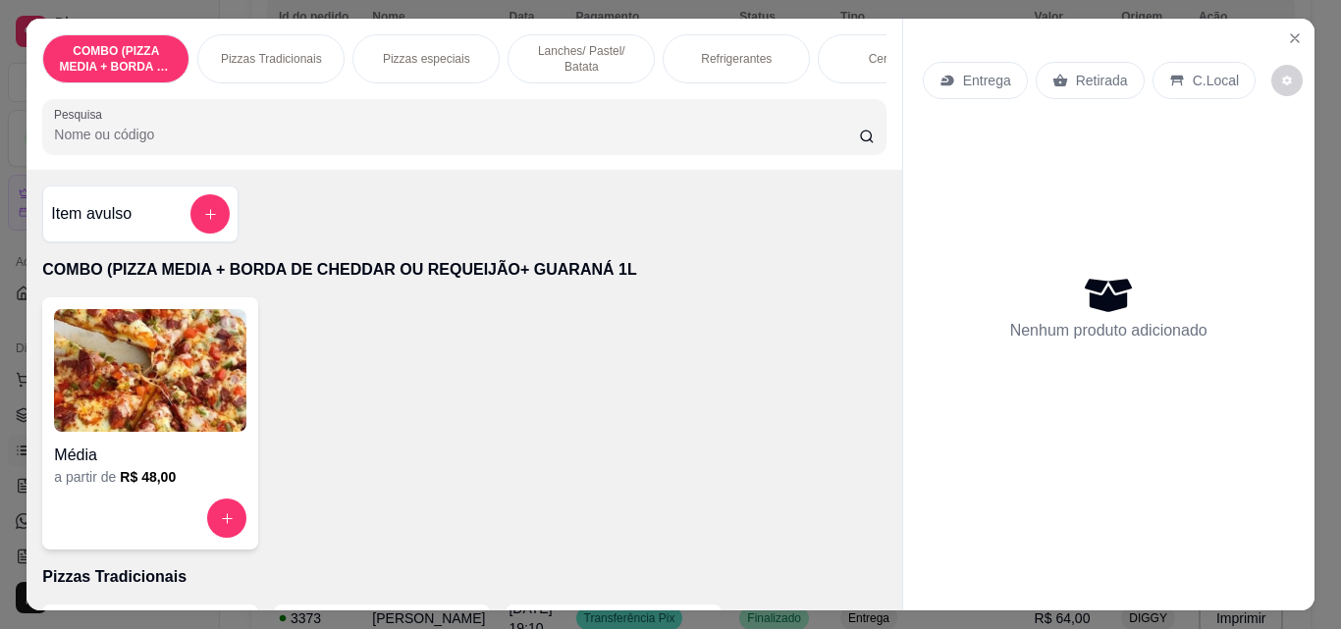
click at [289, 52] on p "Pizzas Tradicionais" at bounding box center [271, 59] width 101 height 16
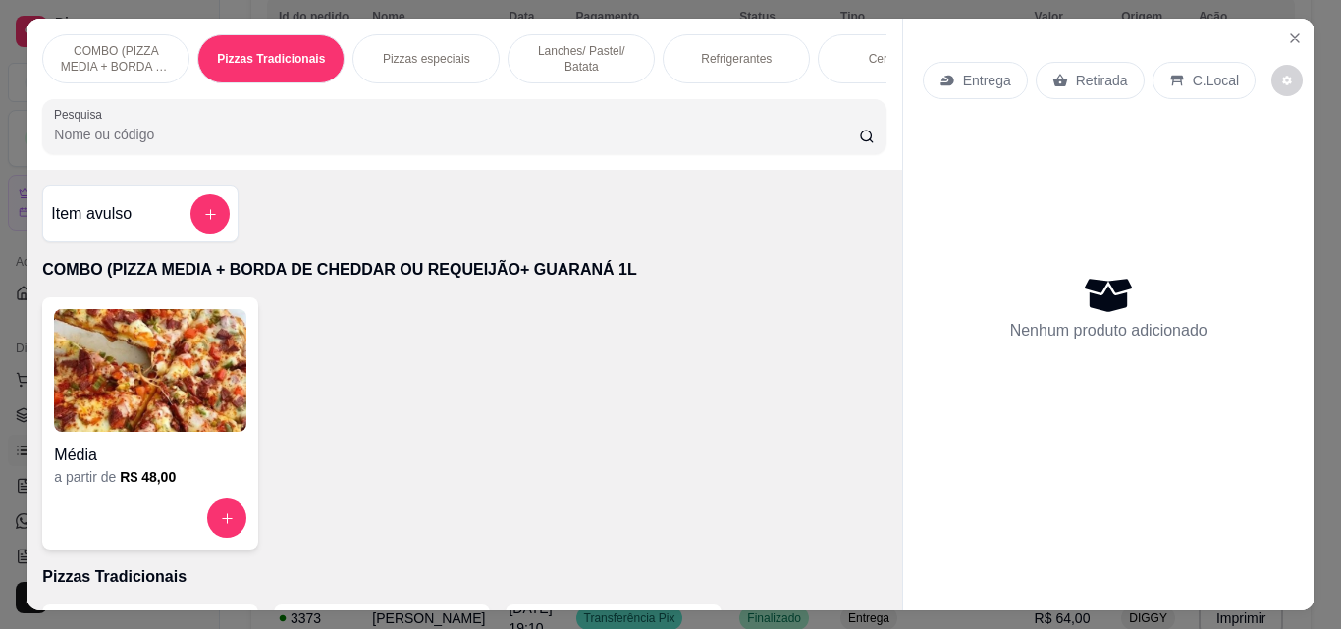
scroll to position [51, 0]
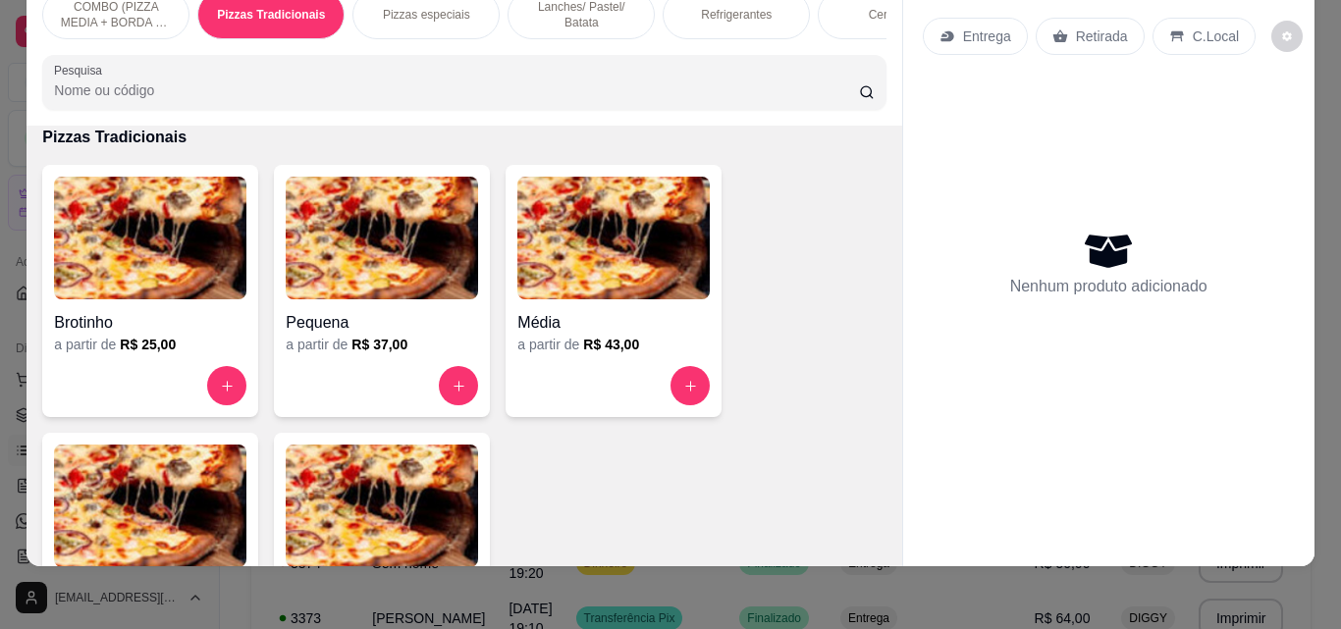
click at [102, 18] on div "COMBO (PIZZA MEDIA + BORDA DE CHEDDAR OU REQUEIJÃO+ GUARANÁ 1L" at bounding box center [115, 14] width 147 height 49
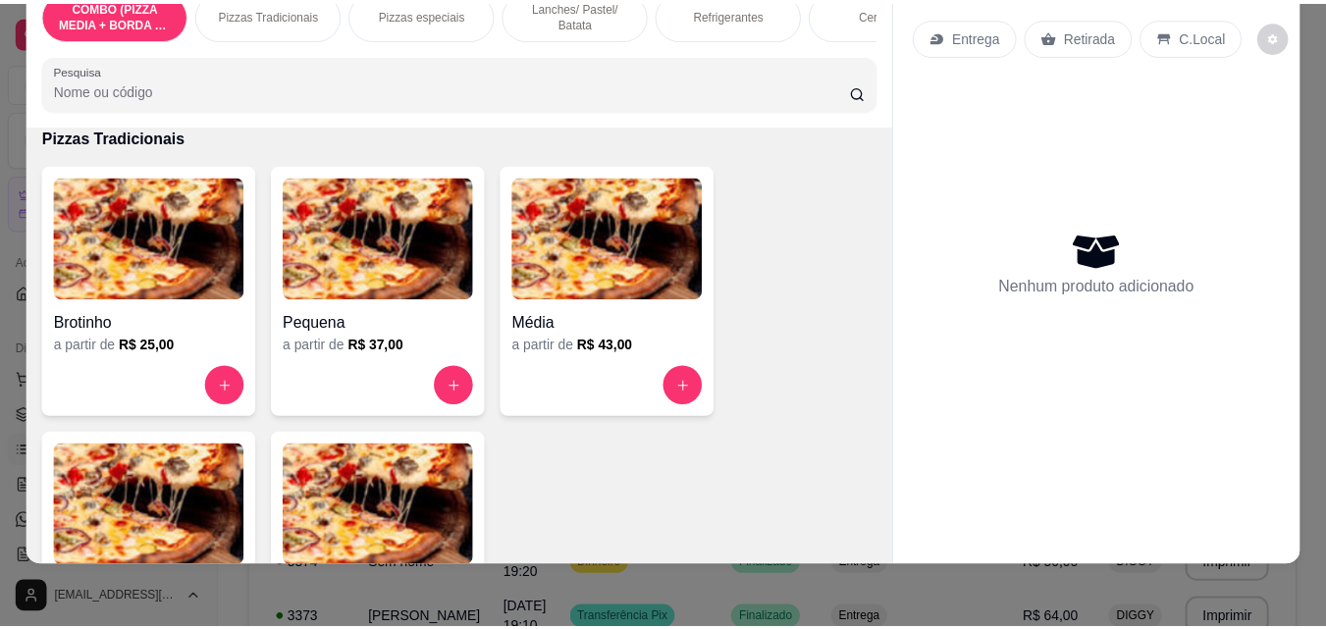
scroll to position [88, 0]
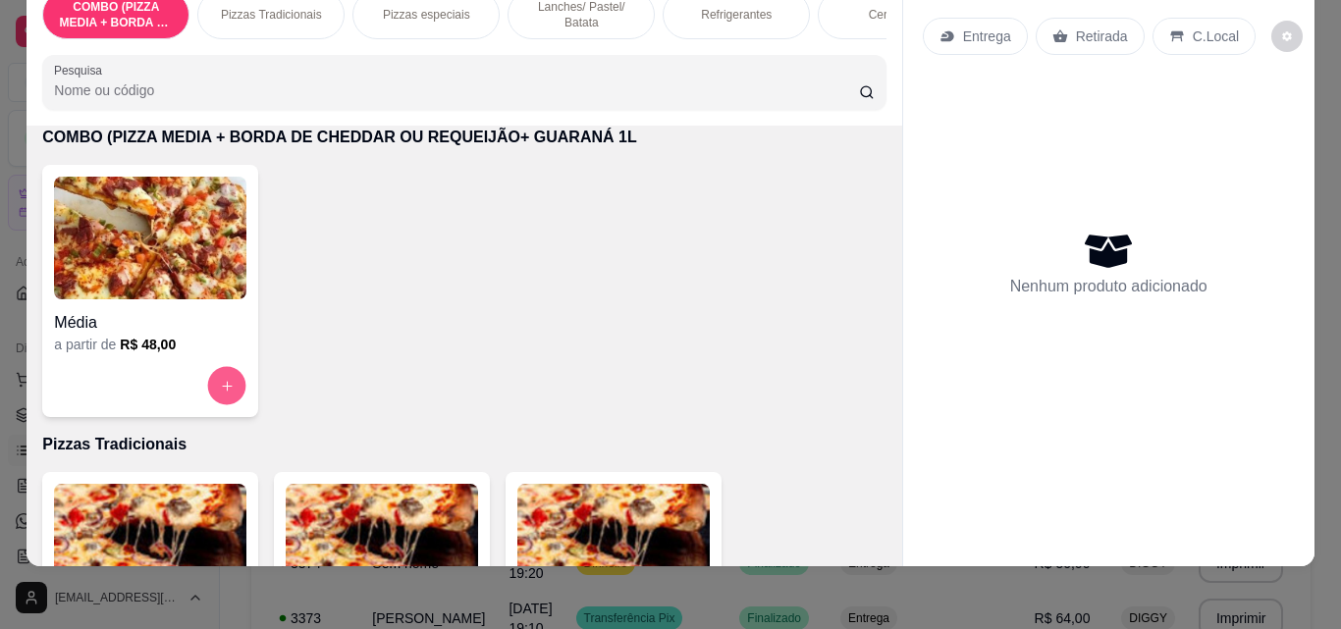
click at [227, 400] on button "increase-product-quantity" at bounding box center [227, 386] width 38 height 38
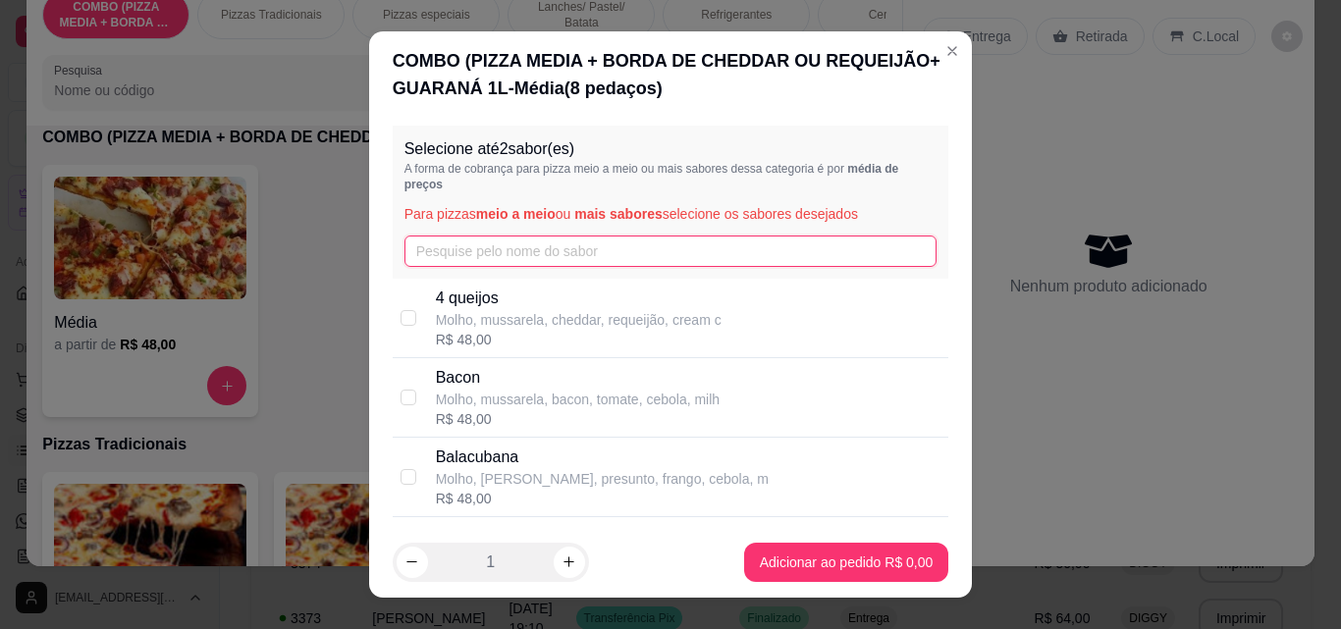
click at [525, 257] on input "text" at bounding box center [670, 251] width 533 height 31
type input "ca"
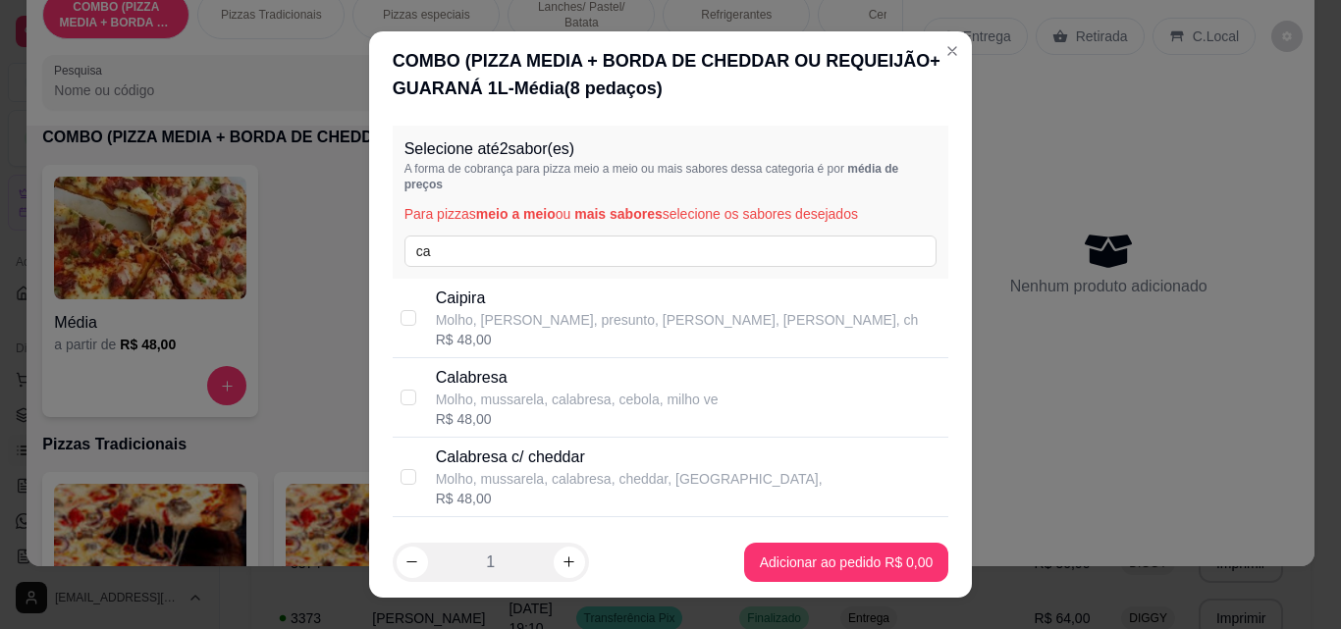
click at [591, 415] on div "R$ 48,00" at bounding box center [577, 419] width 283 height 20
checkbox input "true"
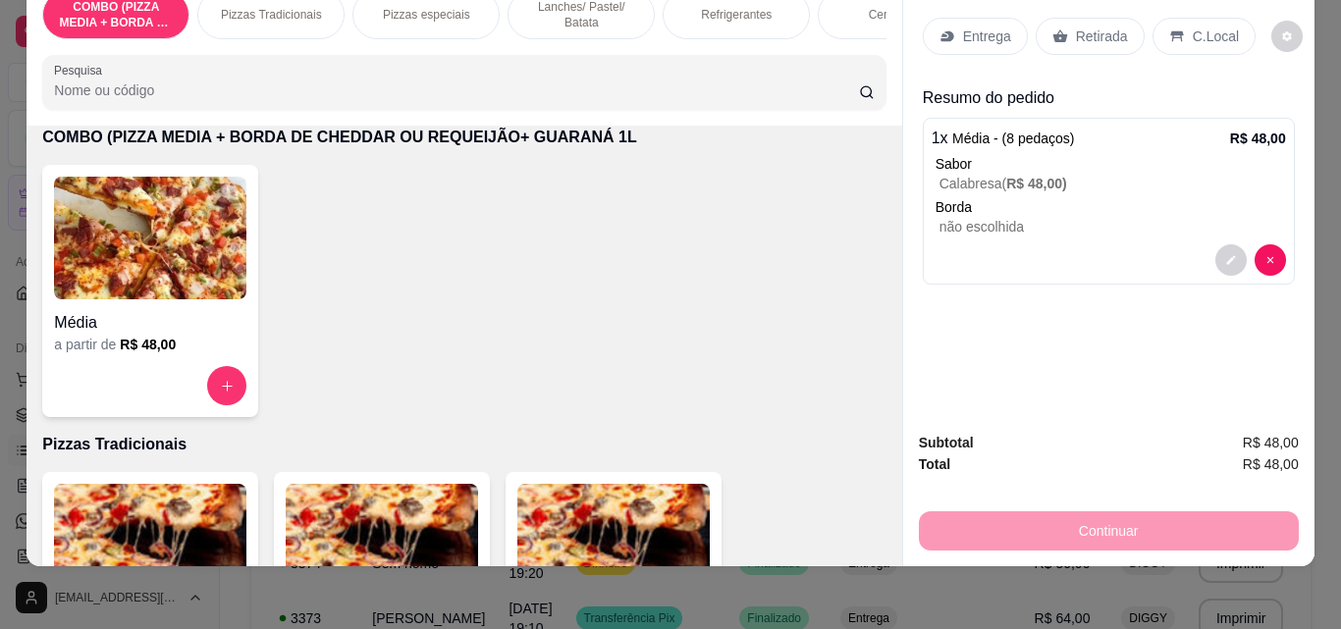
click at [966, 27] on p "Entrega" at bounding box center [987, 37] width 48 height 20
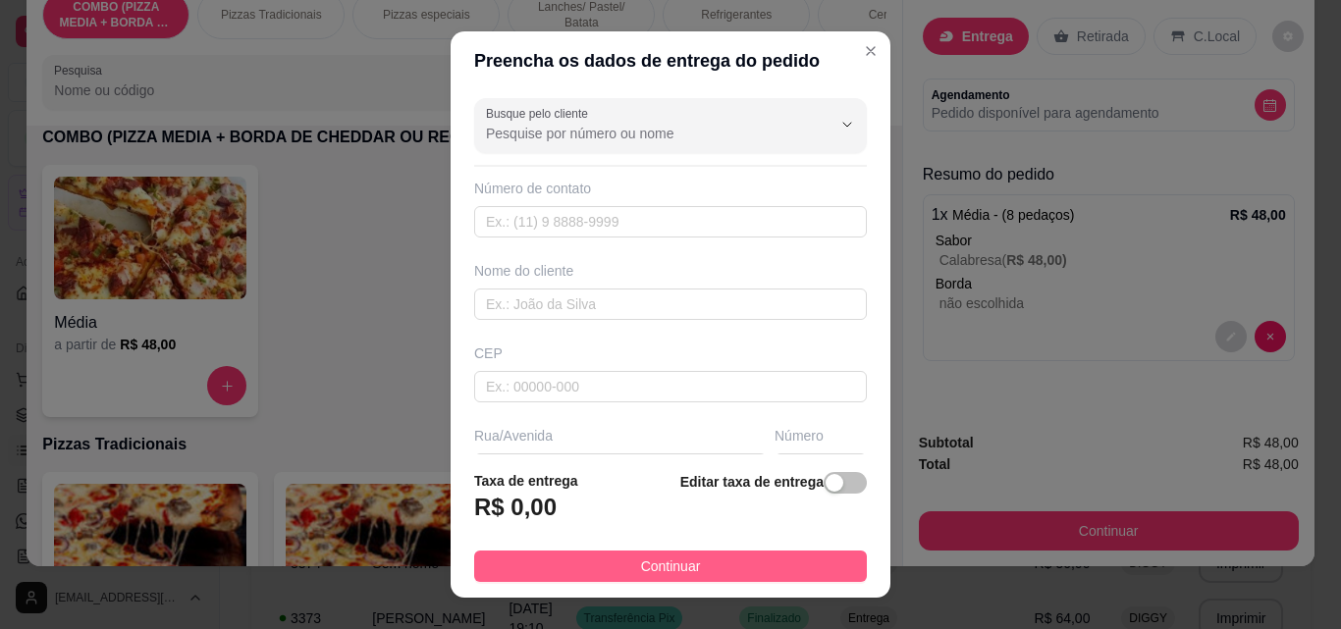
click at [795, 559] on button "Continuar" at bounding box center [670, 566] width 393 height 31
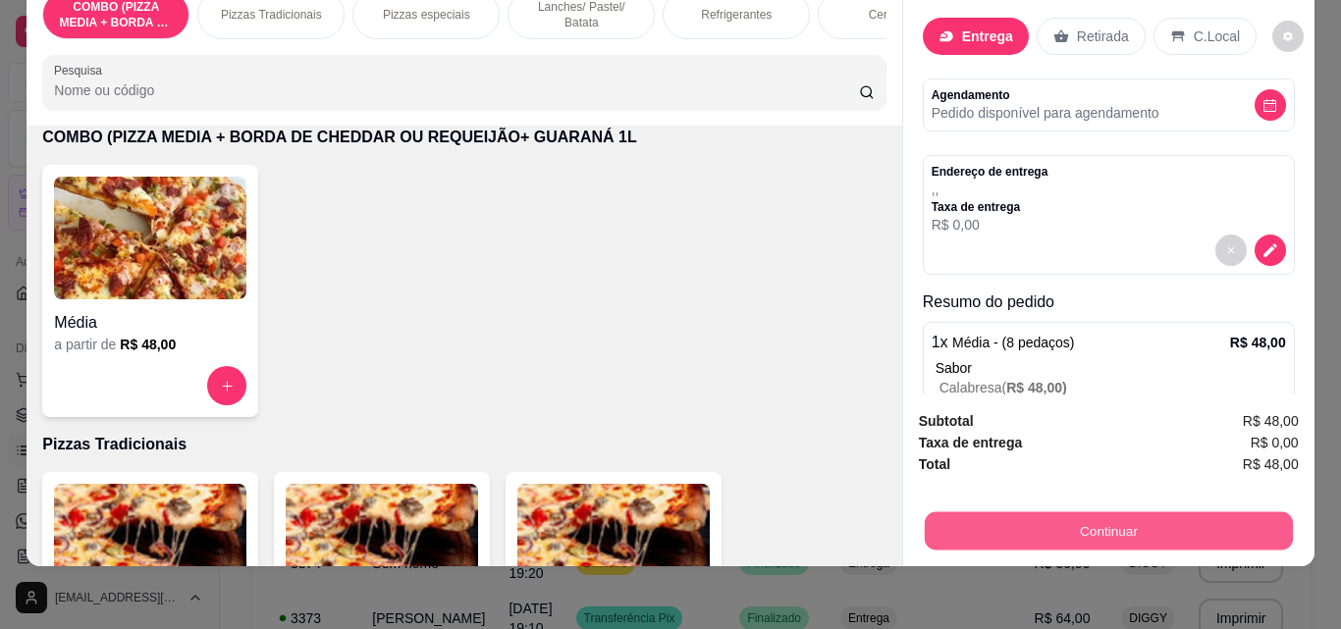
click at [1013, 530] on button "Continuar" at bounding box center [1108, 530] width 368 height 38
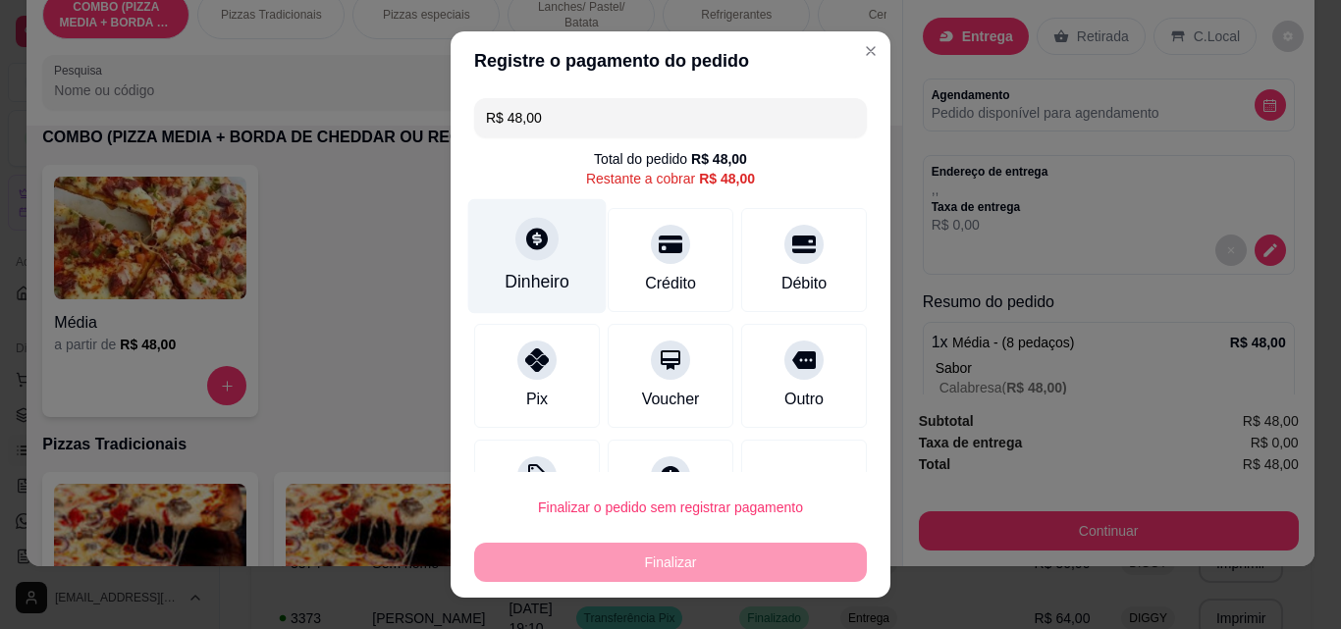
click at [522, 263] on div "Dinheiro" at bounding box center [537, 256] width 138 height 115
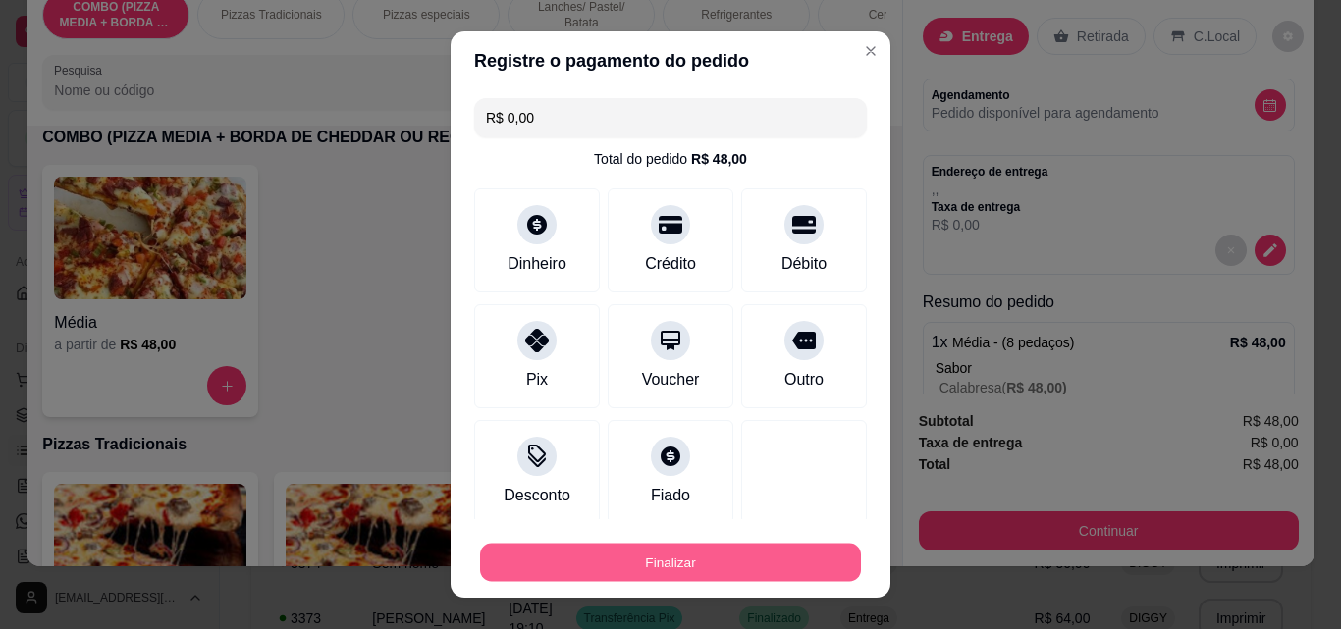
click at [811, 581] on button "Finalizar" at bounding box center [670, 563] width 381 height 38
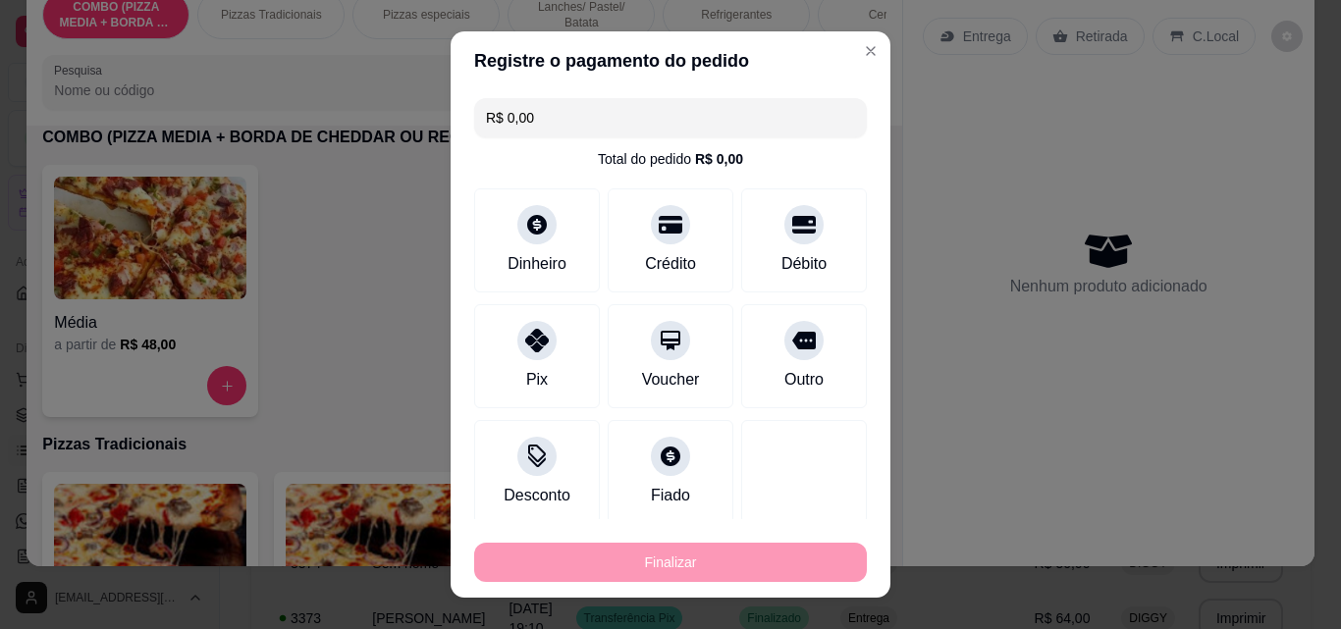
type input "-R$ 48,00"
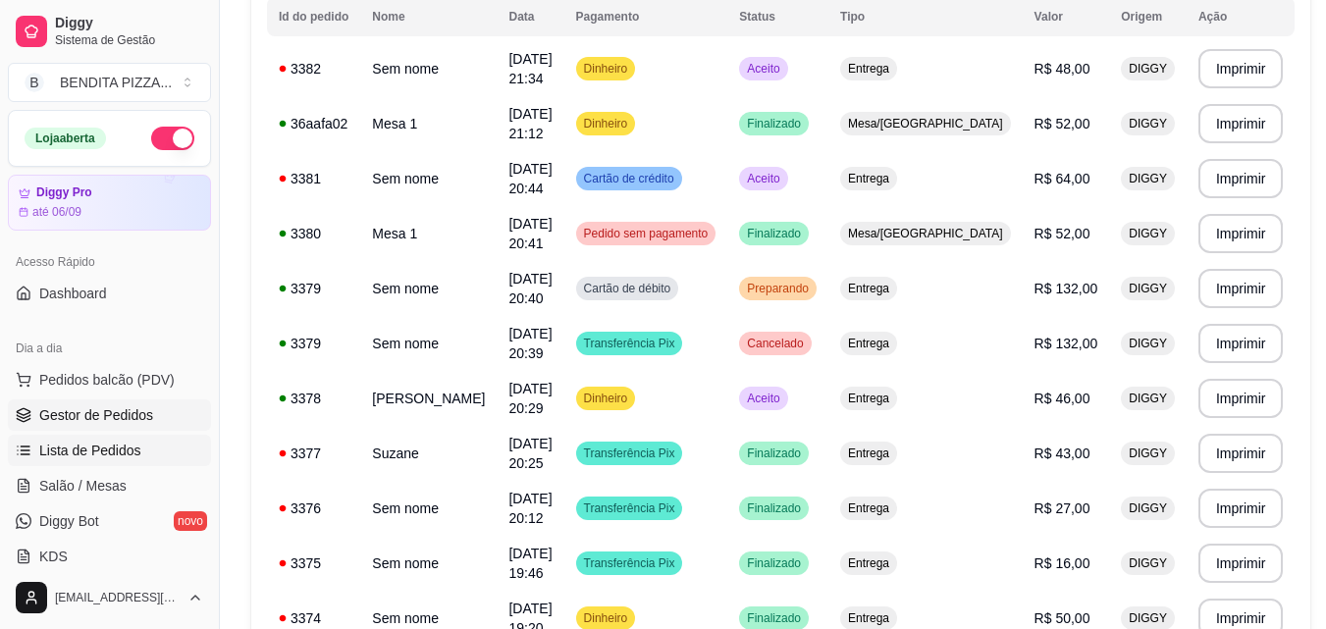
click at [155, 416] on link "Gestor de Pedidos" at bounding box center [109, 415] width 203 height 31
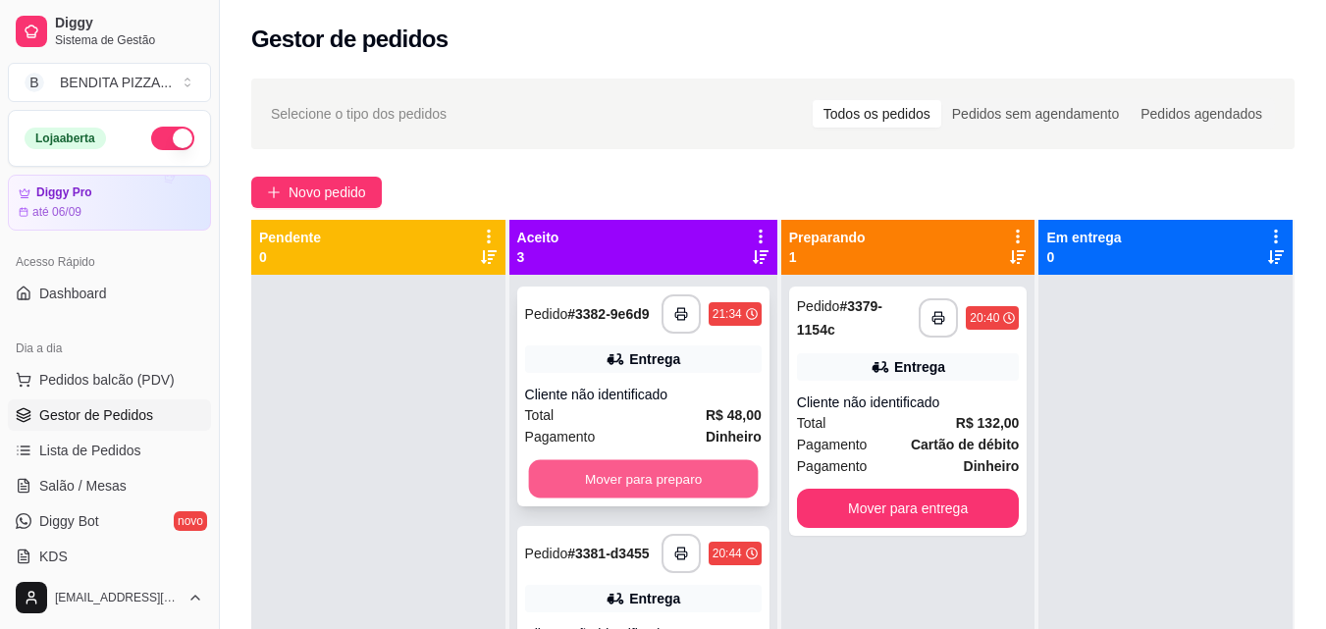
click at [687, 481] on button "Mover para preparo" at bounding box center [643, 479] width 230 height 38
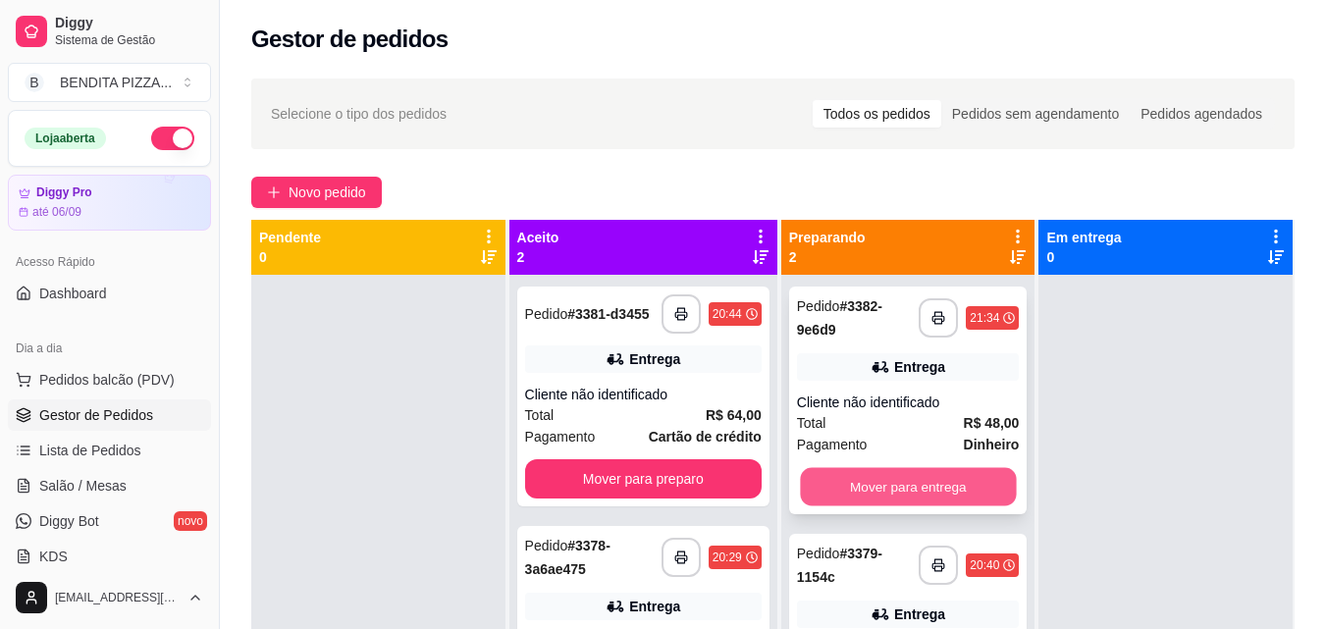
click at [936, 487] on button "Mover para entrega" at bounding box center [908, 487] width 216 height 38
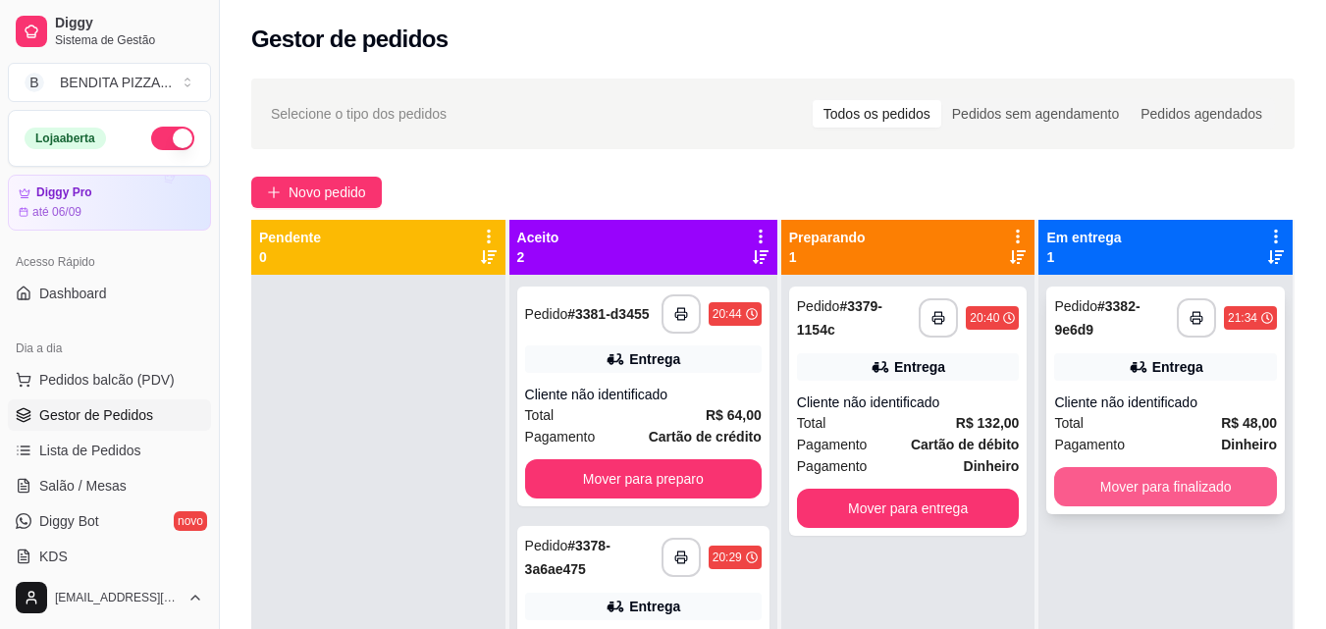
click at [1091, 469] on button "Mover para finalizado" at bounding box center [1165, 486] width 223 height 39
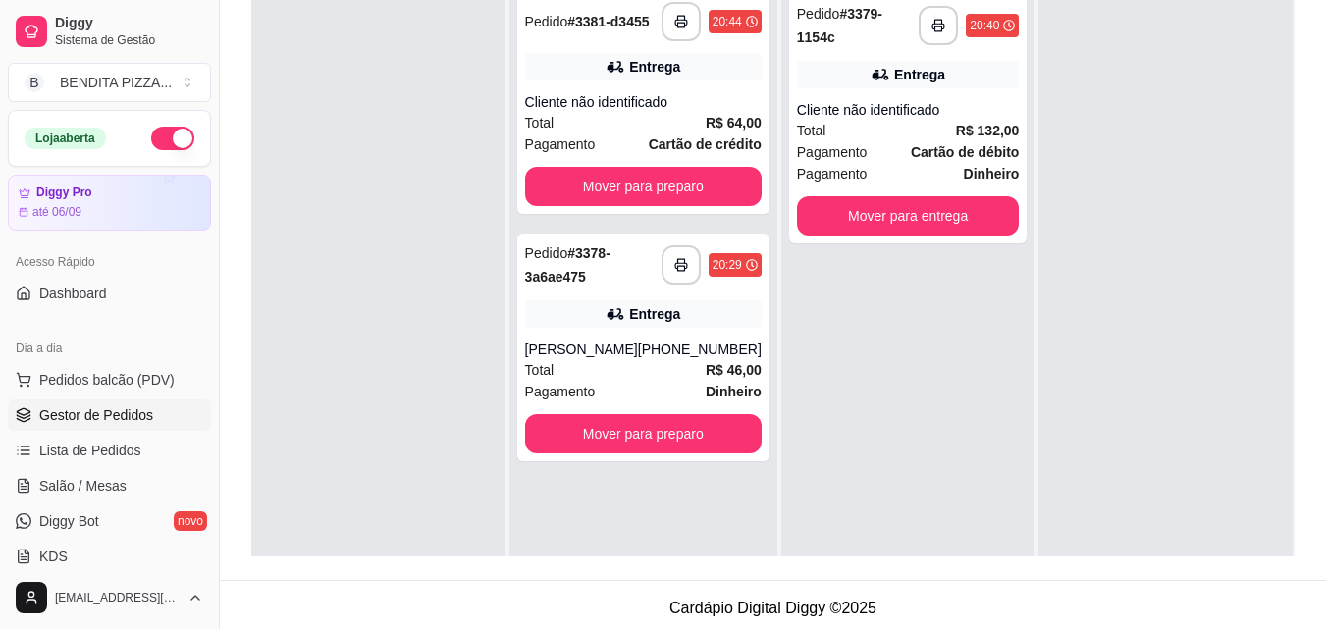
scroll to position [299, 0]
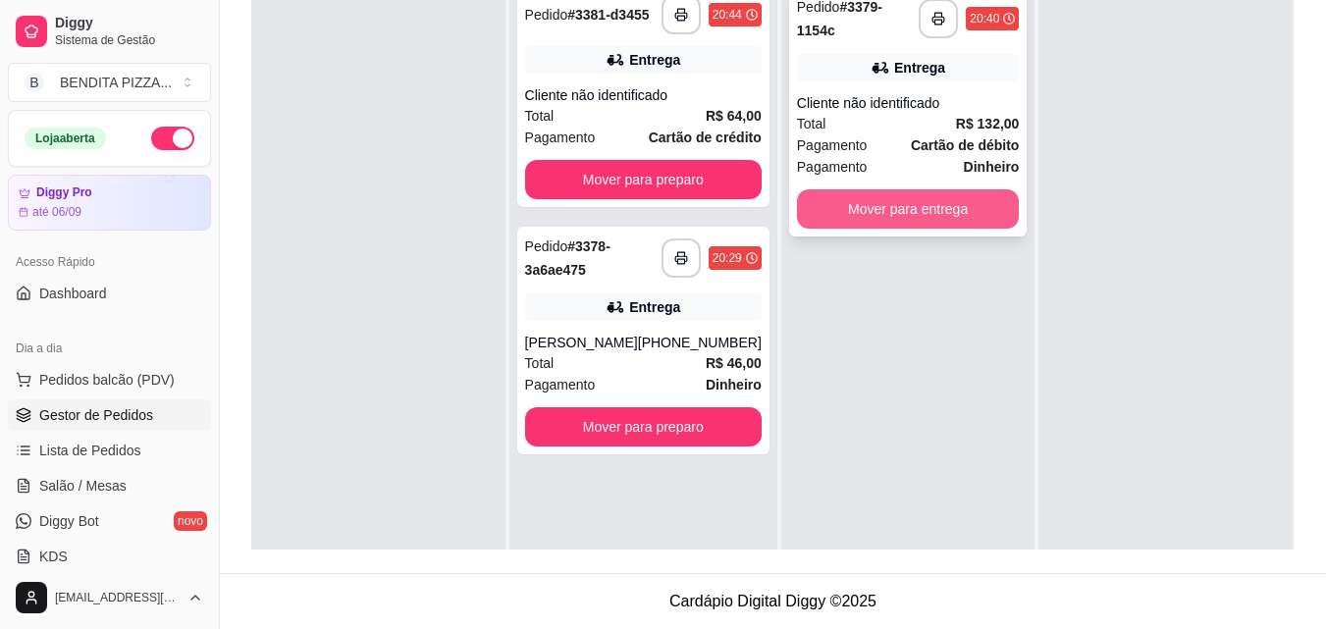
click at [831, 194] on button "Mover para entrega" at bounding box center [908, 208] width 223 height 39
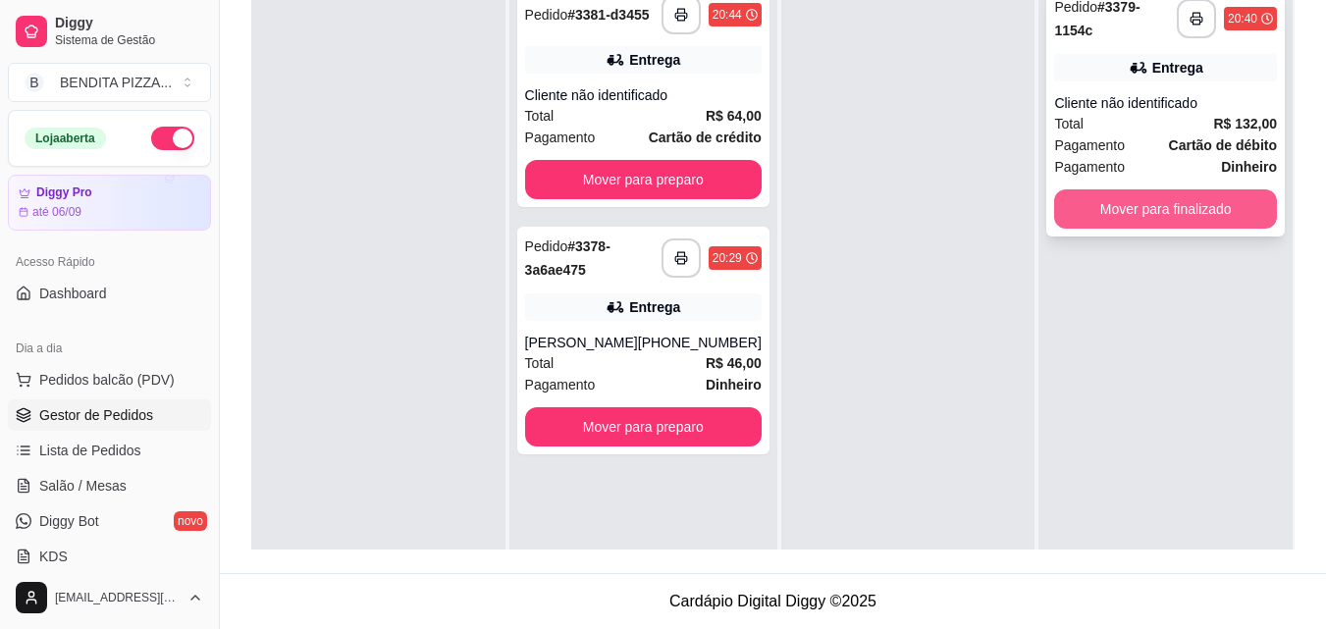
click at [1114, 206] on button "Mover para finalizado" at bounding box center [1165, 208] width 223 height 39
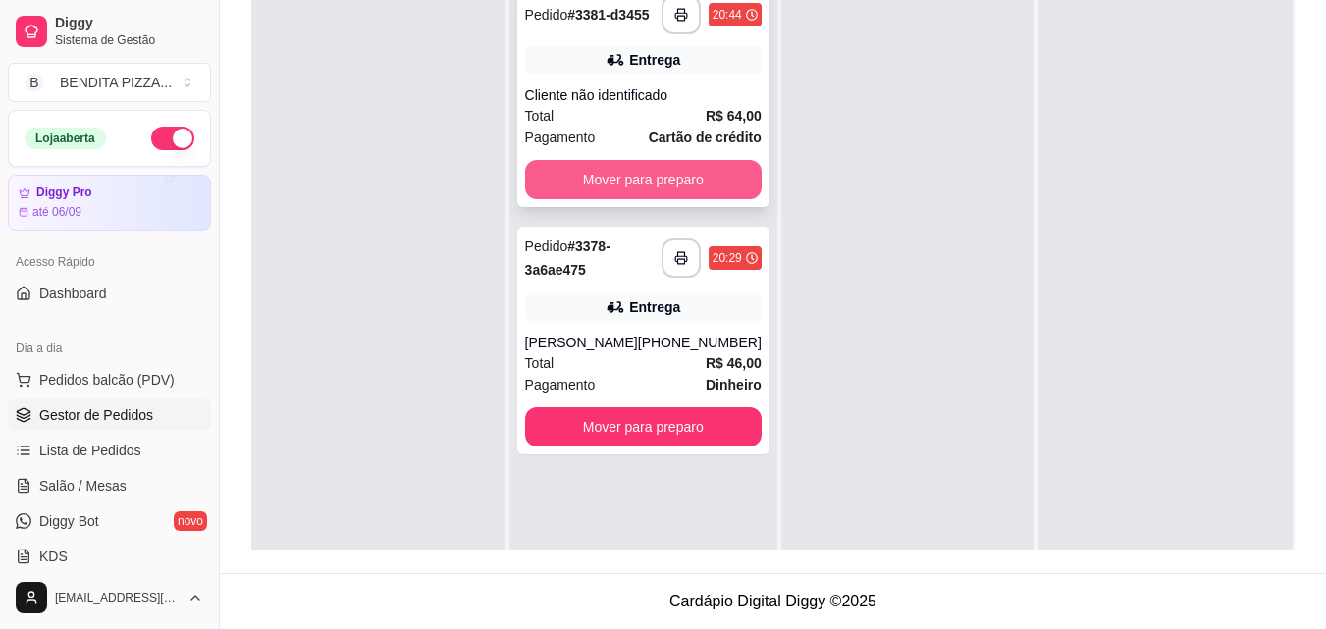
click at [586, 177] on button "Mover para preparo" at bounding box center [643, 179] width 237 height 39
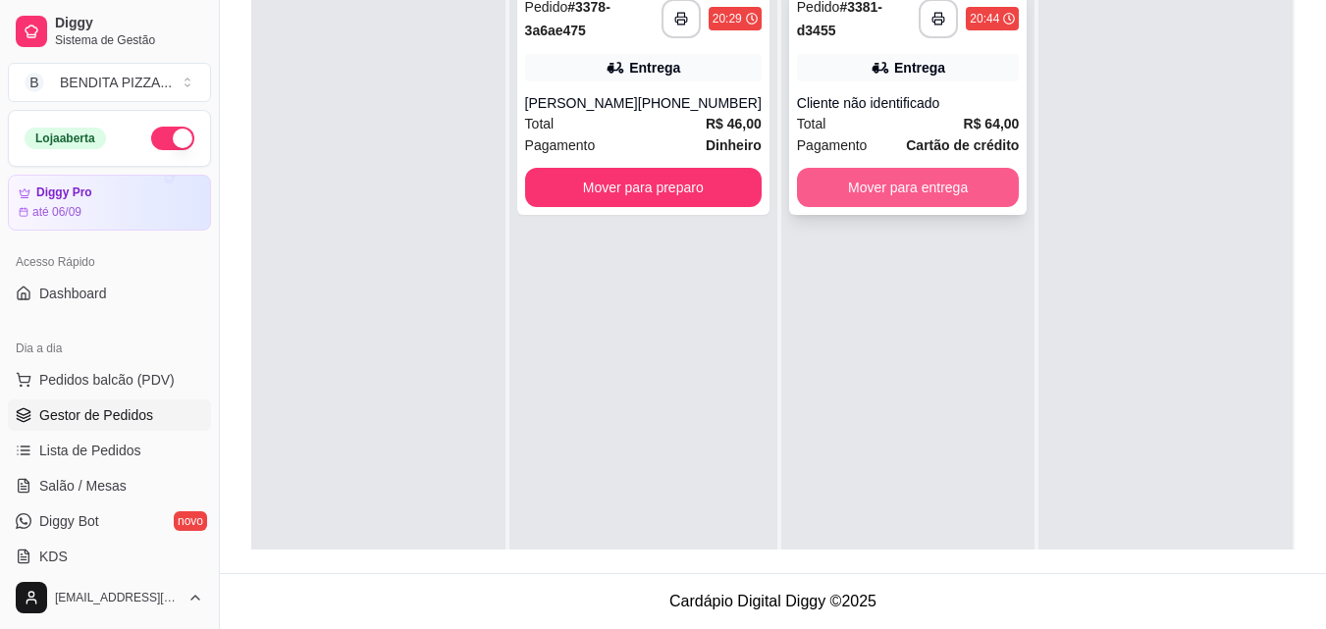
click at [852, 199] on button "Mover para entrega" at bounding box center [908, 187] width 223 height 39
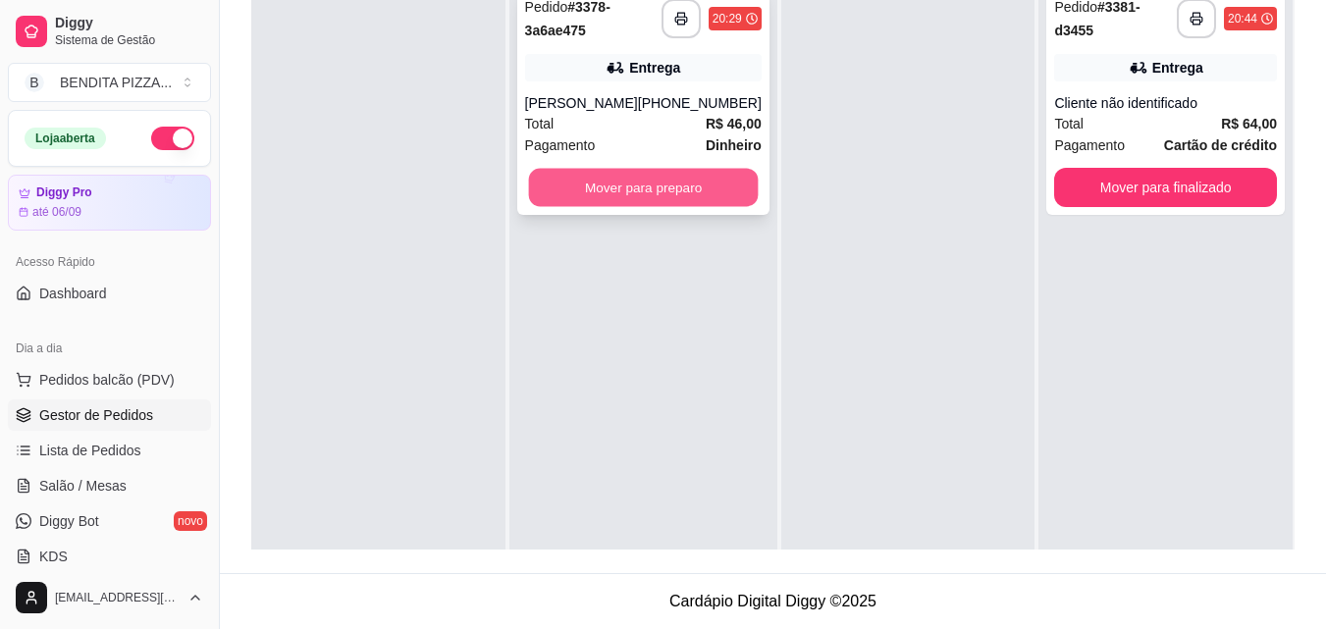
click at [661, 205] on button "Mover para preparo" at bounding box center [643, 188] width 230 height 38
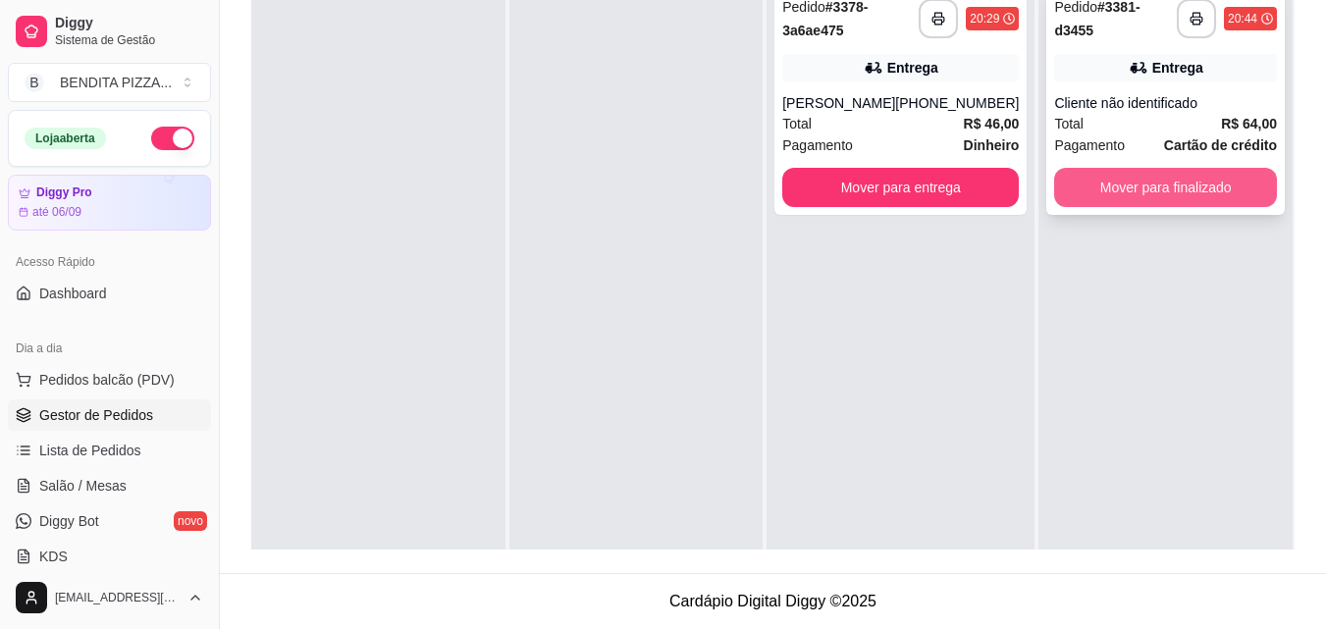
click at [1111, 178] on button "Mover para finalizado" at bounding box center [1165, 187] width 223 height 39
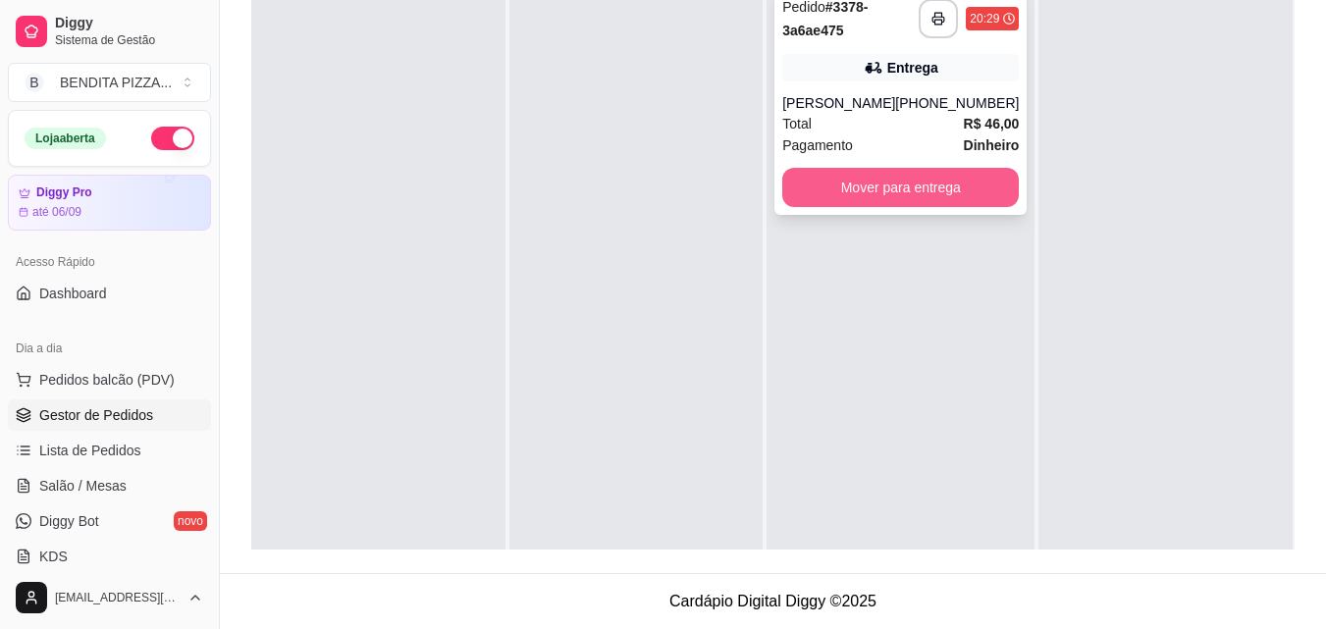
click at [917, 187] on button "Mover para entrega" at bounding box center [900, 187] width 237 height 39
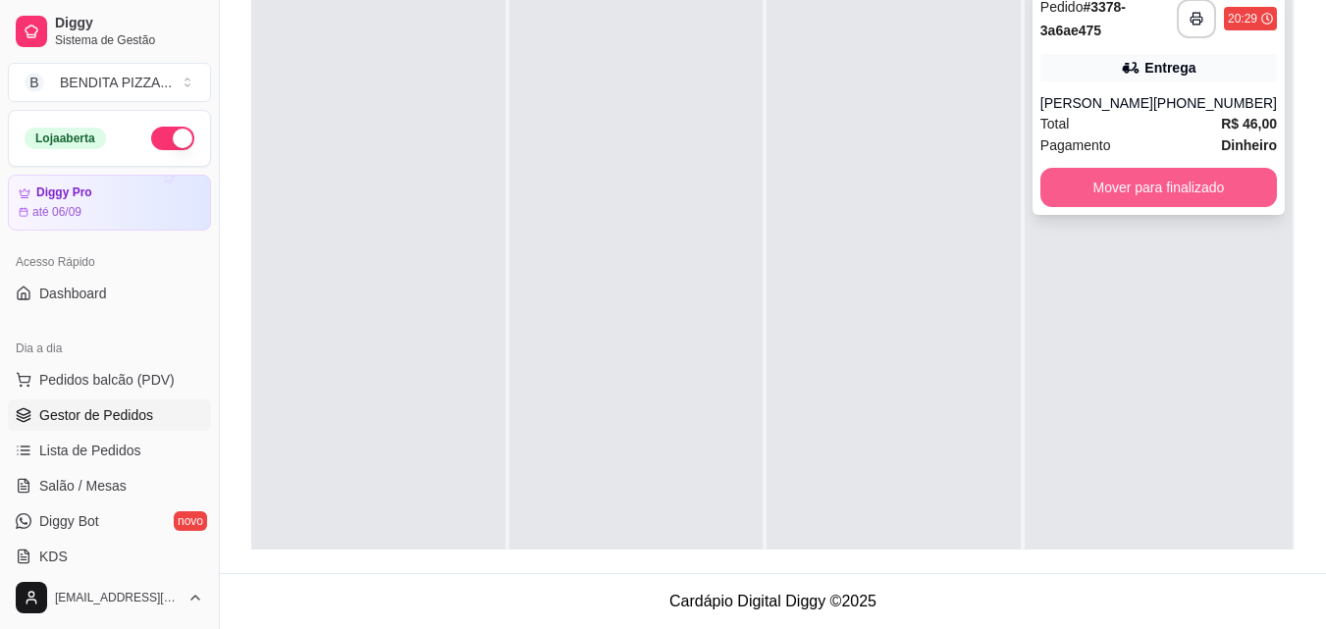
click at [1137, 173] on button "Mover para finalizado" at bounding box center [1159, 187] width 237 height 39
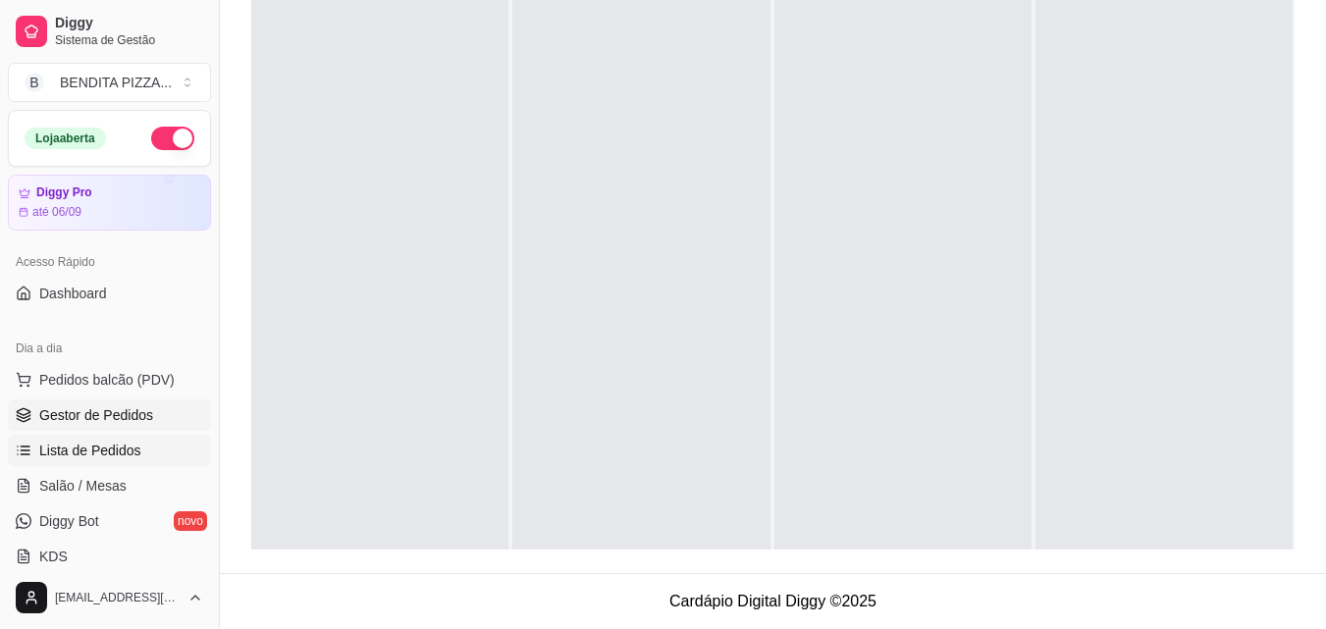
click at [116, 457] on span "Lista de Pedidos" at bounding box center [90, 451] width 102 height 20
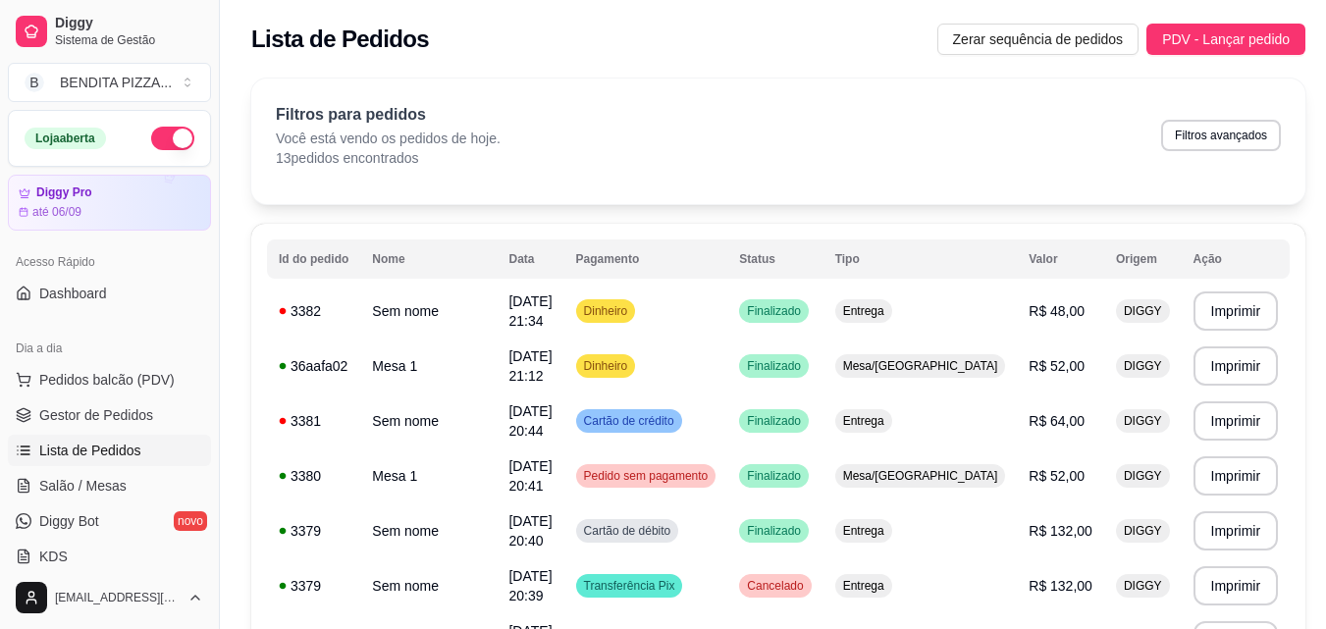
scroll to position [511, 0]
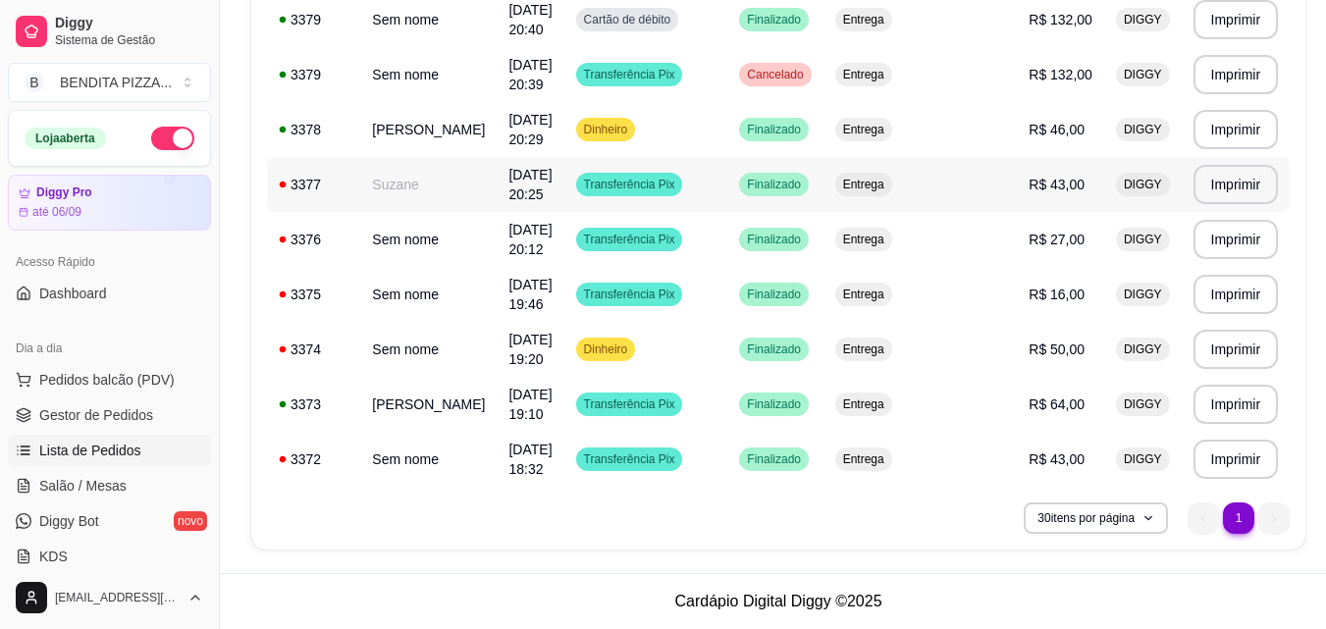
click at [888, 183] on span "Entrega" at bounding box center [863, 185] width 49 height 16
click at [707, 142] on td "Dinheiro" at bounding box center [646, 129] width 164 height 55
click at [1324, 243] on div "**********" at bounding box center [778, 64] width 1117 height 1018
click at [1324, 231] on div "**********" at bounding box center [778, 64] width 1117 height 1018
click at [1325, 268] on div "**********" at bounding box center [778, 64] width 1117 height 1018
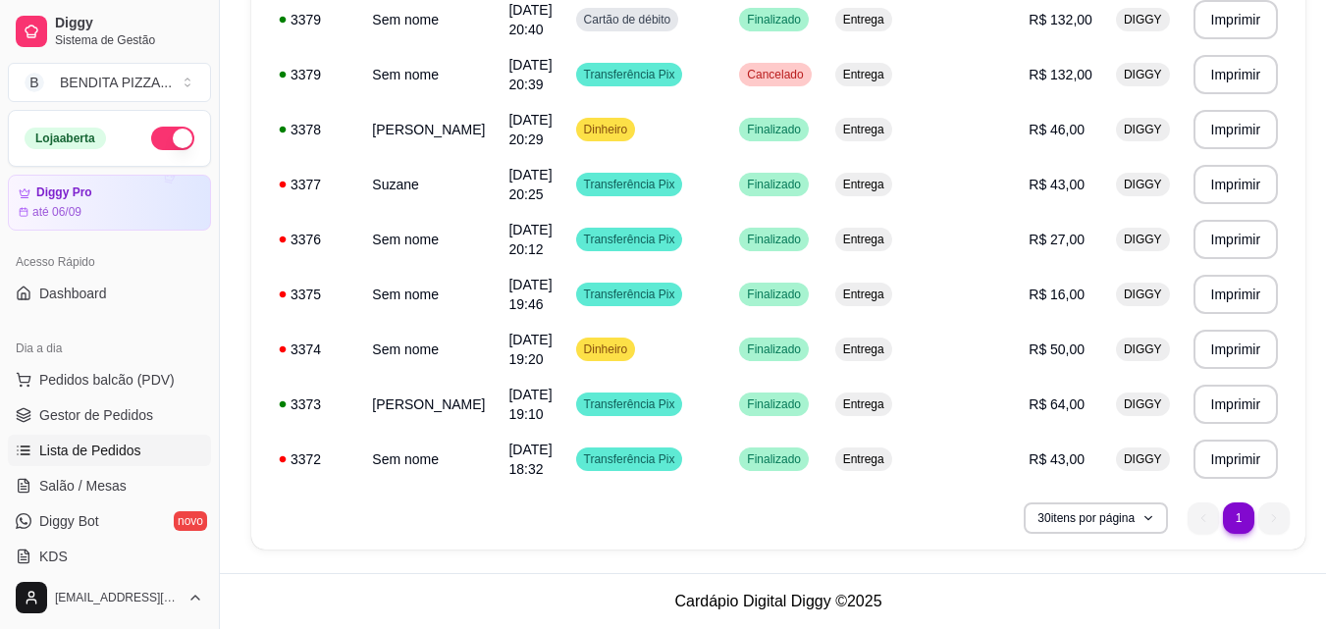
click at [1323, 258] on div "**********" at bounding box center [778, 64] width 1117 height 1018
click at [1325, 250] on div "**********" at bounding box center [778, 64] width 1117 height 1018
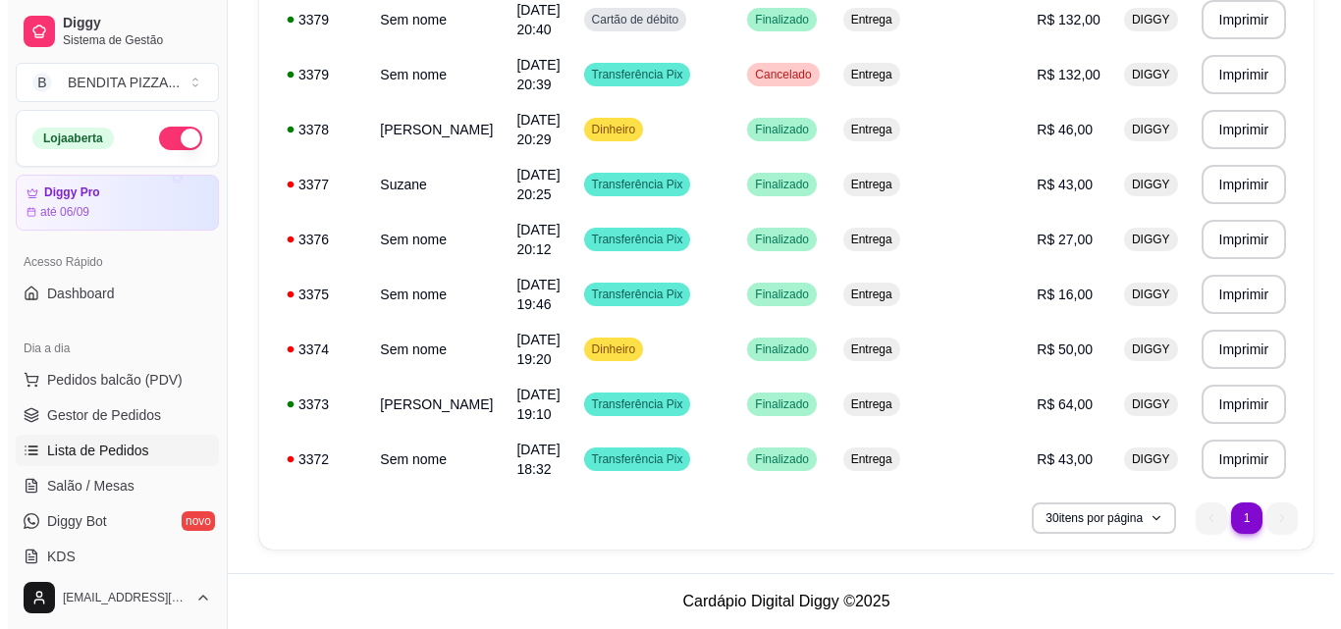
scroll to position [0, 0]
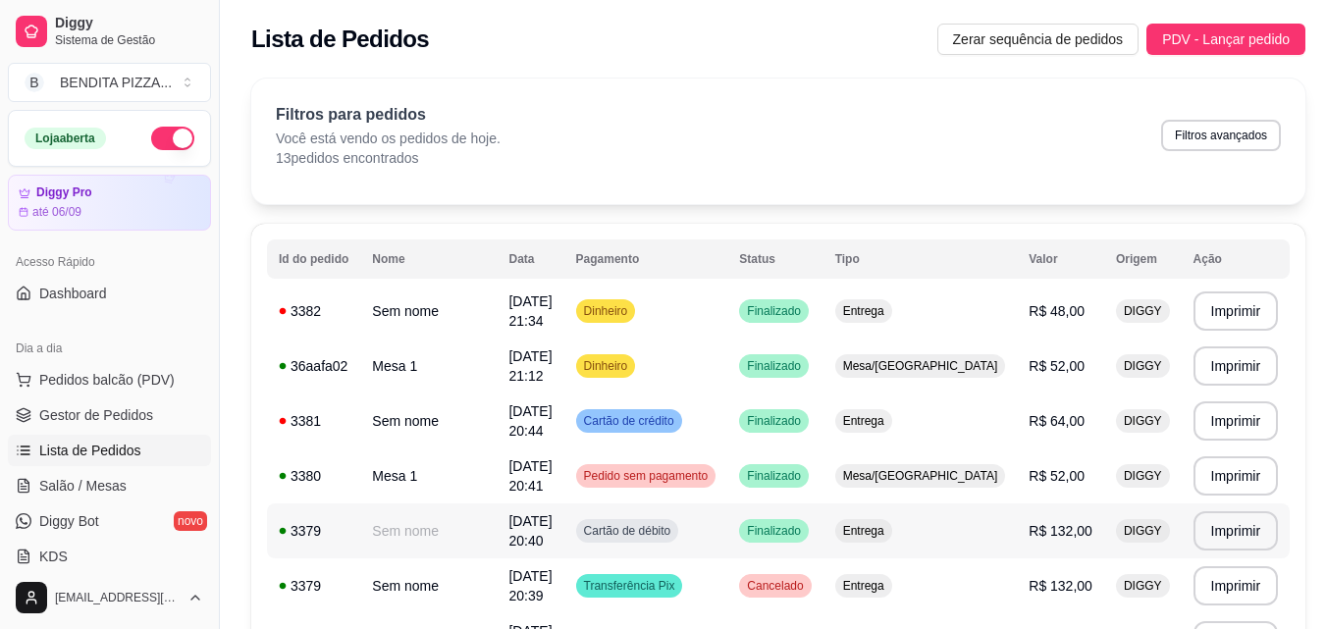
click at [552, 534] on span "[DATE] 20:40" at bounding box center [529, 530] width 43 height 35
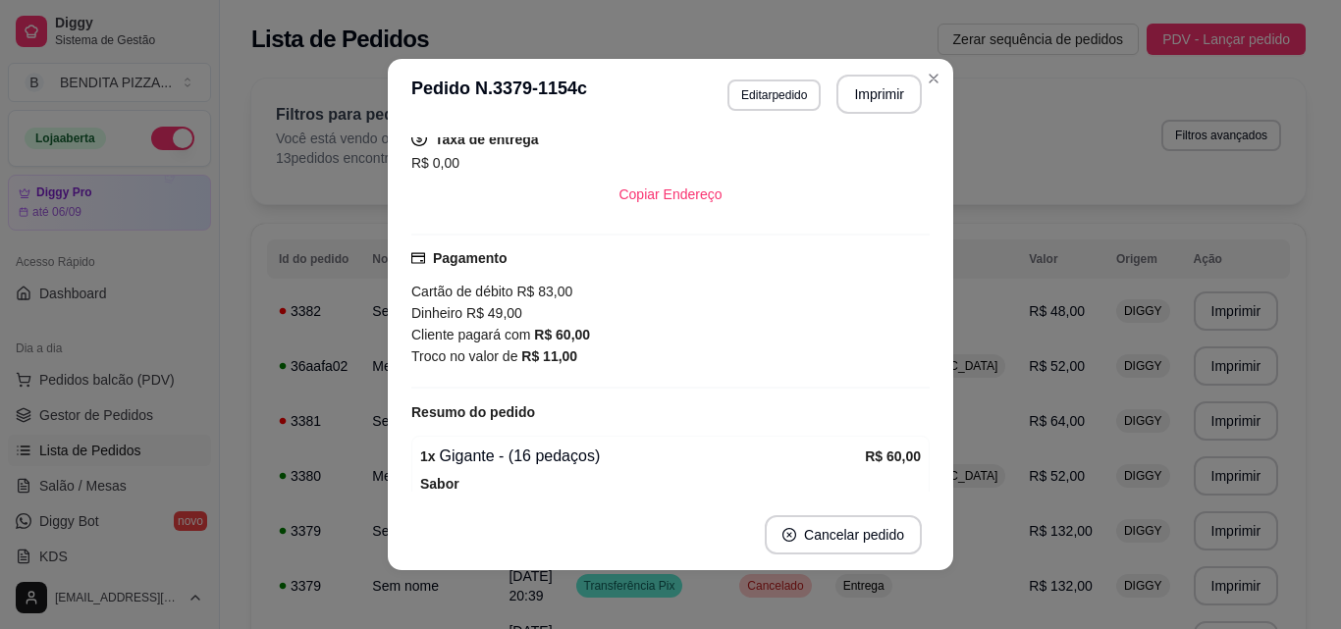
scroll to position [262, 0]
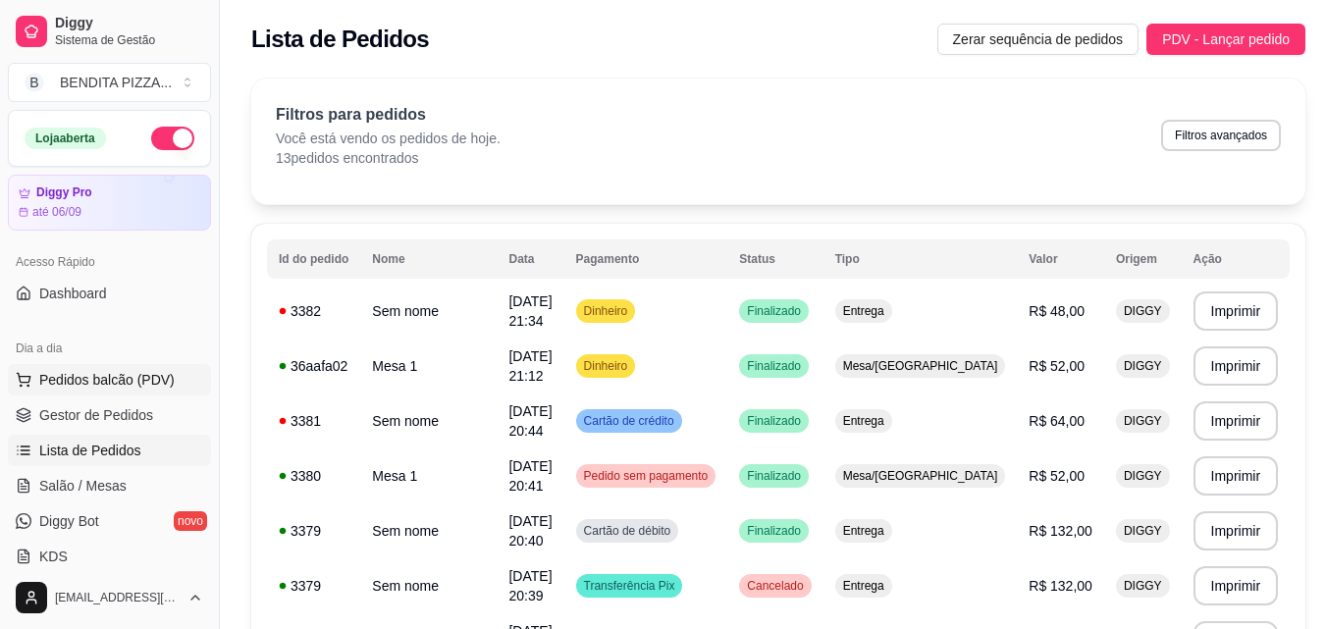
click at [137, 390] on button "Pedidos balcão (PDV)" at bounding box center [109, 379] width 203 height 31
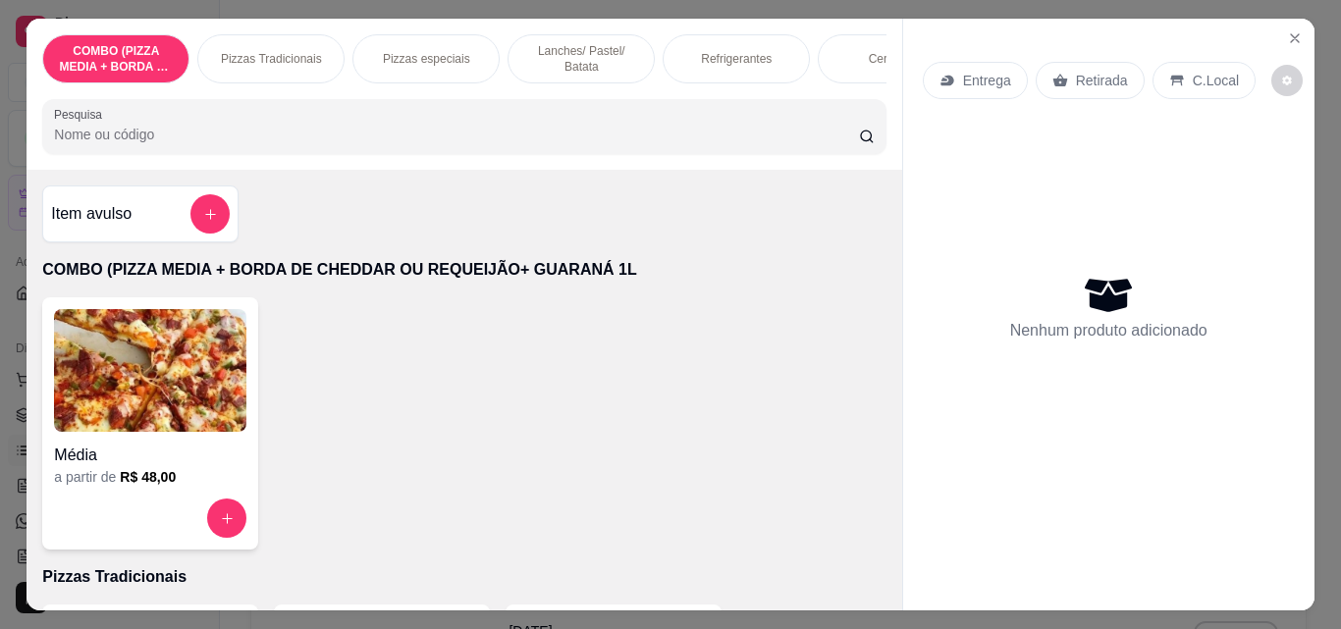
click at [241, 51] on p "Pizzas Tradicionais" at bounding box center [271, 59] width 101 height 16
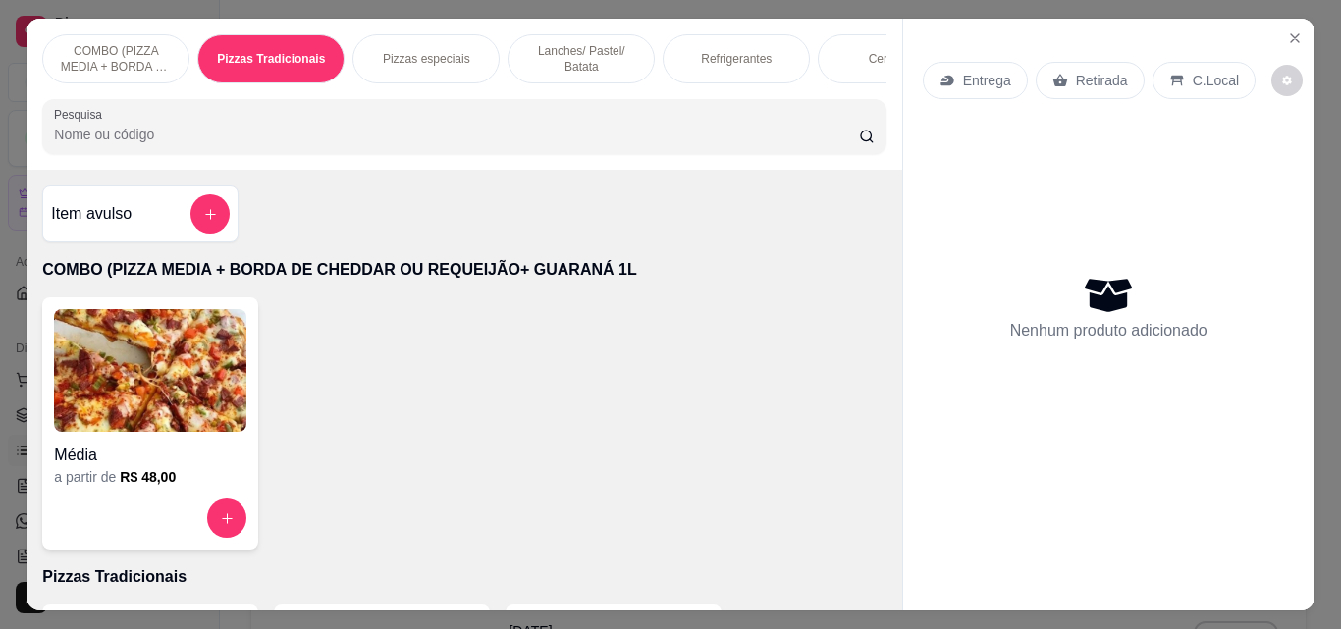
scroll to position [51, 0]
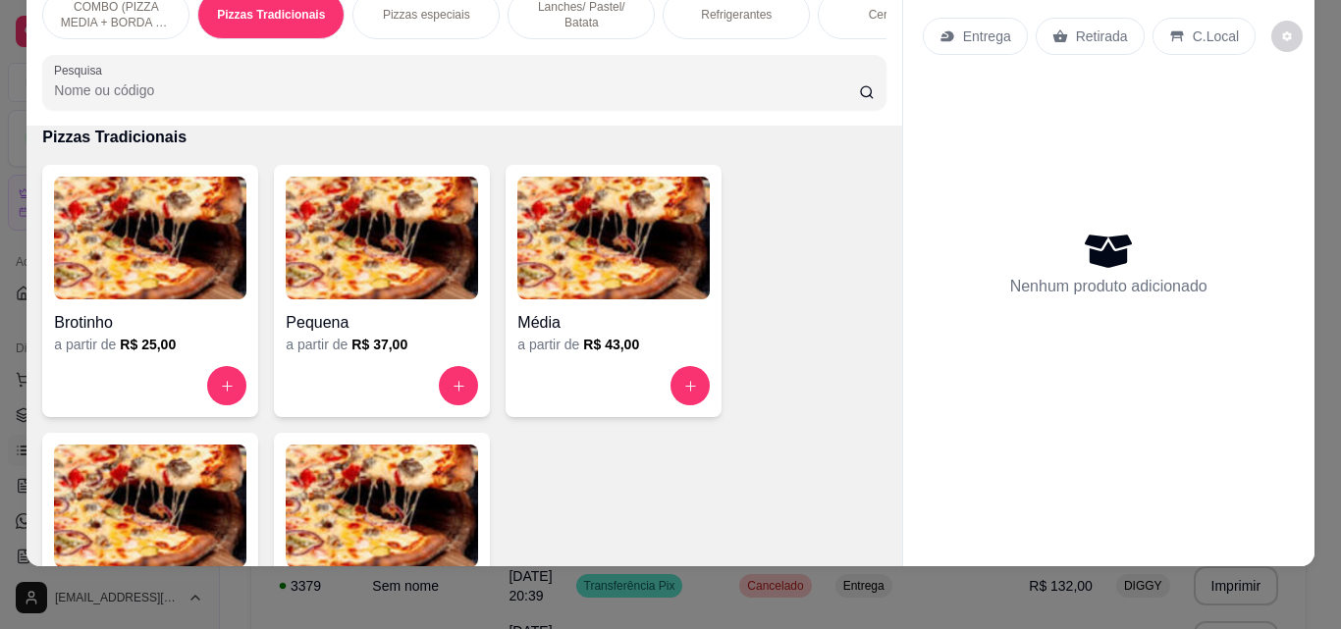
click at [199, 534] on img at bounding box center [150, 506] width 192 height 123
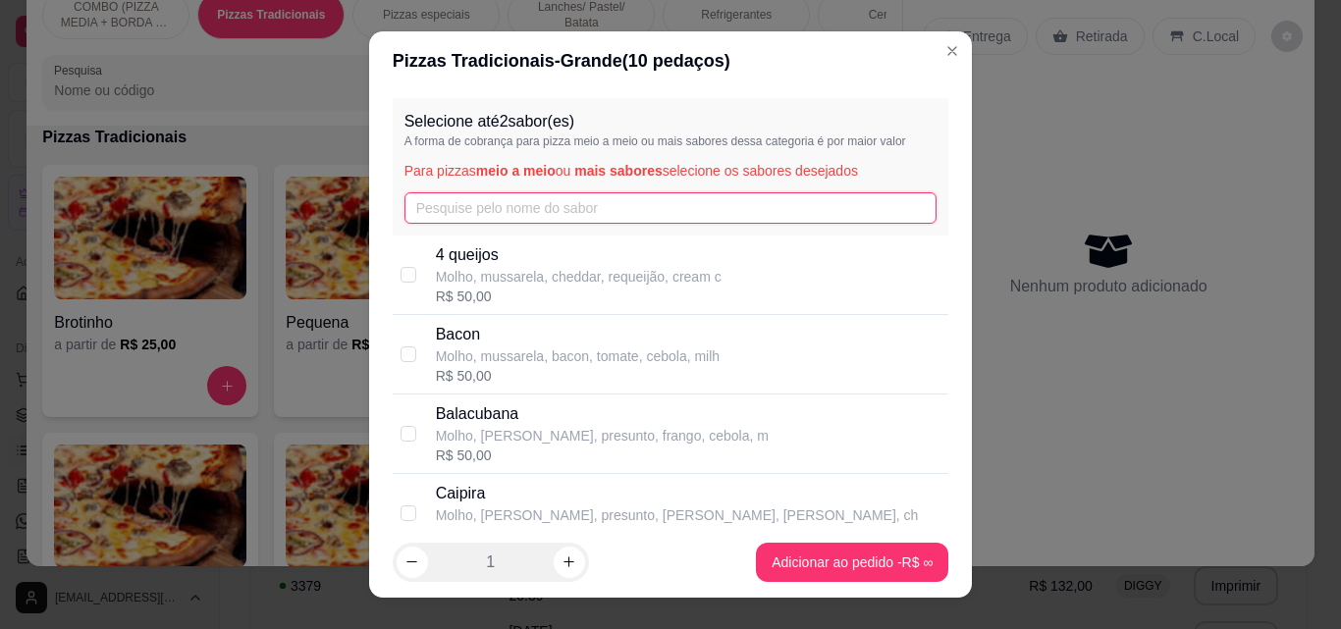
click at [511, 216] on input "text" at bounding box center [670, 207] width 533 height 31
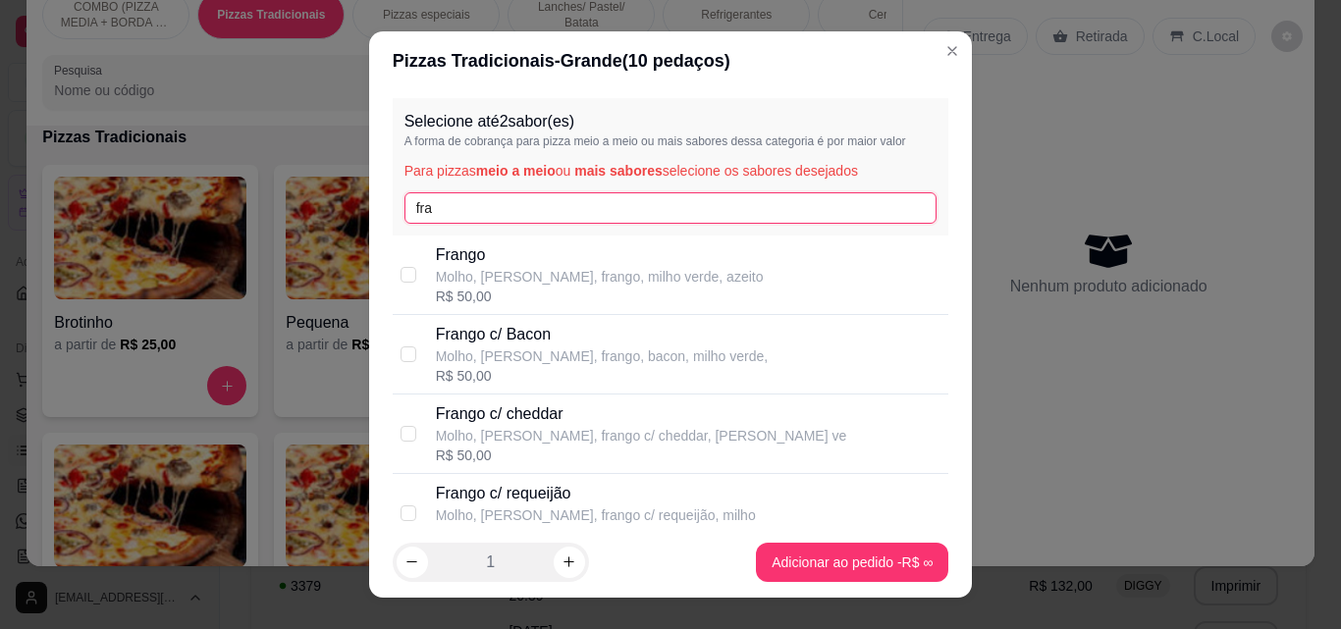
type input "fra"
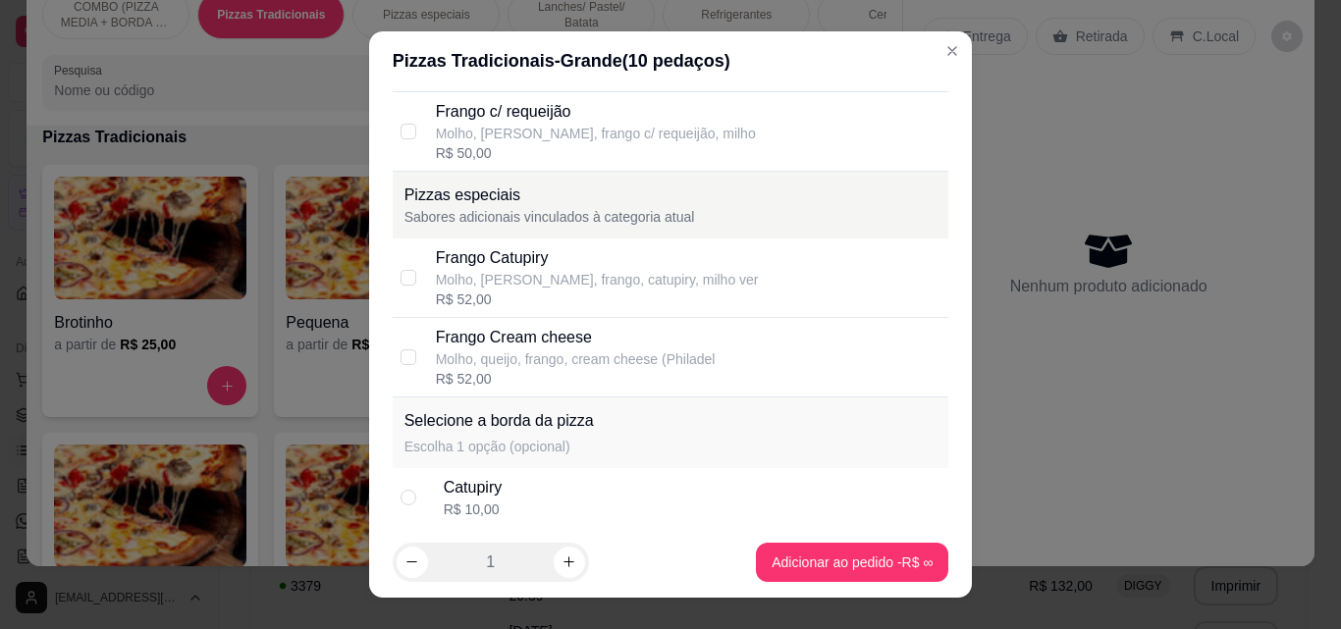
click at [565, 292] on div "R$ 52,00" at bounding box center [597, 300] width 323 height 20
checkbox input "true"
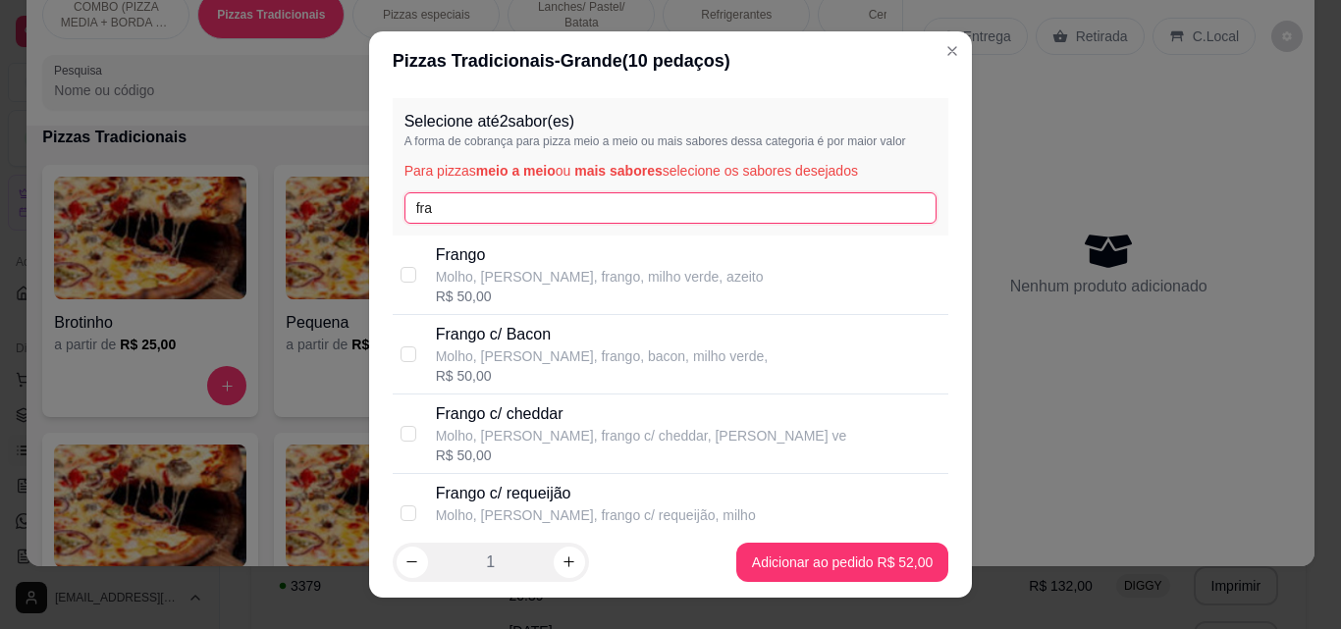
click at [841, 202] on input "fra" at bounding box center [670, 207] width 533 height 31
type input "f"
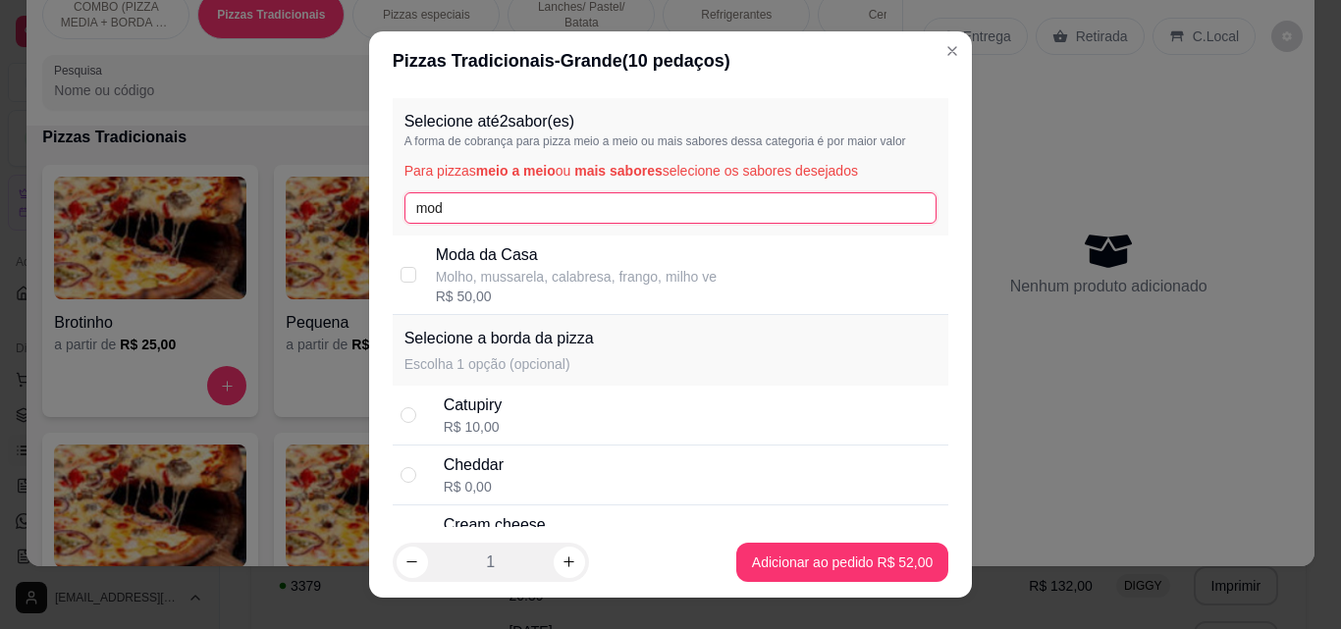
type input "mod"
click at [862, 259] on div "Moda da Casa Molho, mussarela, calabresa, frango, milho ve R$ 50,00" at bounding box center [689, 274] width 506 height 63
checkbox input "true"
click at [896, 583] on footer "1 Adicionar ao pedido R$ 52,00" at bounding box center [671, 562] width 604 height 71
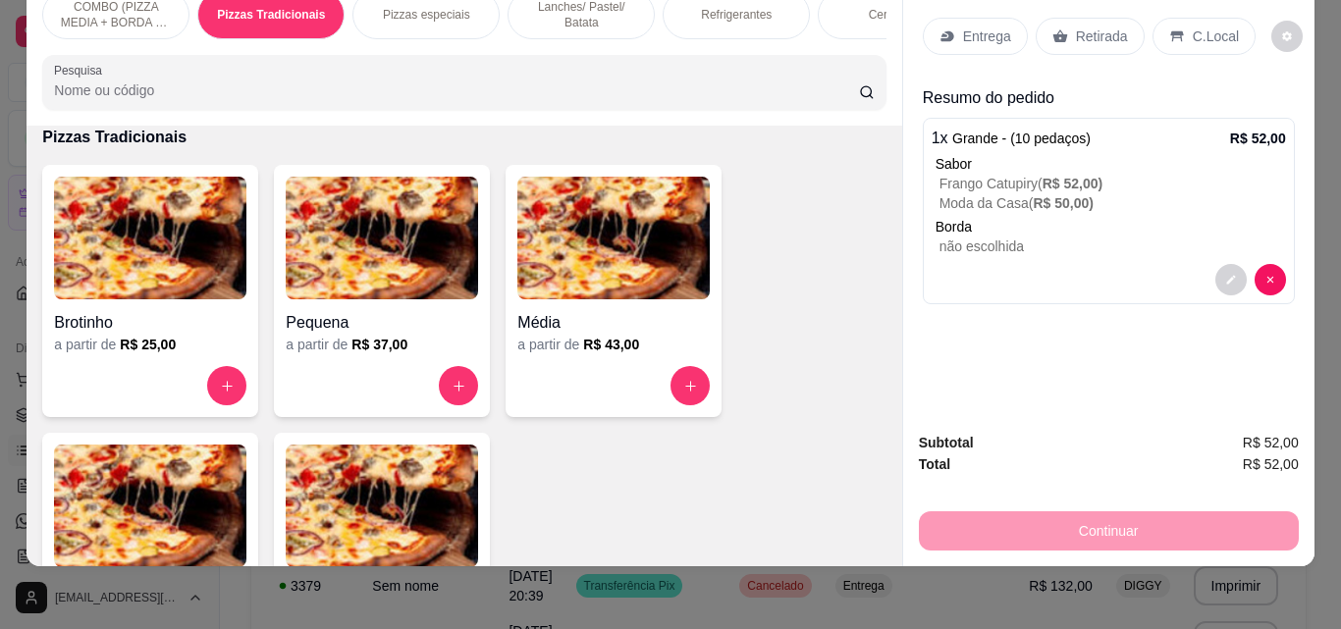
click at [714, 13] on div "Refrigerantes" at bounding box center [736, 14] width 147 height 49
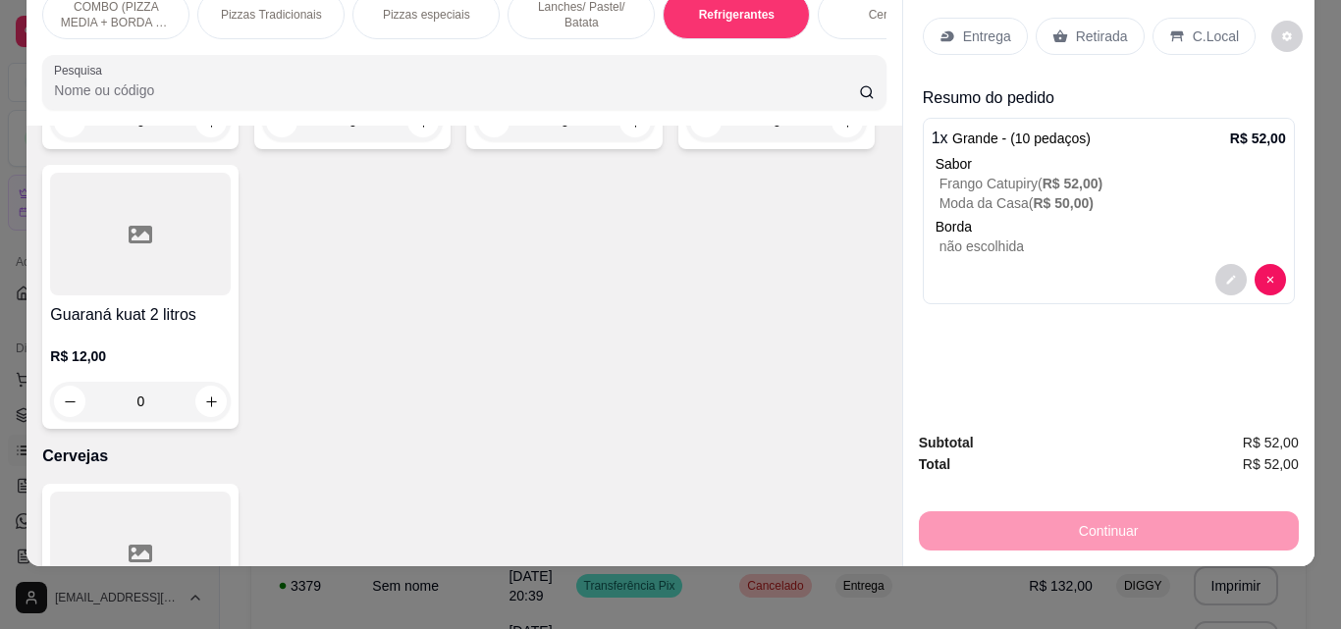
scroll to position [3403, 0]
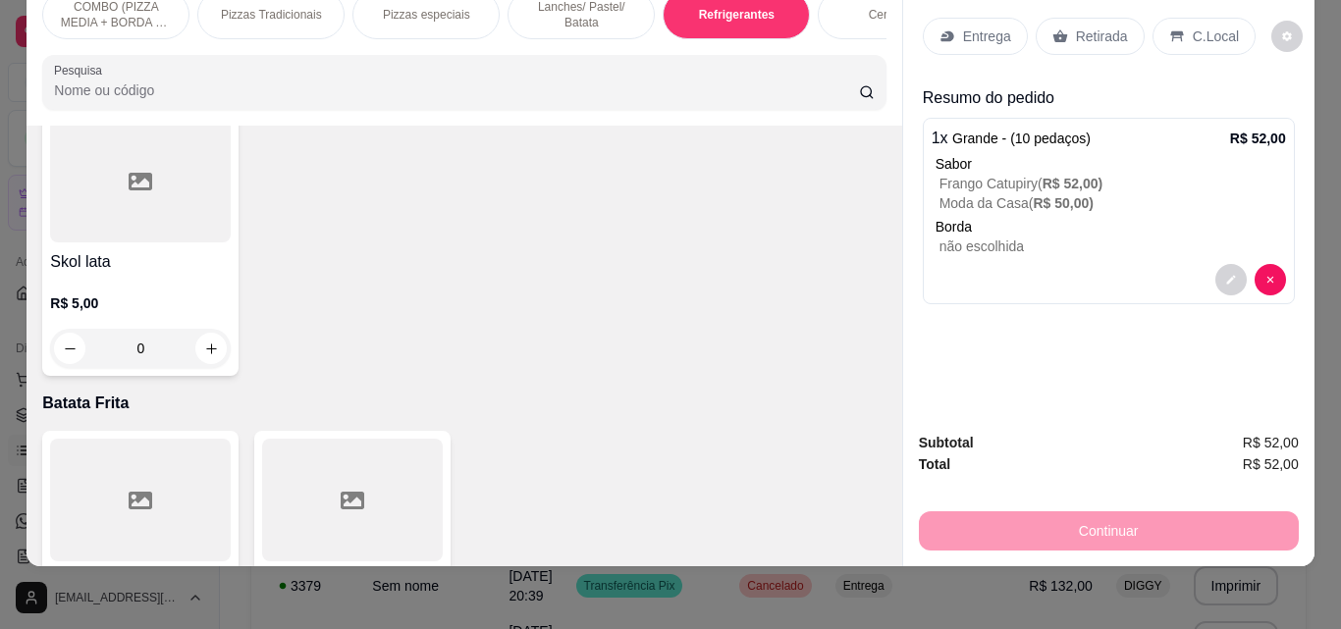
type input "1"
click at [950, 18] on div "Entrega" at bounding box center [975, 36] width 105 height 37
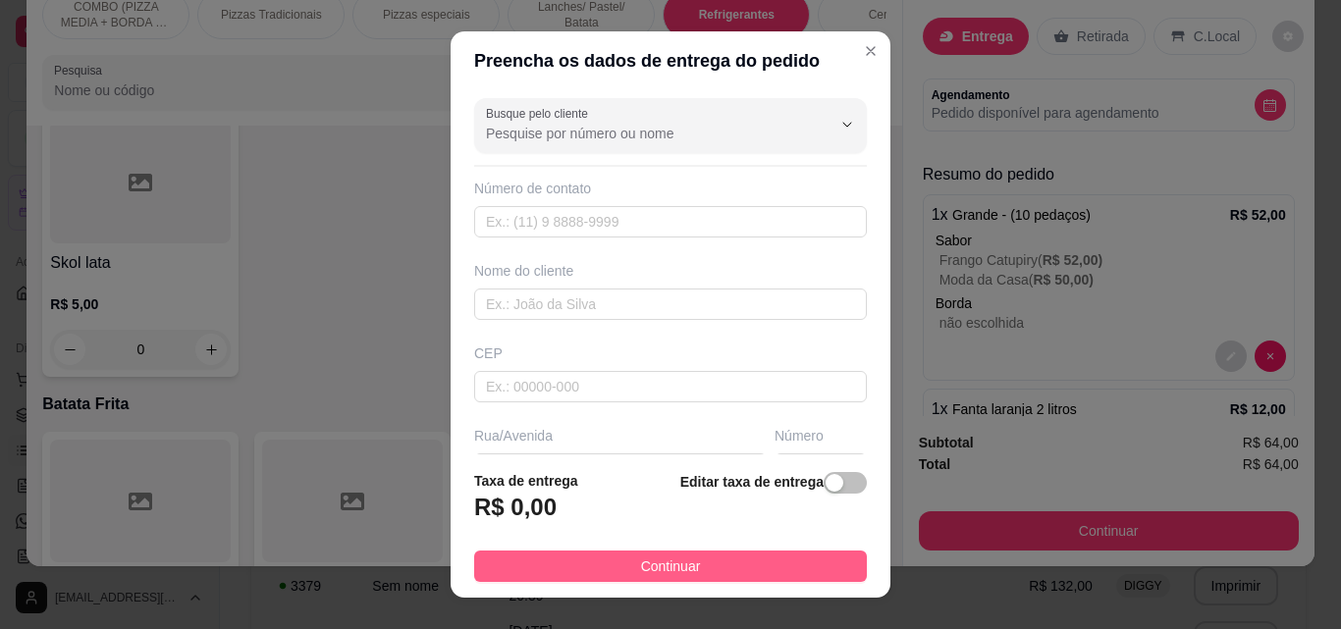
click at [780, 580] on button "Continuar" at bounding box center [670, 566] width 393 height 31
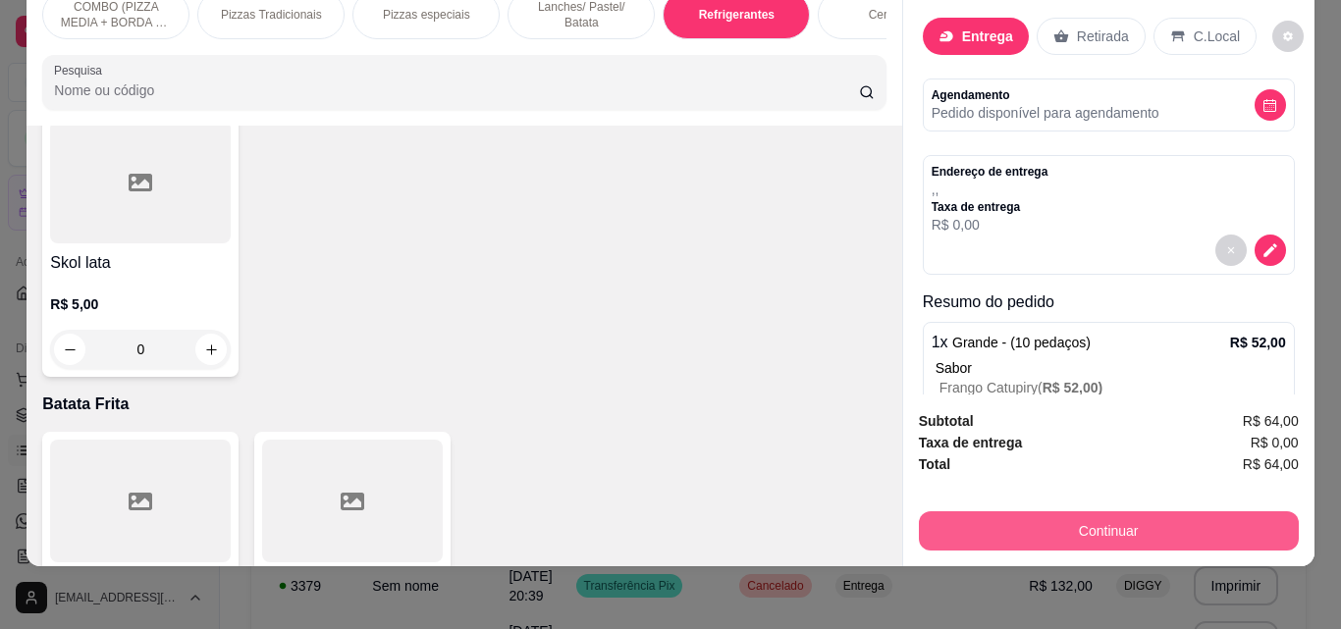
click at [996, 511] on button "Continuar" at bounding box center [1109, 530] width 380 height 39
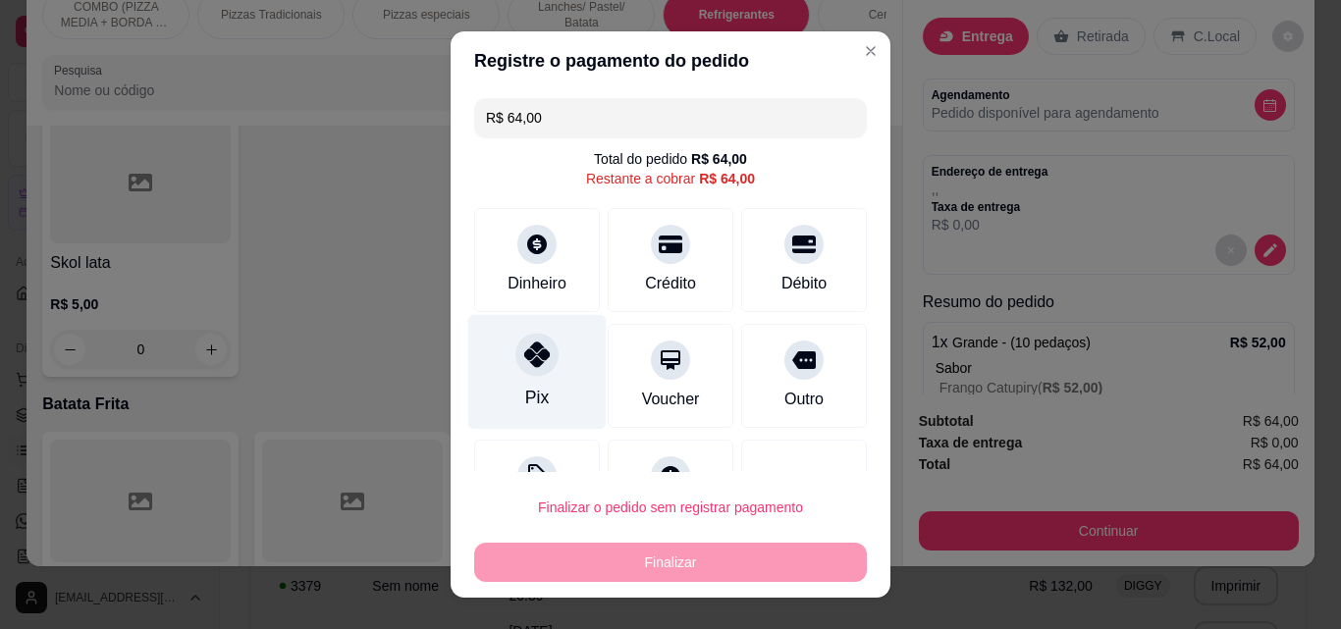
click at [544, 354] on div at bounding box center [536, 354] width 43 height 43
type input "R$ 0,00"
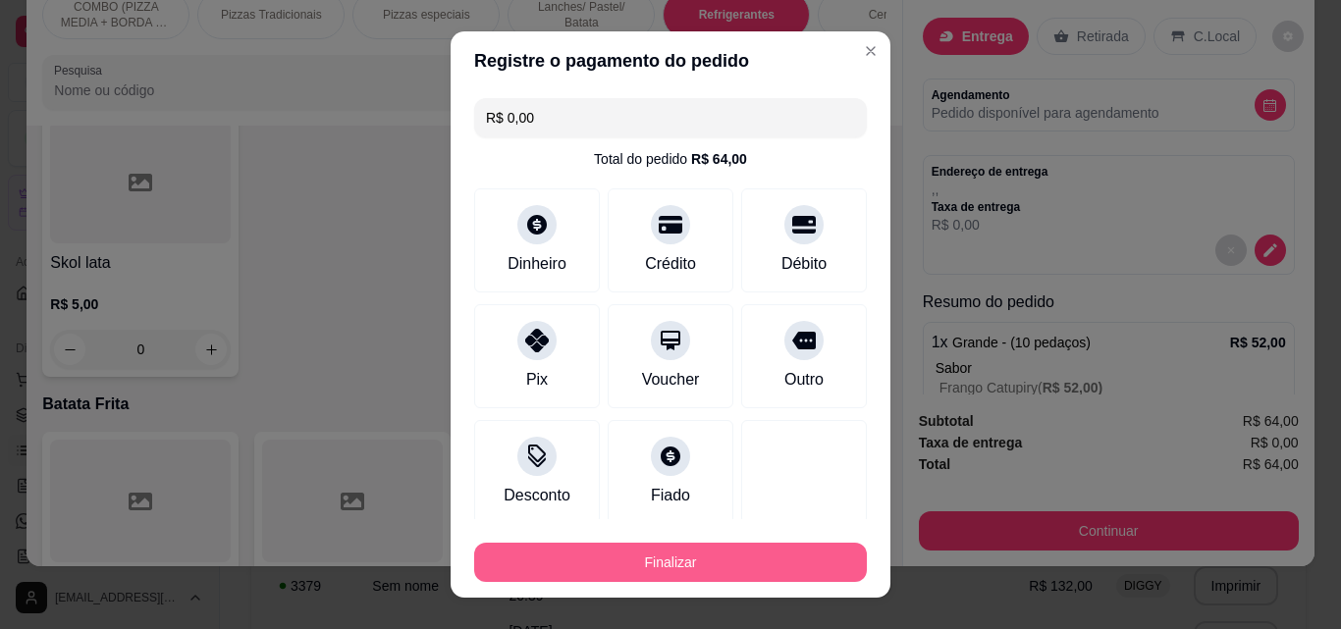
click at [721, 562] on button "Finalizar" at bounding box center [670, 562] width 393 height 39
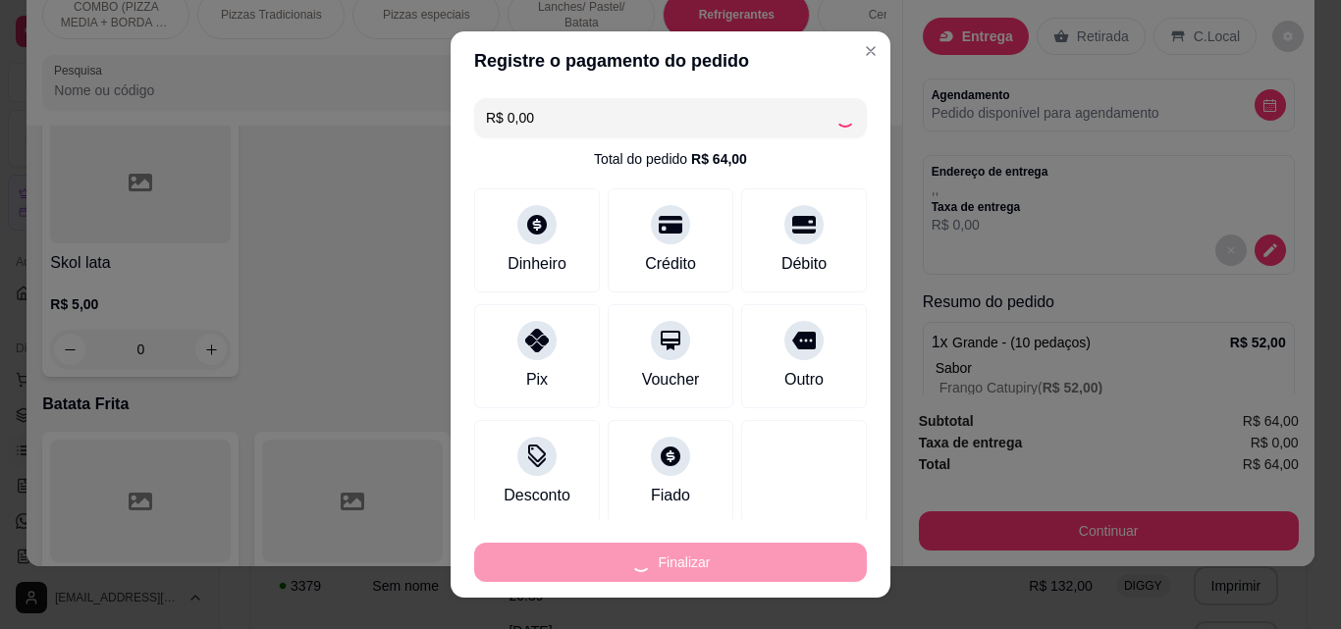
type input "0"
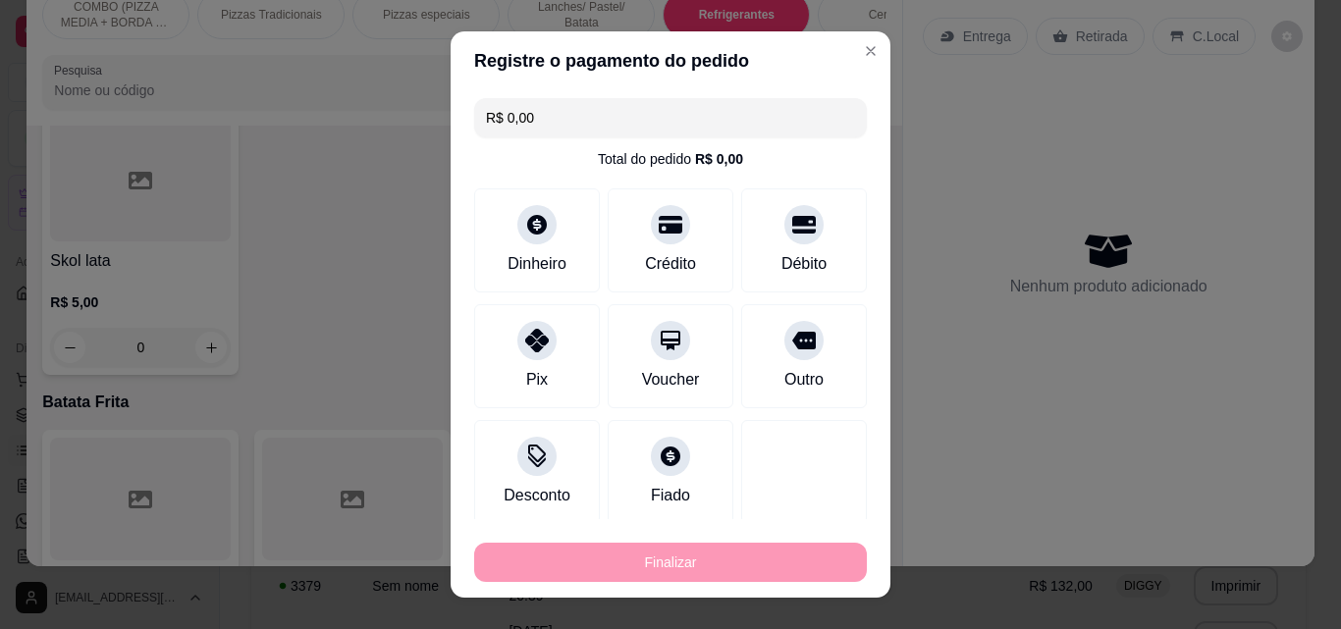
type input "-R$ 64,00"
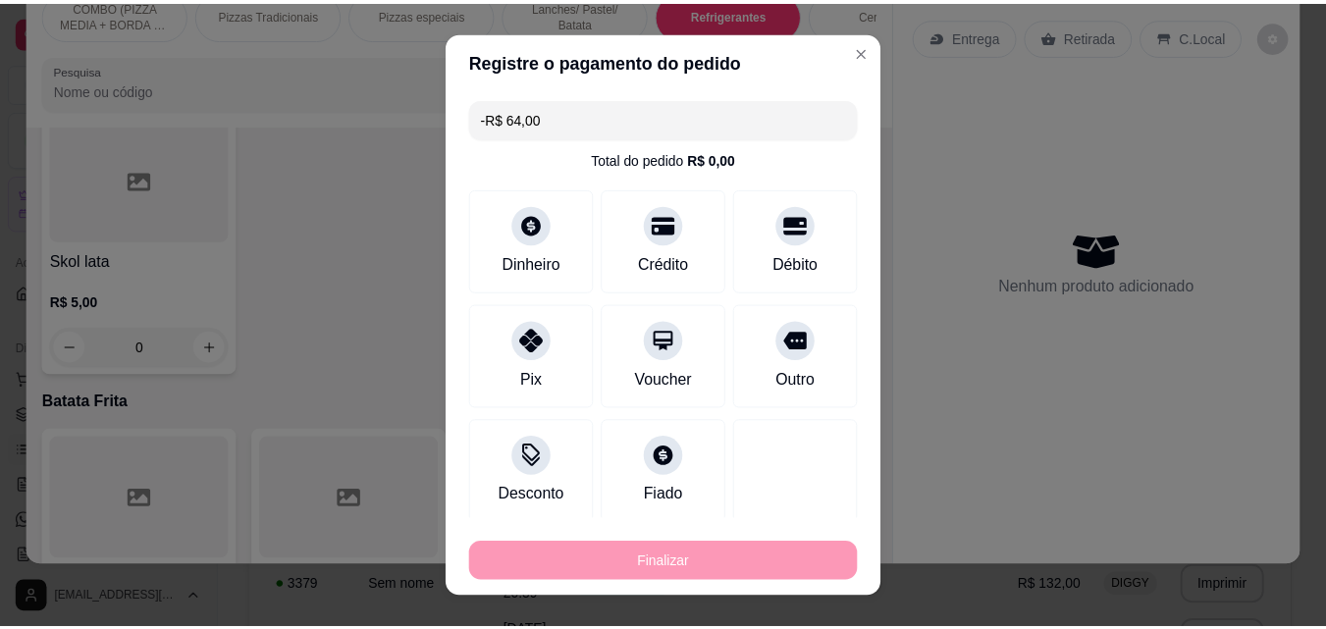
scroll to position [3403, 0]
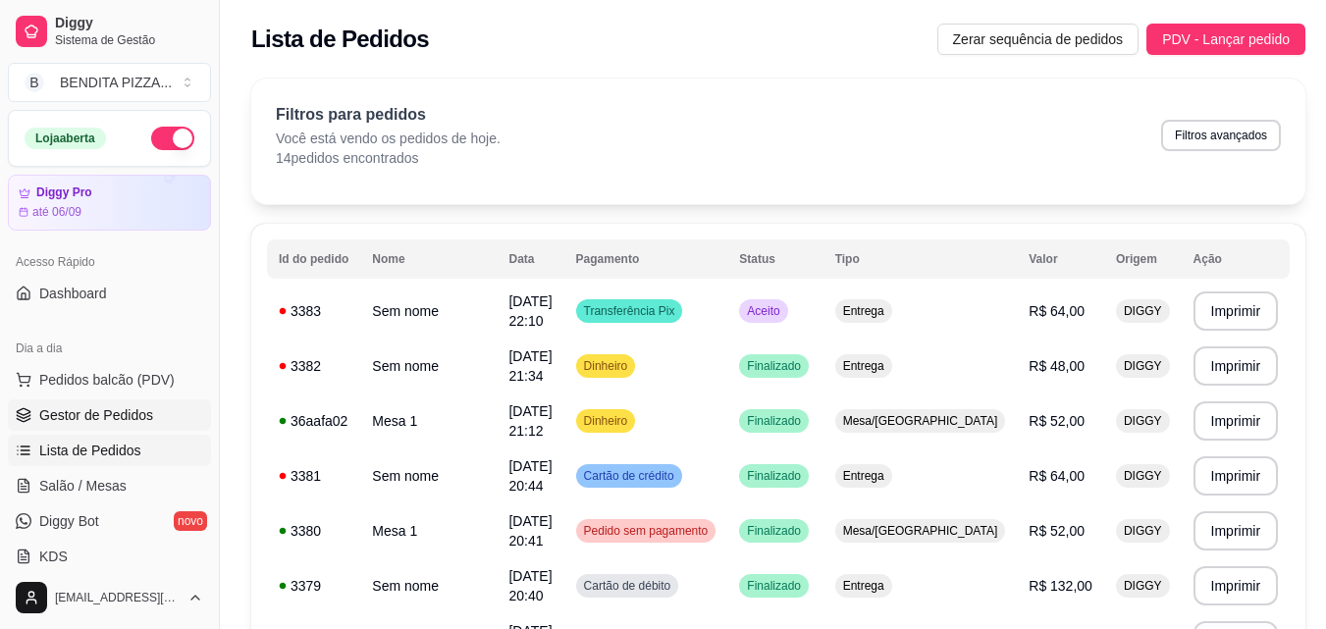
click at [70, 426] on link "Gestor de Pedidos" at bounding box center [109, 415] width 203 height 31
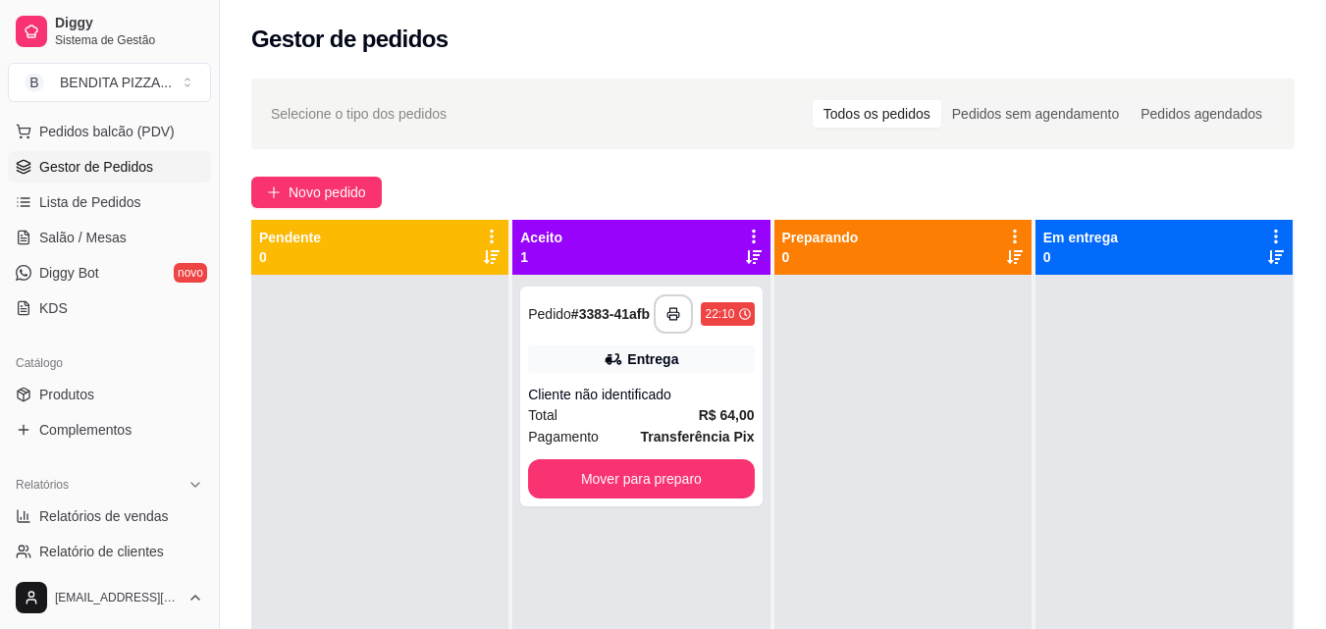
scroll to position [257, 0]
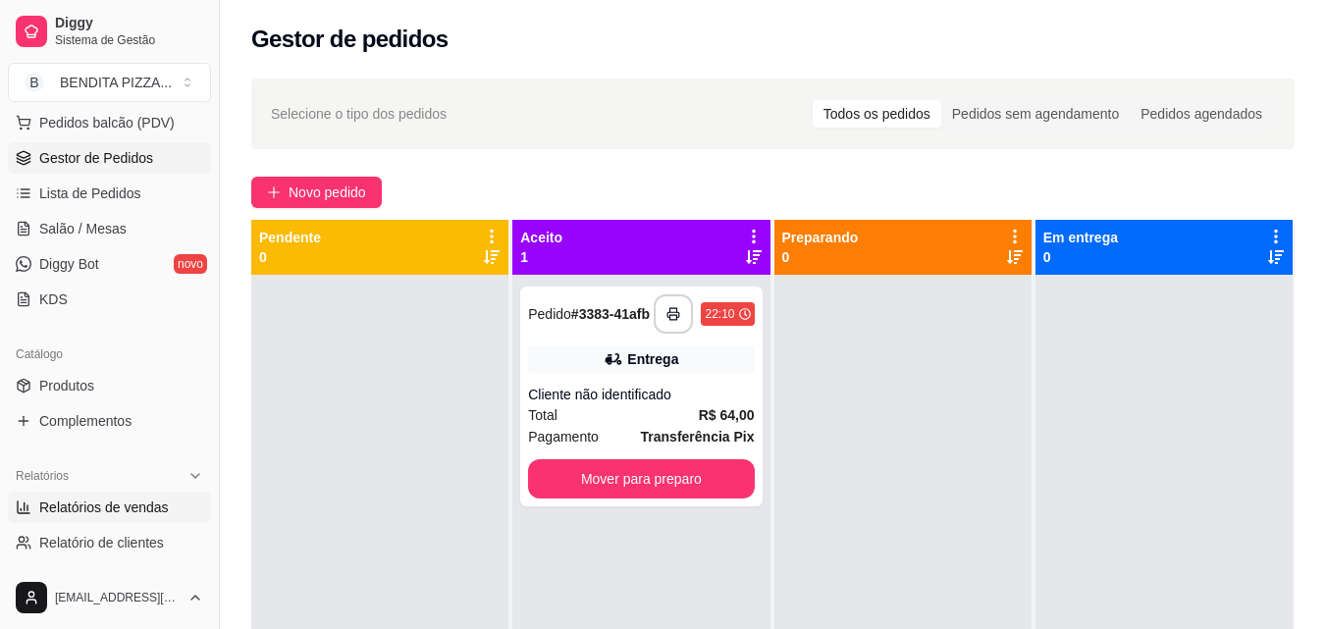
click at [128, 512] on span "Relatórios de vendas" at bounding box center [104, 508] width 130 height 20
select select "ALL"
select select "0"
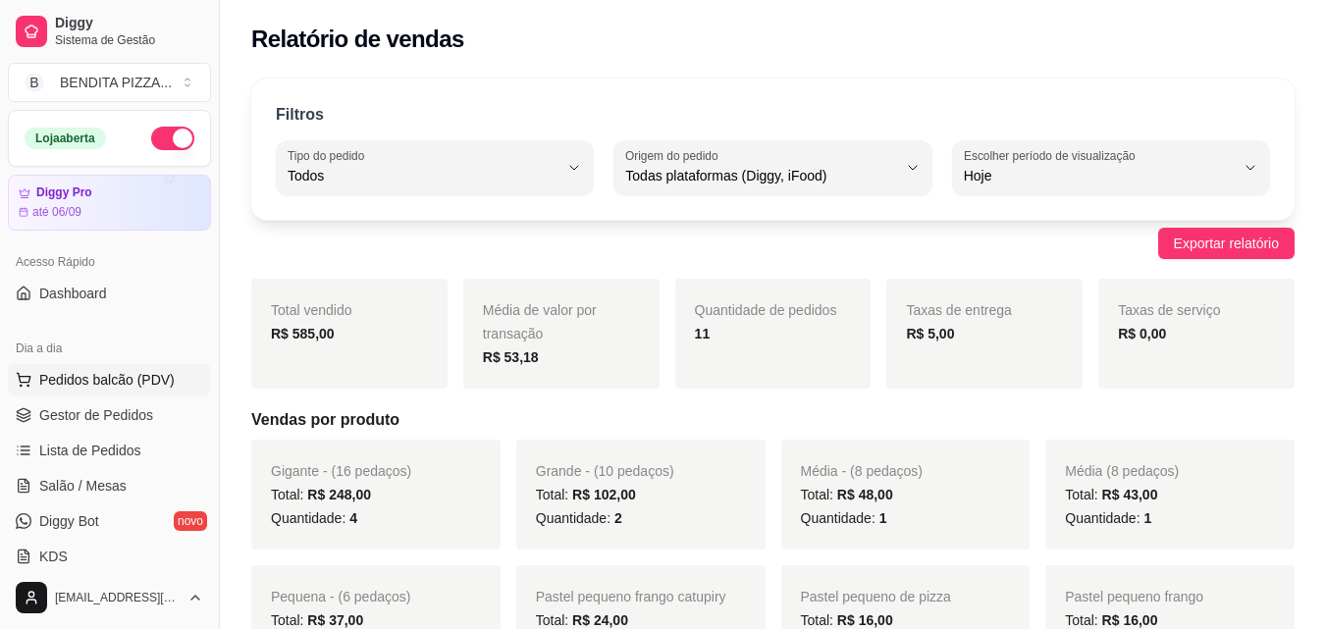
click at [123, 386] on span "Pedidos balcão (PDV)" at bounding box center [106, 380] width 135 height 20
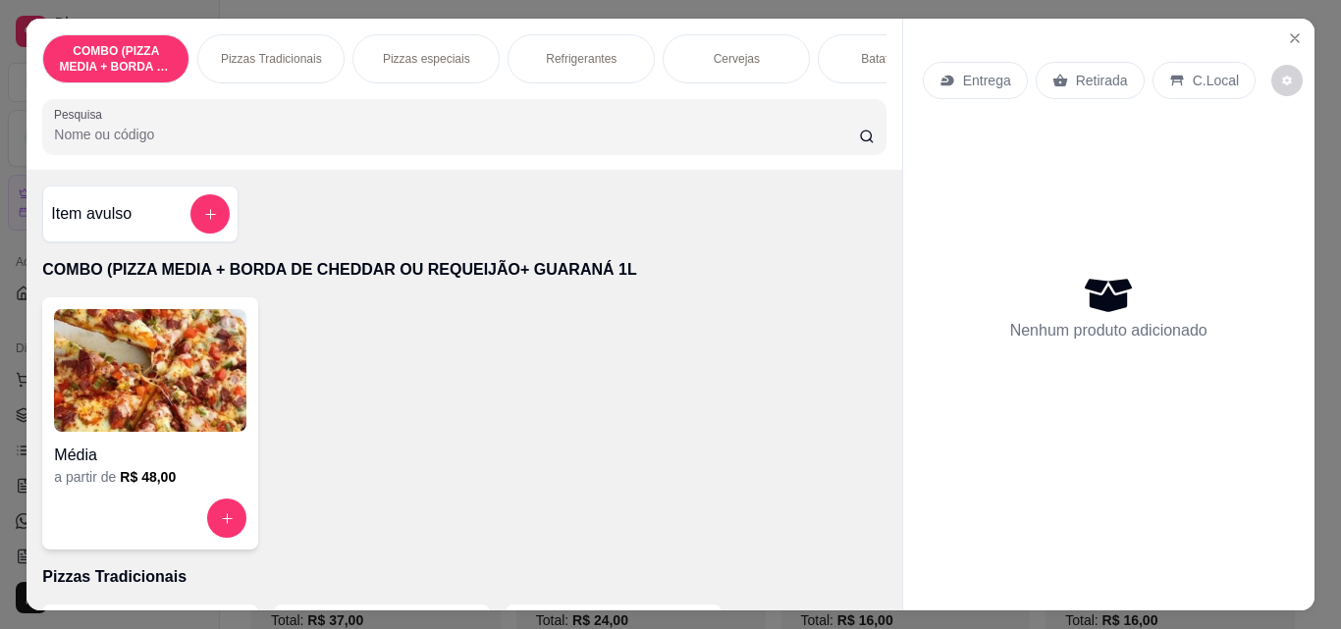
click at [862, 59] on p "Batata Frita" at bounding box center [891, 59] width 61 height 16
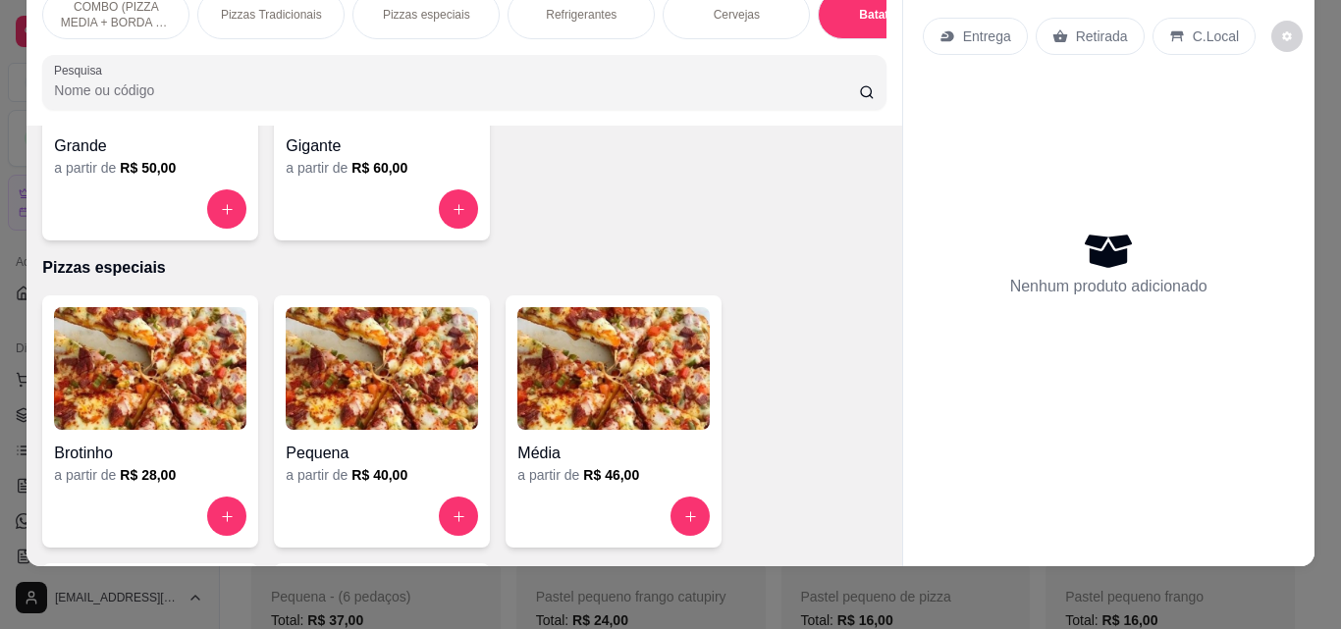
scroll to position [468, 0]
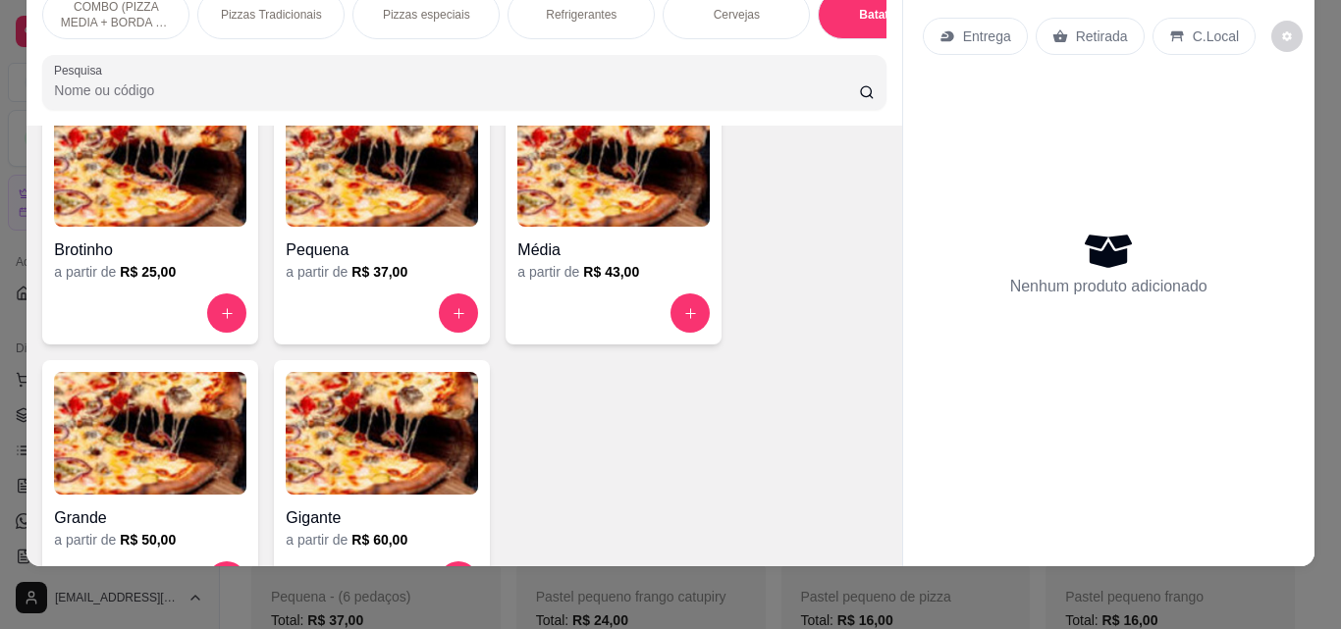
click at [890, 110] on div "COMBO (PIZZA MEDIA + BORDA DE CHEDDAR OU REQUEIJÃO+ GUARANÁ 1L Pizzas Tradicion…" at bounding box center [464, 49] width 875 height 151
click at [879, 181] on div "Item avulso COMBO (PIZZA MEDIA + BORDA DE CHEDDAR OU REQUEIJÃO+ GUARANÁ 1L Médi…" at bounding box center [464, 346] width 875 height 441
click at [878, 216] on div "Item avulso COMBO (PIZZA MEDIA + BORDA DE CHEDDAR OU REQUEIJÃO+ GUARANÁ 1L Médi…" at bounding box center [464, 346] width 875 height 441
click at [845, 3] on div "Batata Frita" at bounding box center [891, 14] width 147 height 49
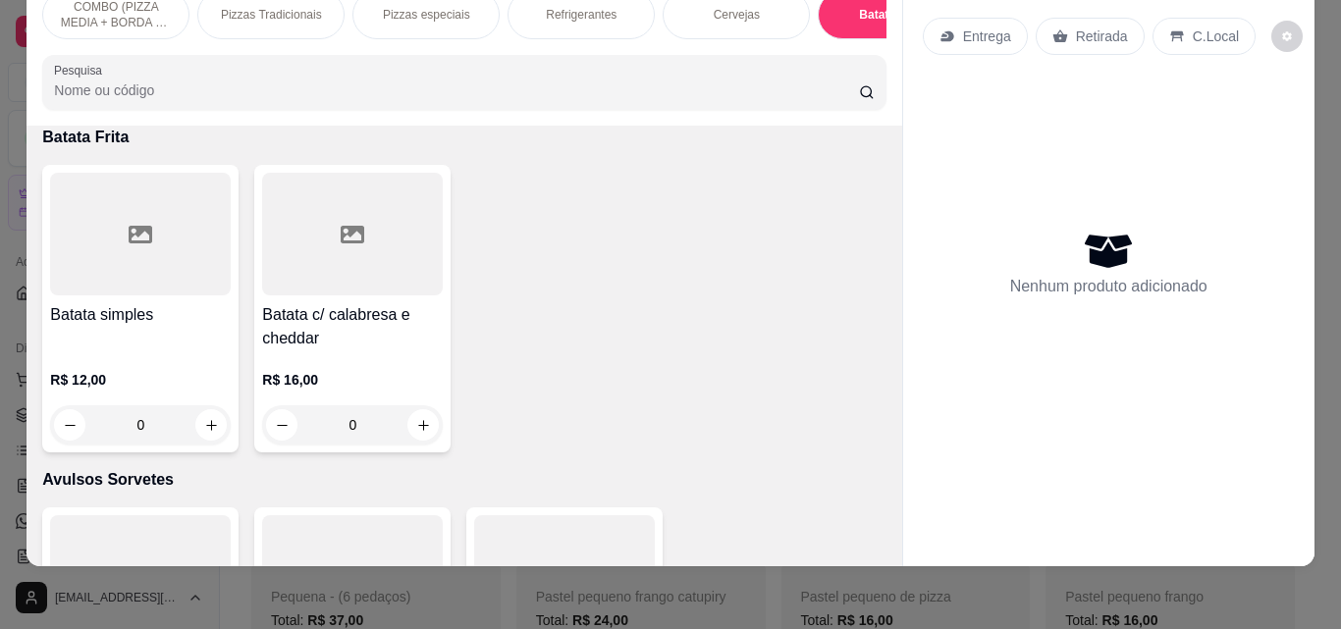
click at [889, 113] on div "COMBO (PIZZA MEDIA + BORDA DE CHEDDAR OU REQUEIJÃO+ GUARANÁ 1L Pizzas Tradicion…" at bounding box center [464, 49] width 875 height 151
click at [888, 113] on div "COMBO (PIZZA MEDIA + BORDA DE CHEDDAR OU REQUEIJÃO+ GUARANÁ 1L Pizzas Tradicion…" at bounding box center [464, 49] width 875 height 151
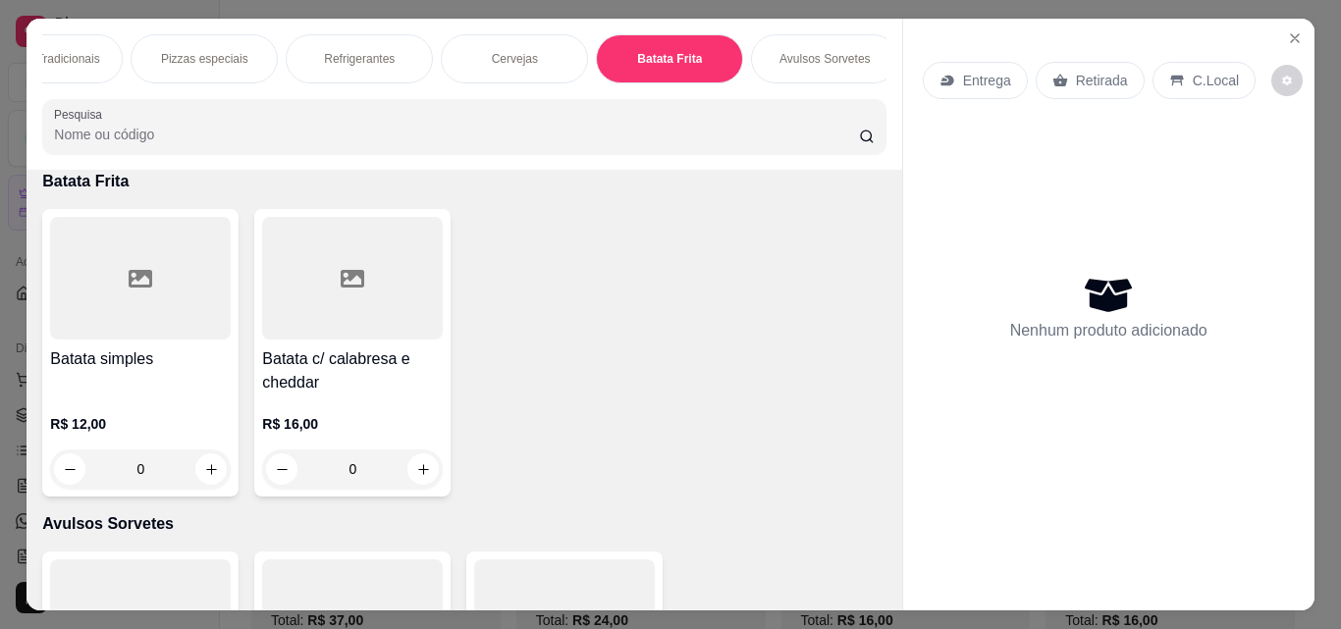
scroll to position [0, 235]
click at [49, 73] on div "Pizzas Tradicionais" at bounding box center [36, 58] width 147 height 49
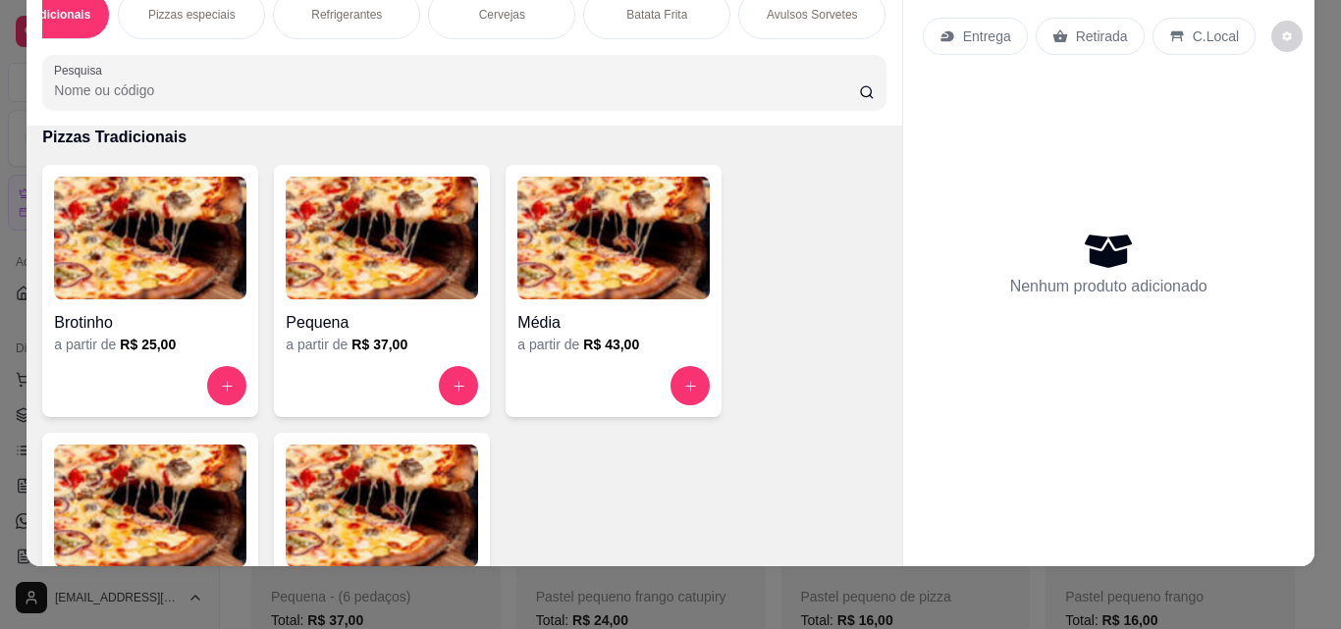
click at [882, 128] on div "Item avulso COMBO (PIZZA MEDIA + BORDA DE CHEDDAR OU REQUEIJÃO+ GUARANÁ 1L Médi…" at bounding box center [464, 346] width 875 height 441
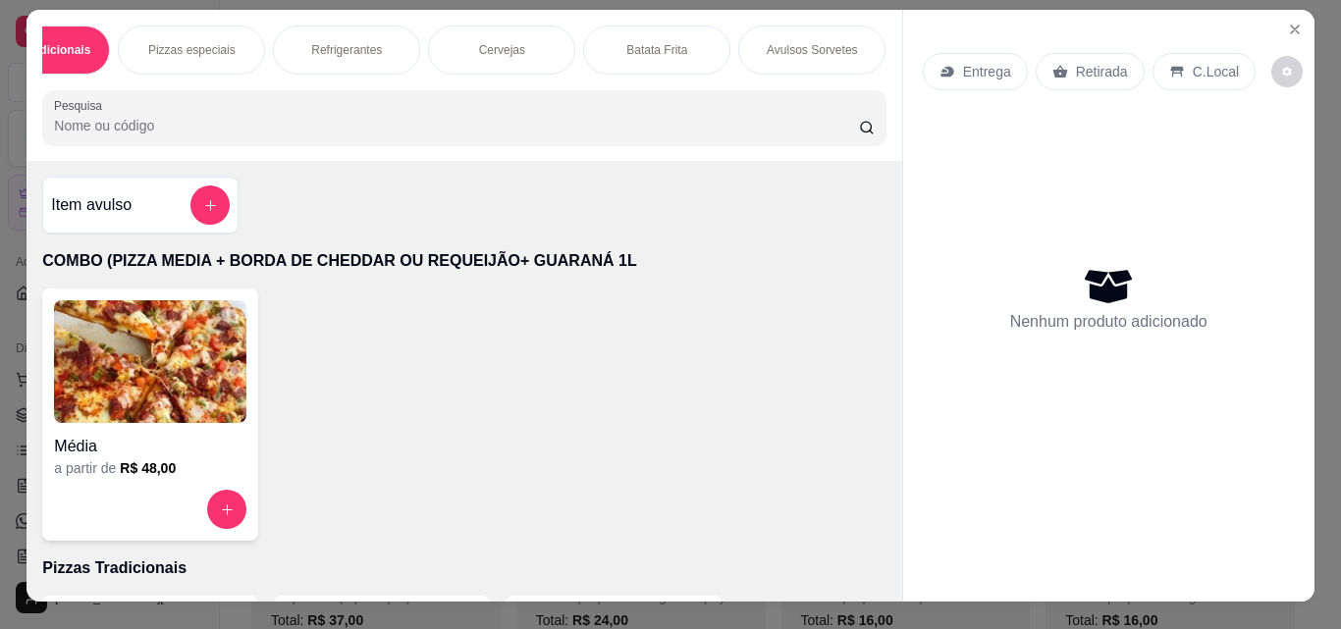
scroll to position [0, 0]
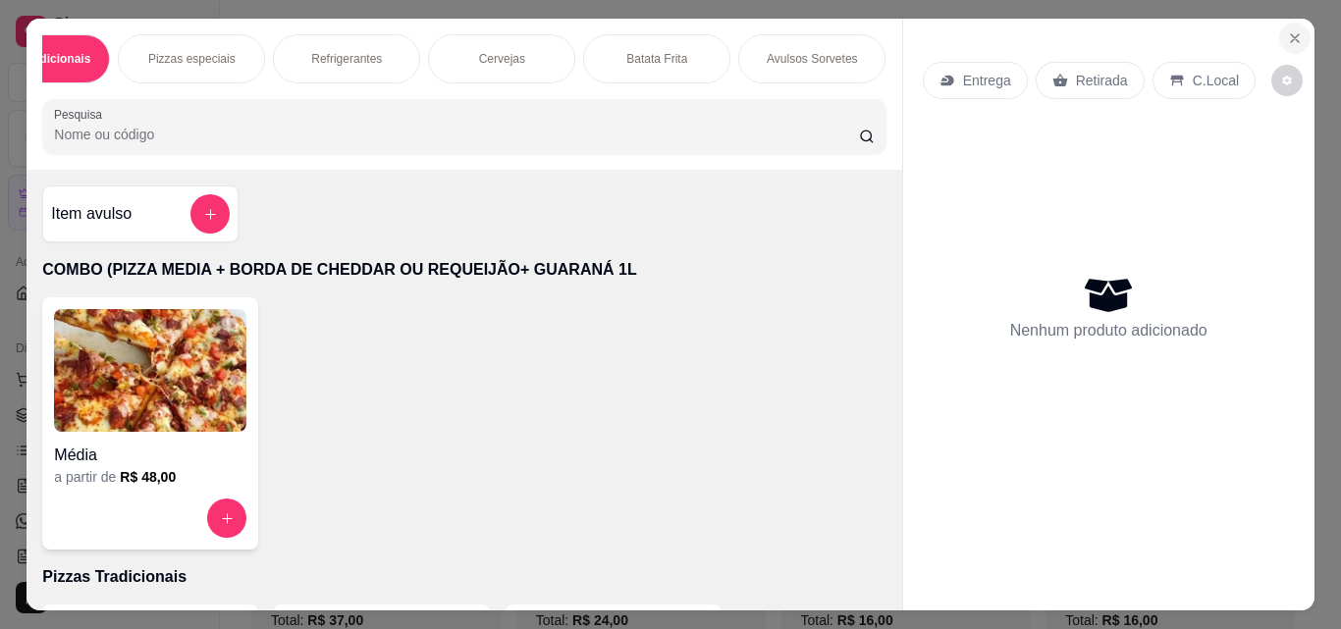
click at [1287, 30] on icon "Close" at bounding box center [1295, 38] width 16 height 16
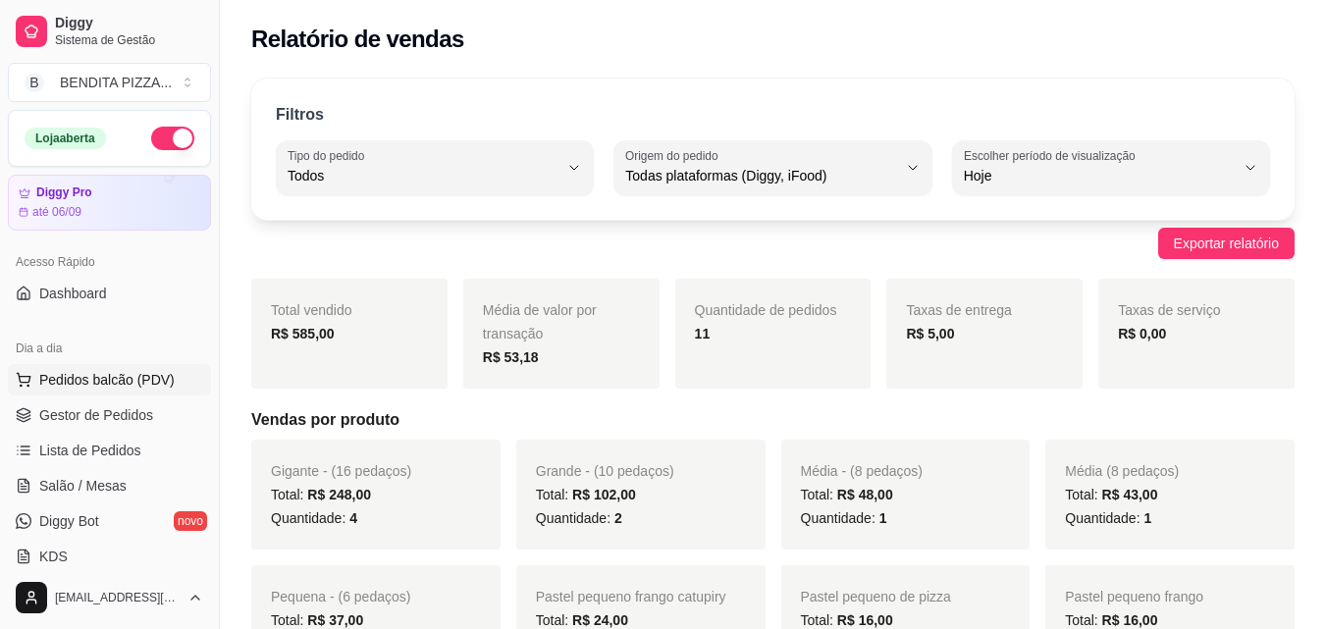
click at [89, 374] on span "Pedidos balcão (PDV)" at bounding box center [106, 380] width 135 height 20
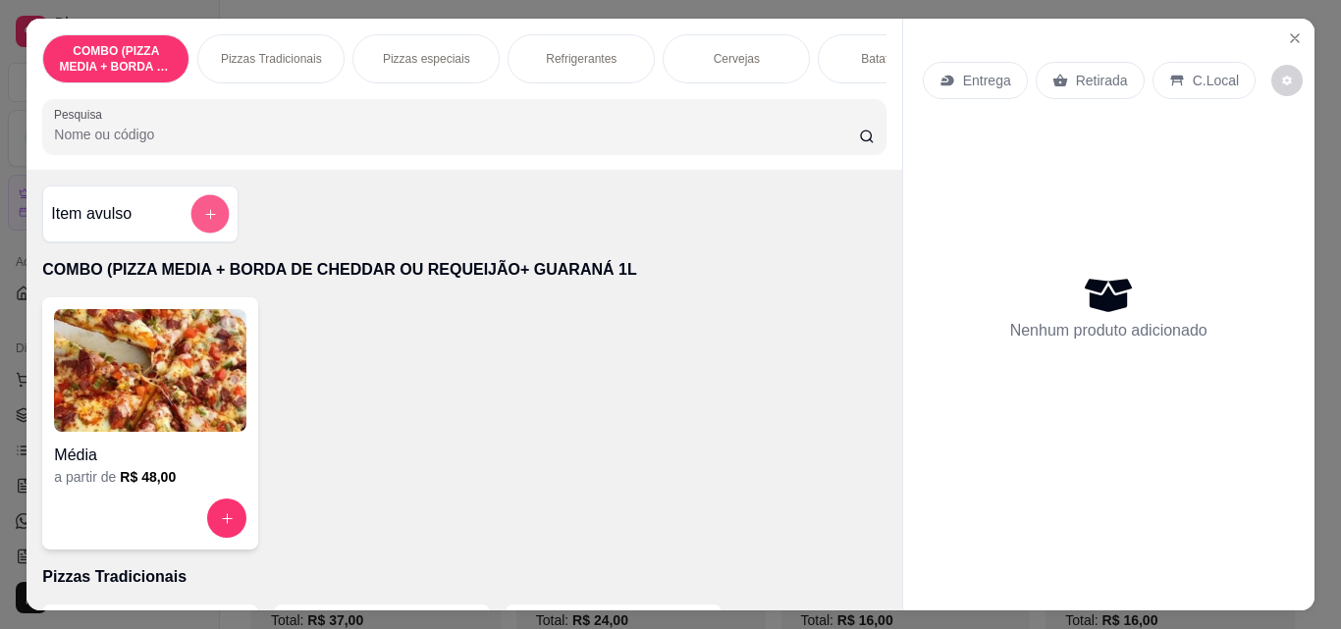
click at [216, 212] on button "add-separate-item" at bounding box center [210, 214] width 38 height 38
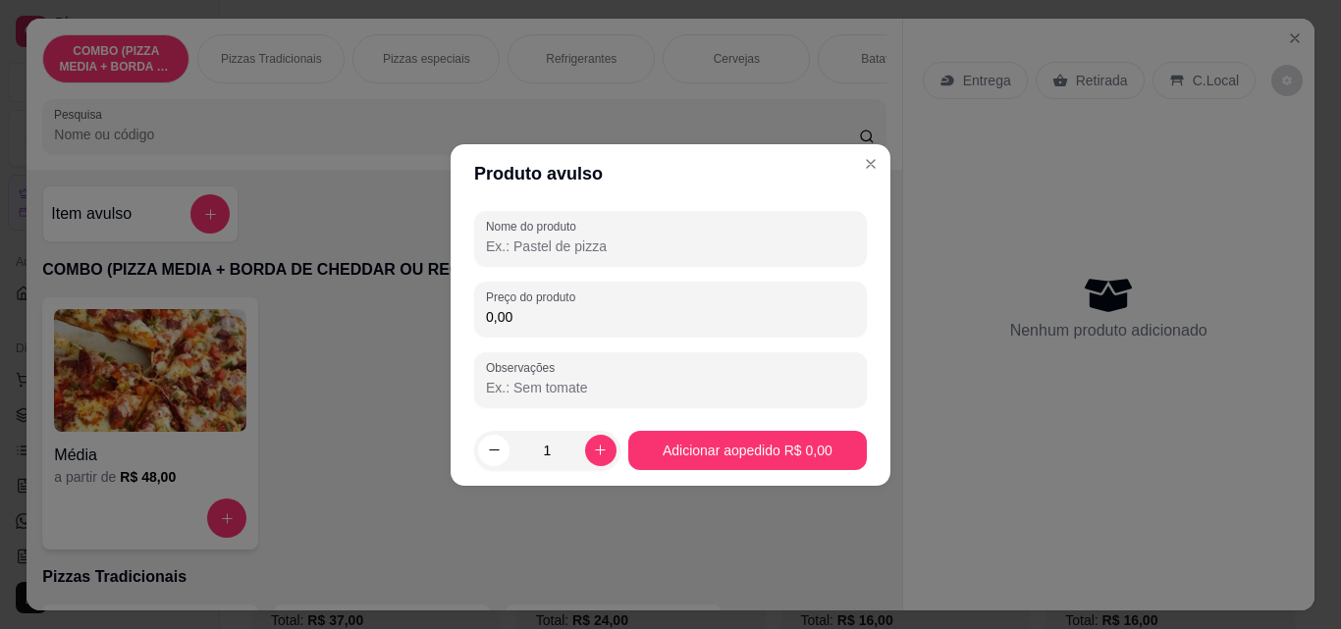
click at [640, 248] on input "Nome do produto" at bounding box center [670, 247] width 369 height 20
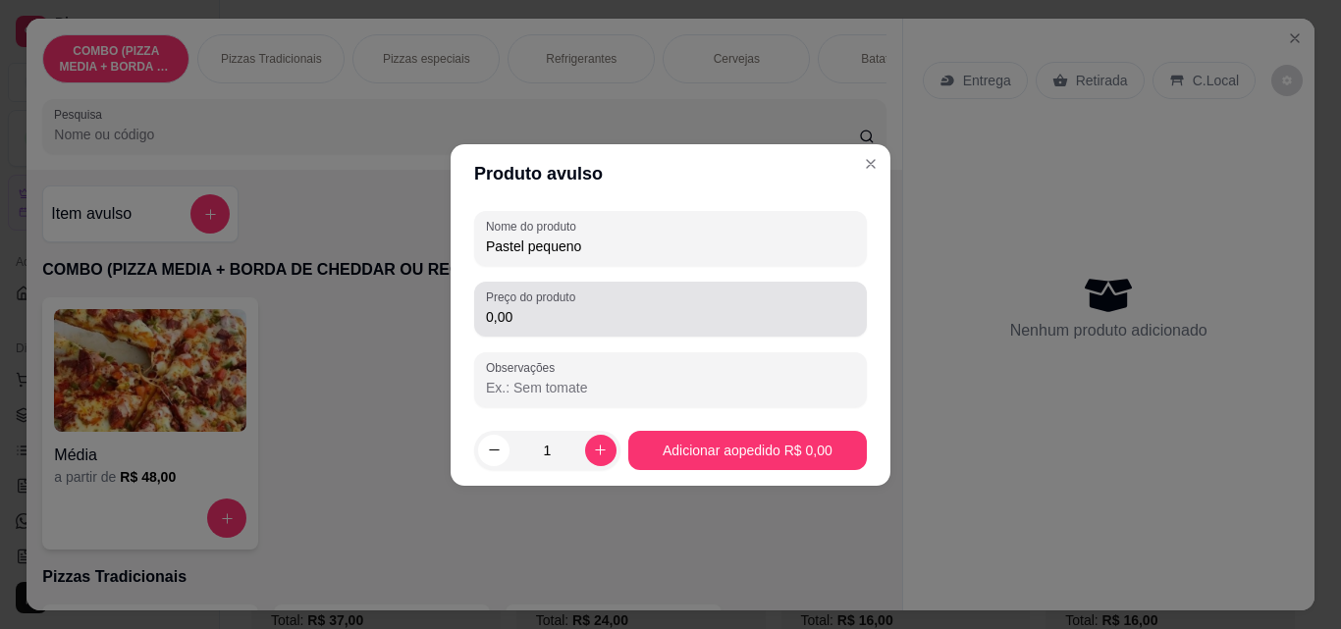
type input "Pastel pequeno"
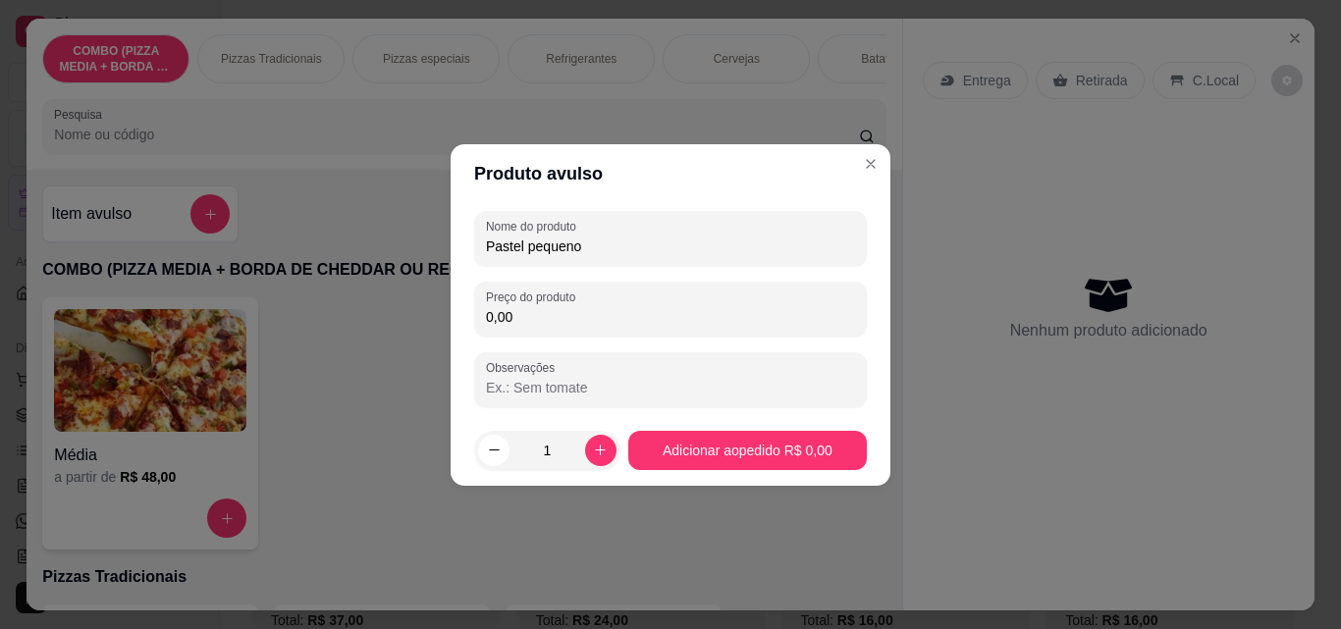
click at [602, 312] on input "0,00" at bounding box center [670, 317] width 369 height 20
type input "8,00"
click at [593, 447] on icon "increase-product-quantity" at bounding box center [600, 450] width 15 height 15
type input "2"
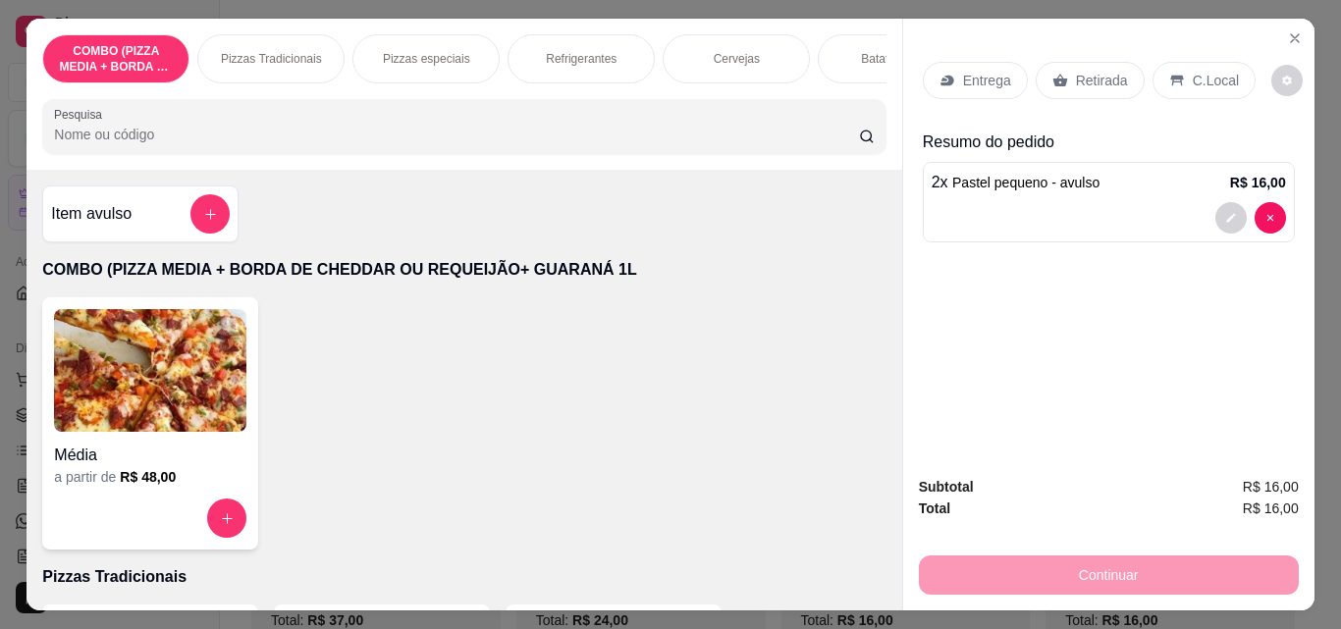
click at [549, 51] on p "Refrigerantes" at bounding box center [581, 59] width 71 height 16
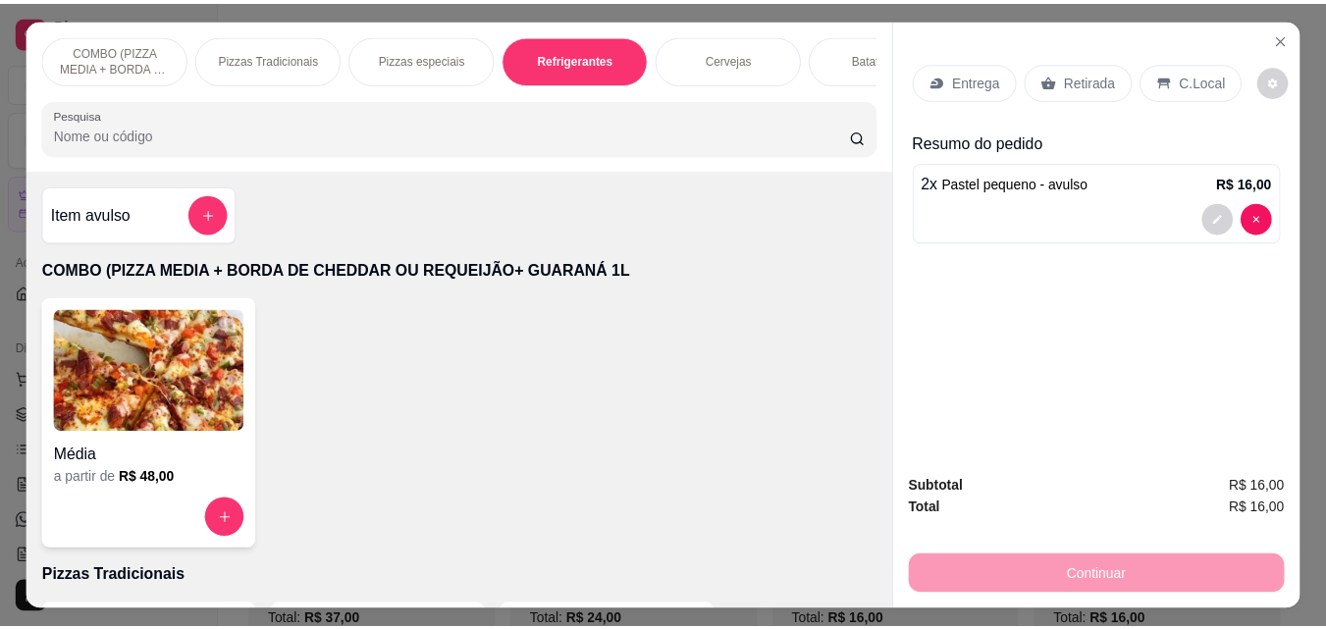
scroll to position [51, 0]
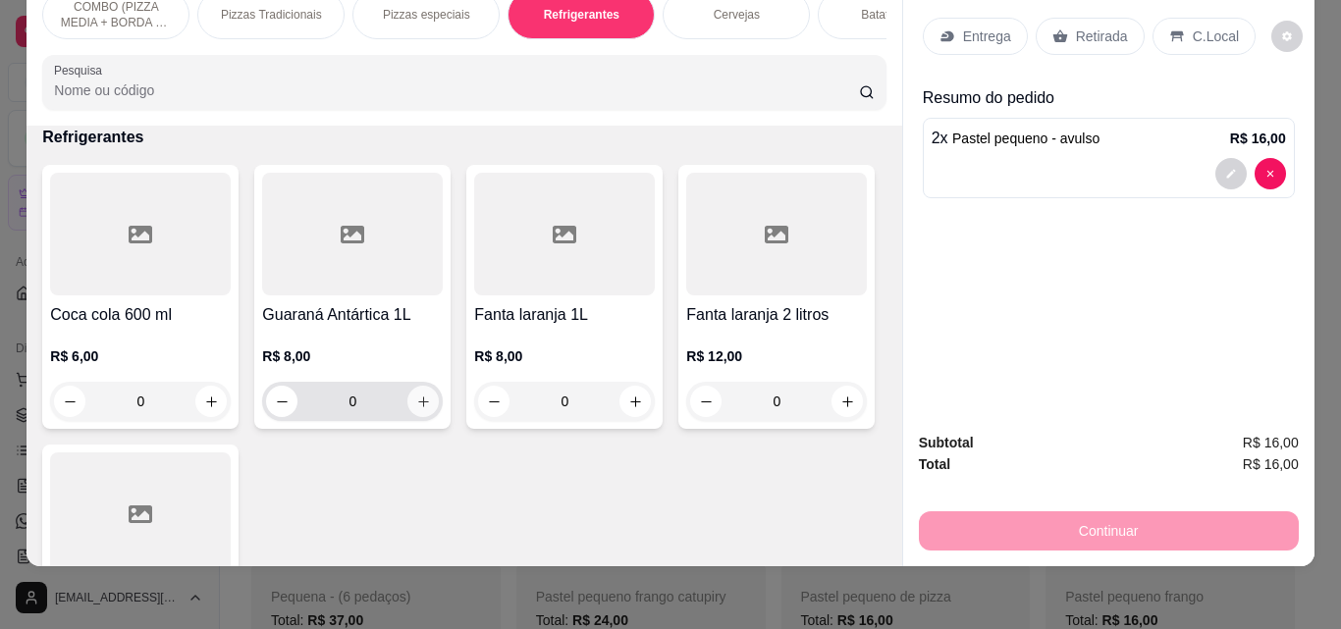
click at [416, 400] on icon "increase-product-quantity" at bounding box center [423, 402] width 15 height 15
type input "1"
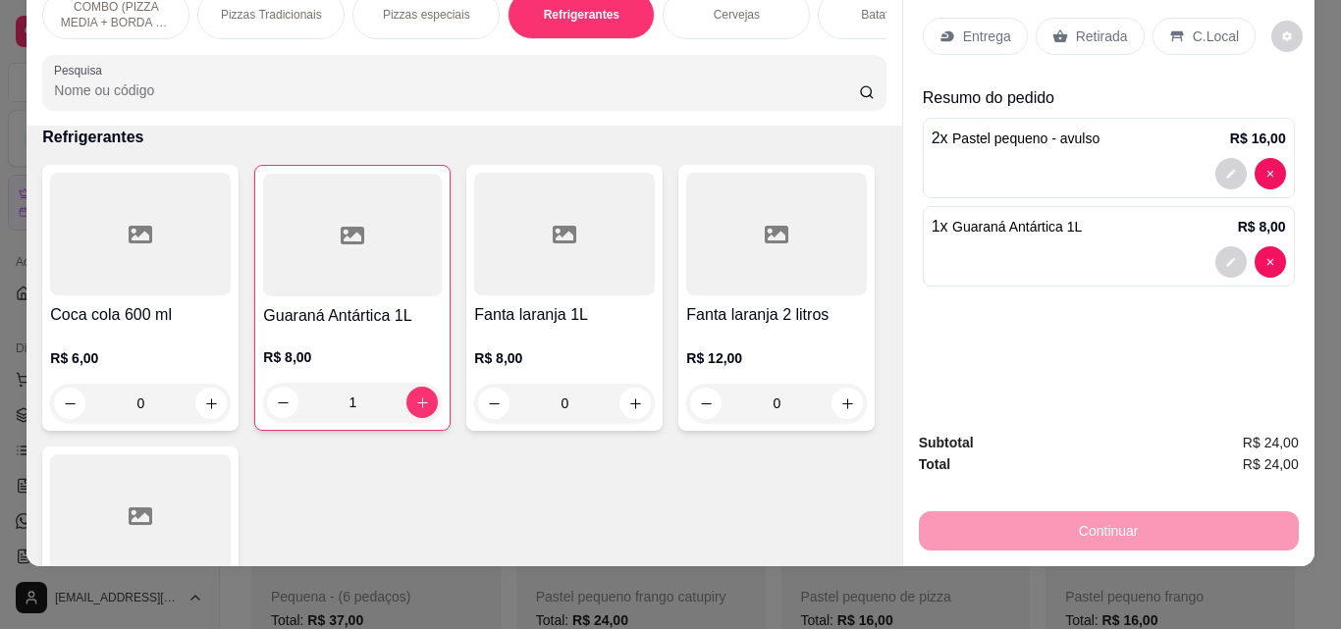
click at [984, 27] on p "Entrega" at bounding box center [987, 37] width 48 height 20
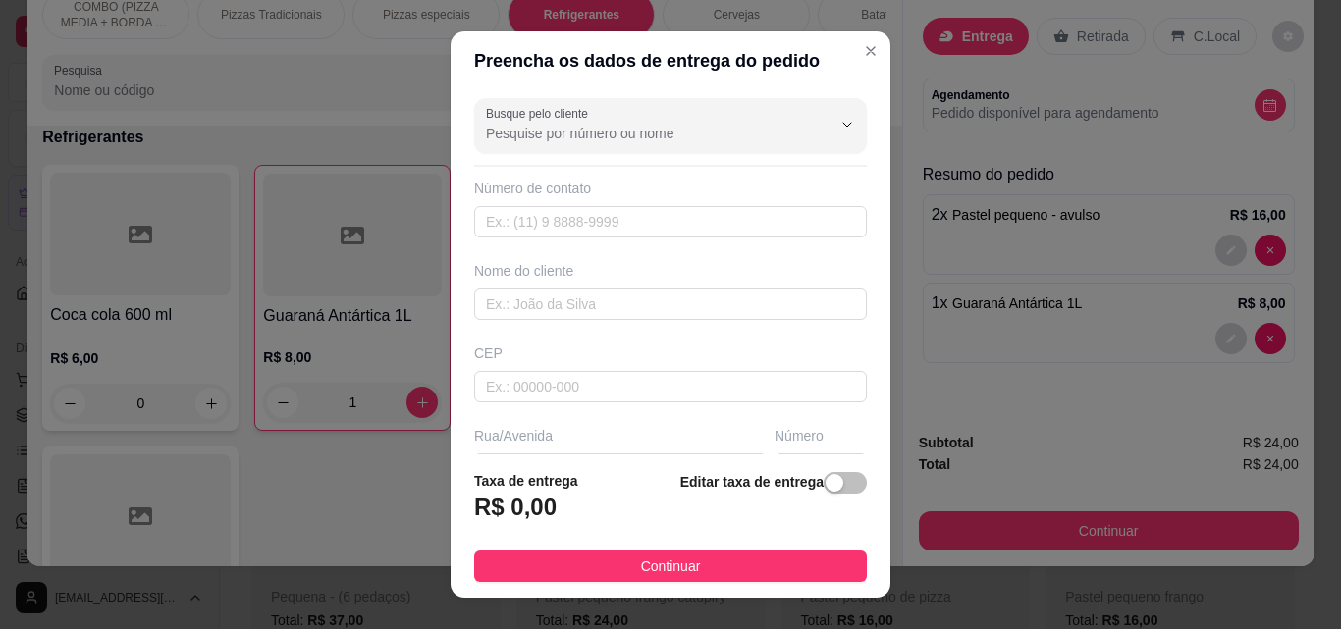
click at [648, 286] on div "Nome do cliente" at bounding box center [670, 290] width 401 height 59
click at [647, 294] on input "text" at bounding box center [670, 304] width 393 height 31
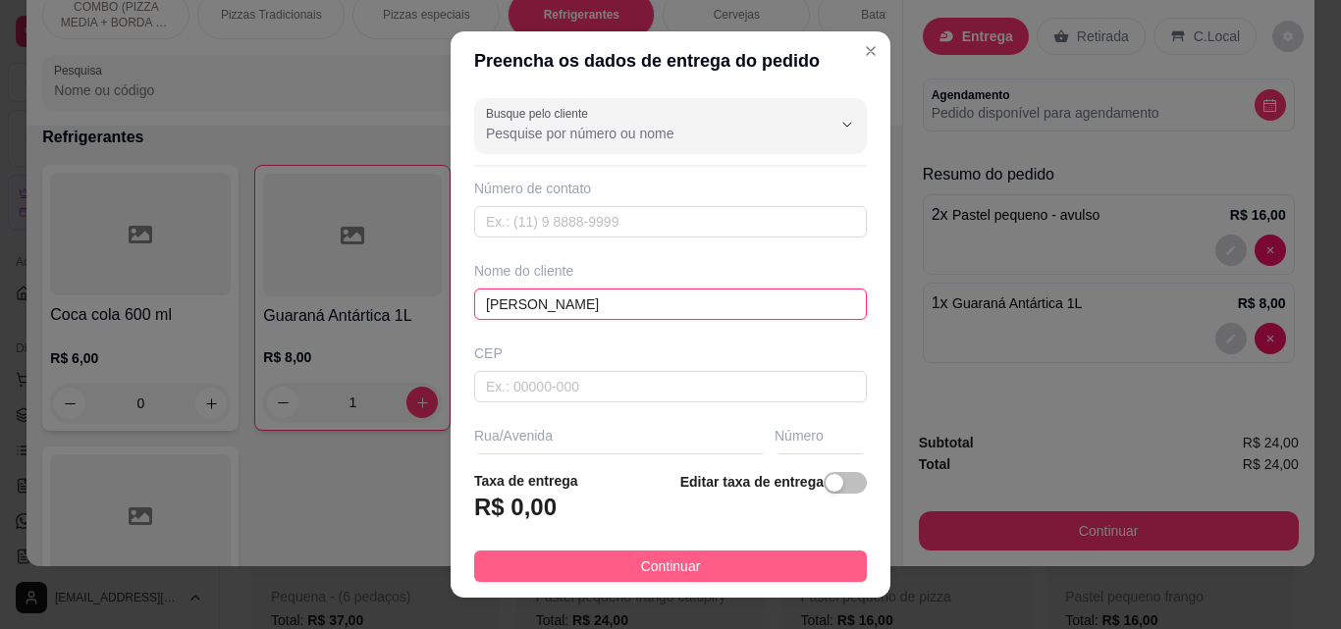
type input "[PERSON_NAME]"
click at [723, 553] on button "Continuar" at bounding box center [670, 566] width 393 height 31
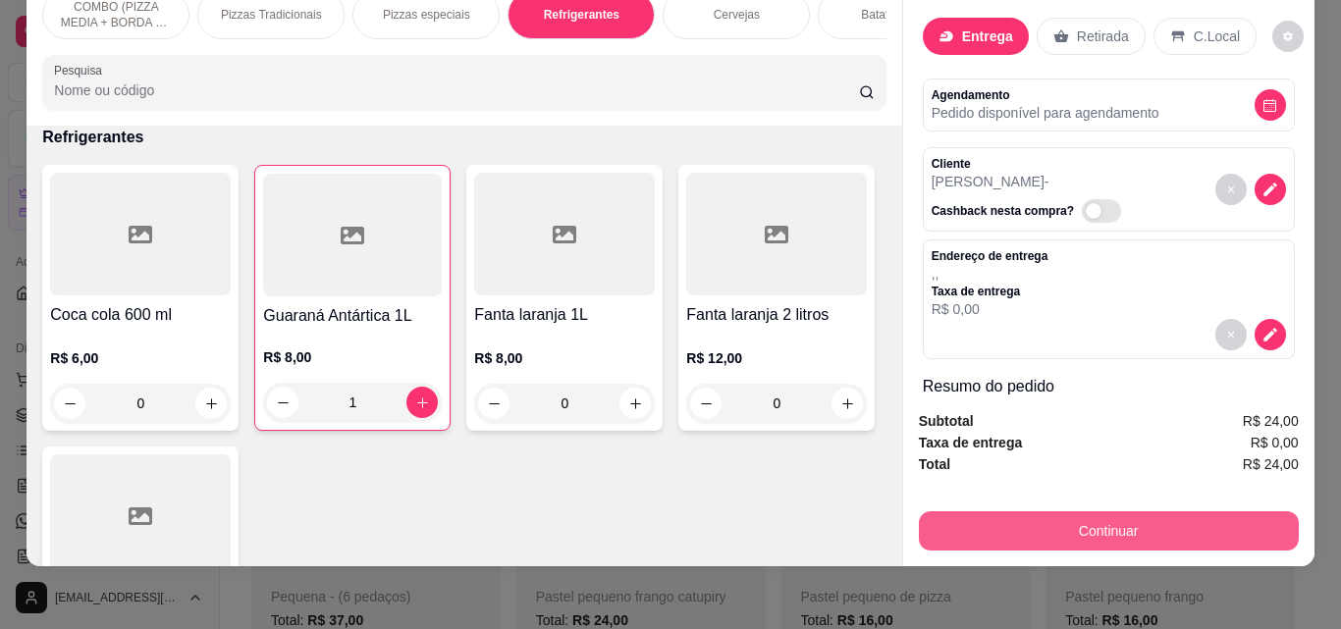
click at [973, 517] on button "Continuar" at bounding box center [1109, 530] width 380 height 39
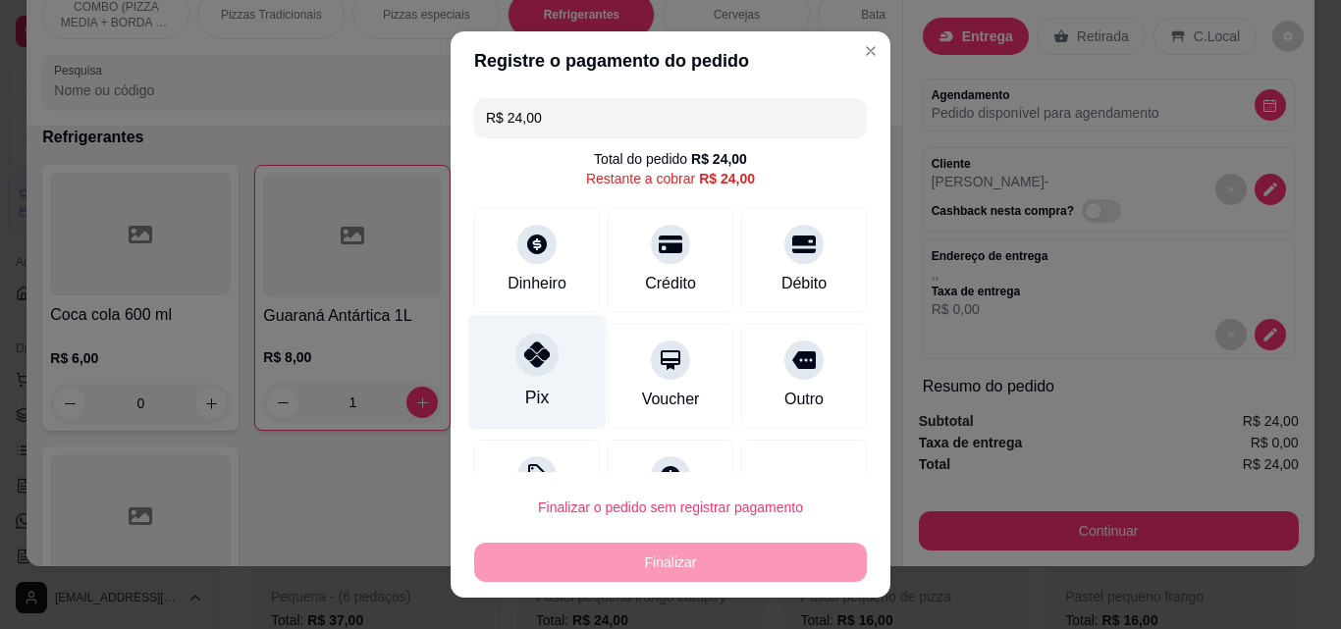
click at [486, 364] on div "Pix" at bounding box center [537, 372] width 138 height 115
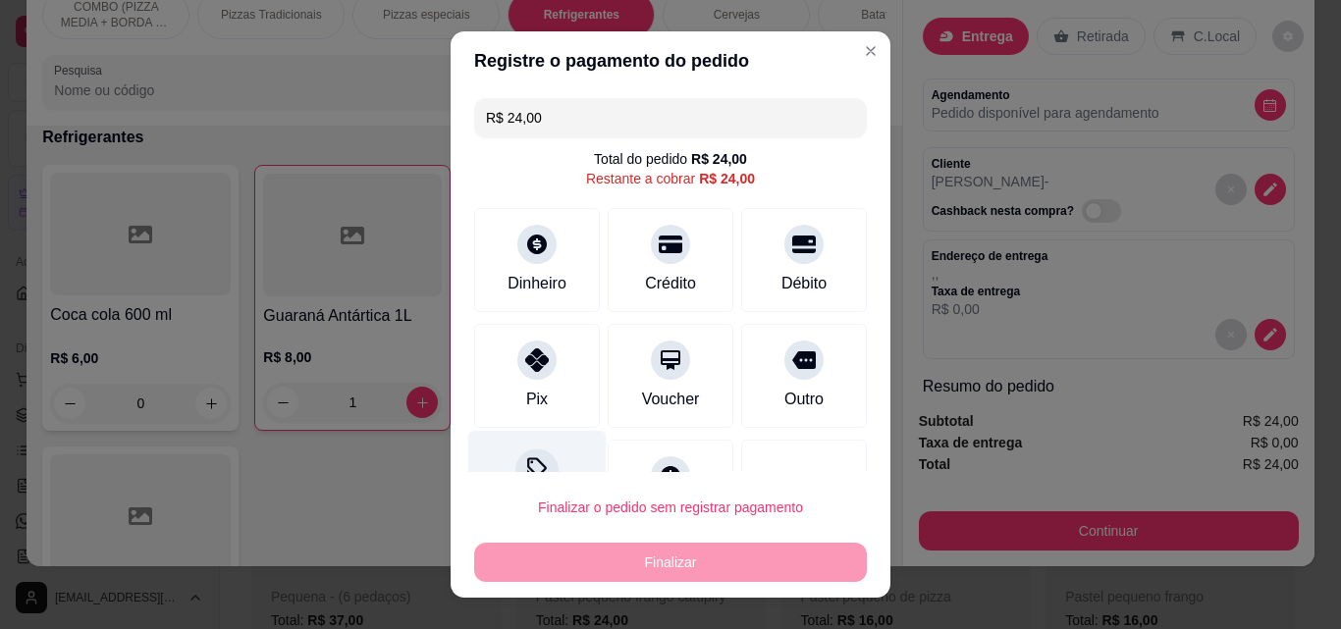
type input "R$ 0,00"
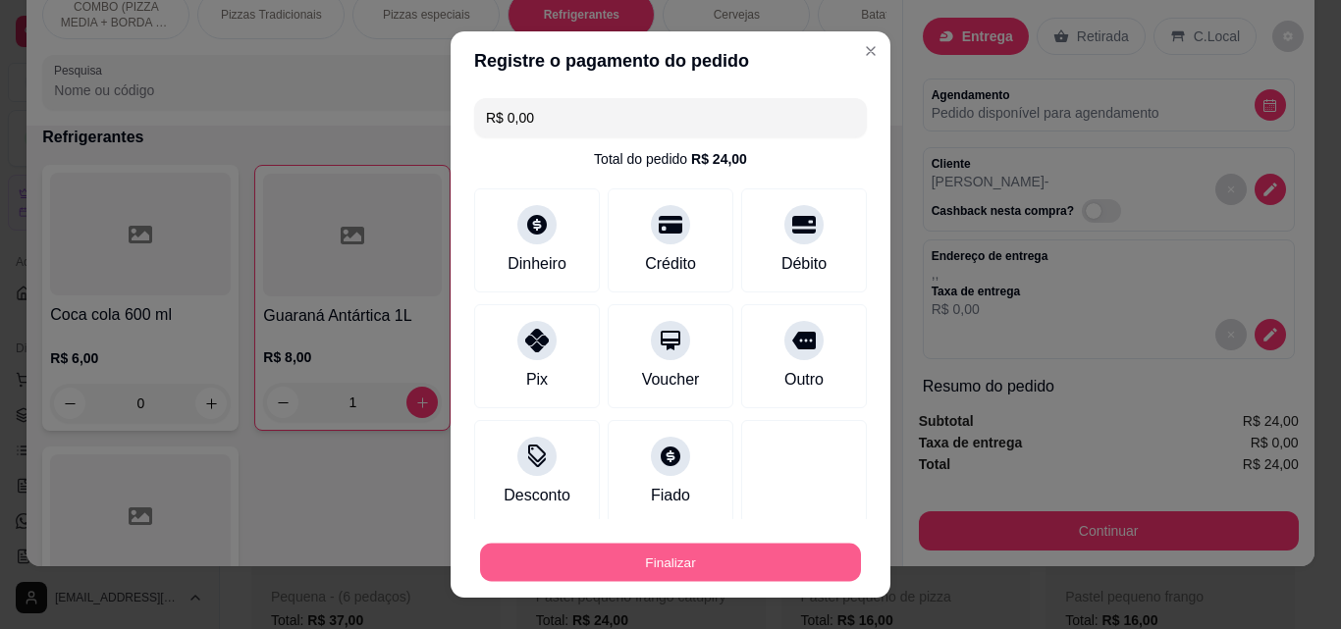
click at [626, 553] on button "Finalizar" at bounding box center [670, 563] width 381 height 38
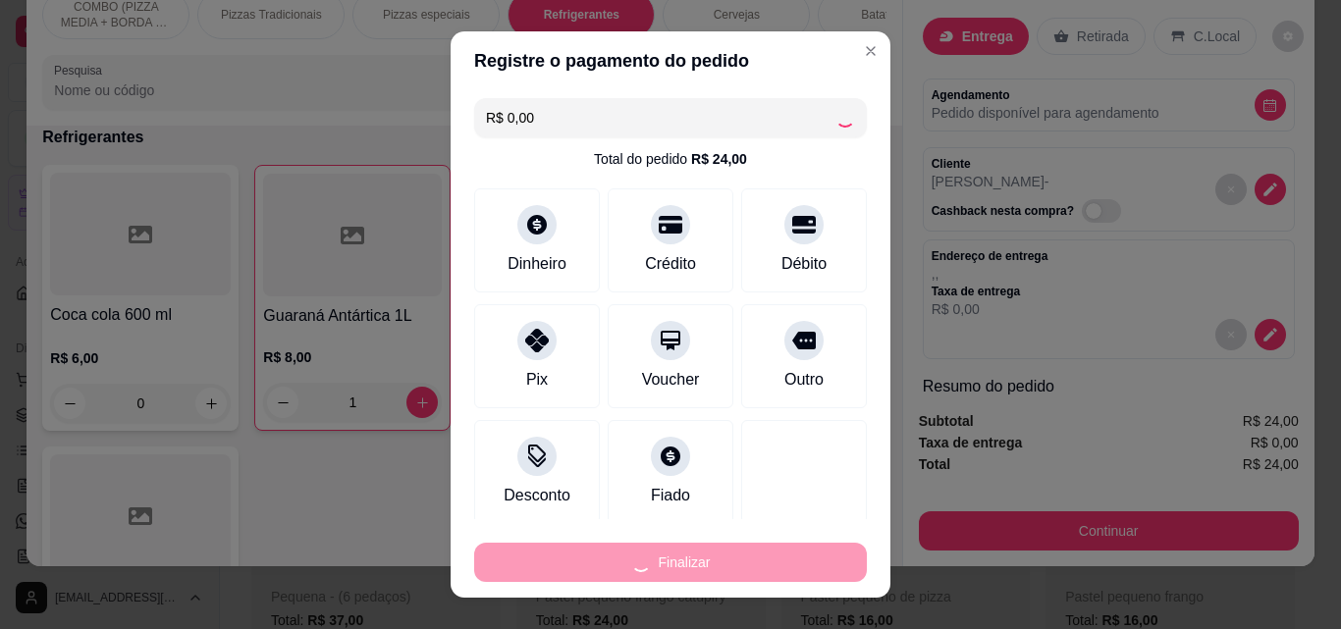
type input "0"
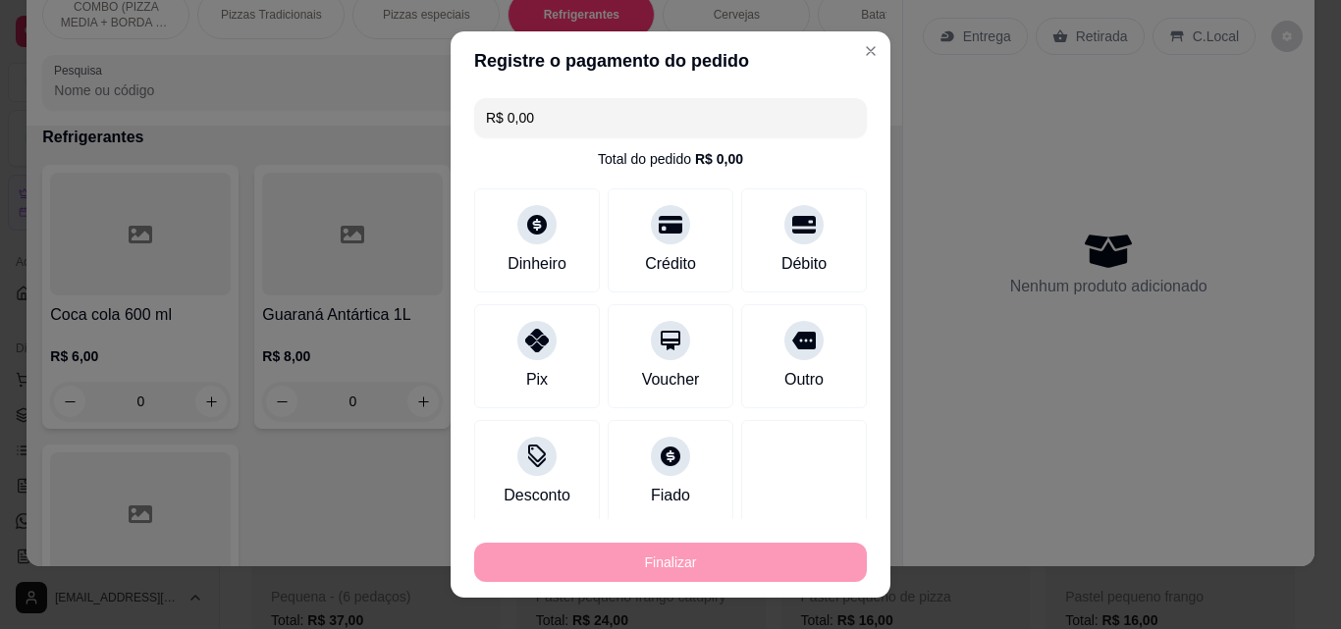
type input "-R$ 24,00"
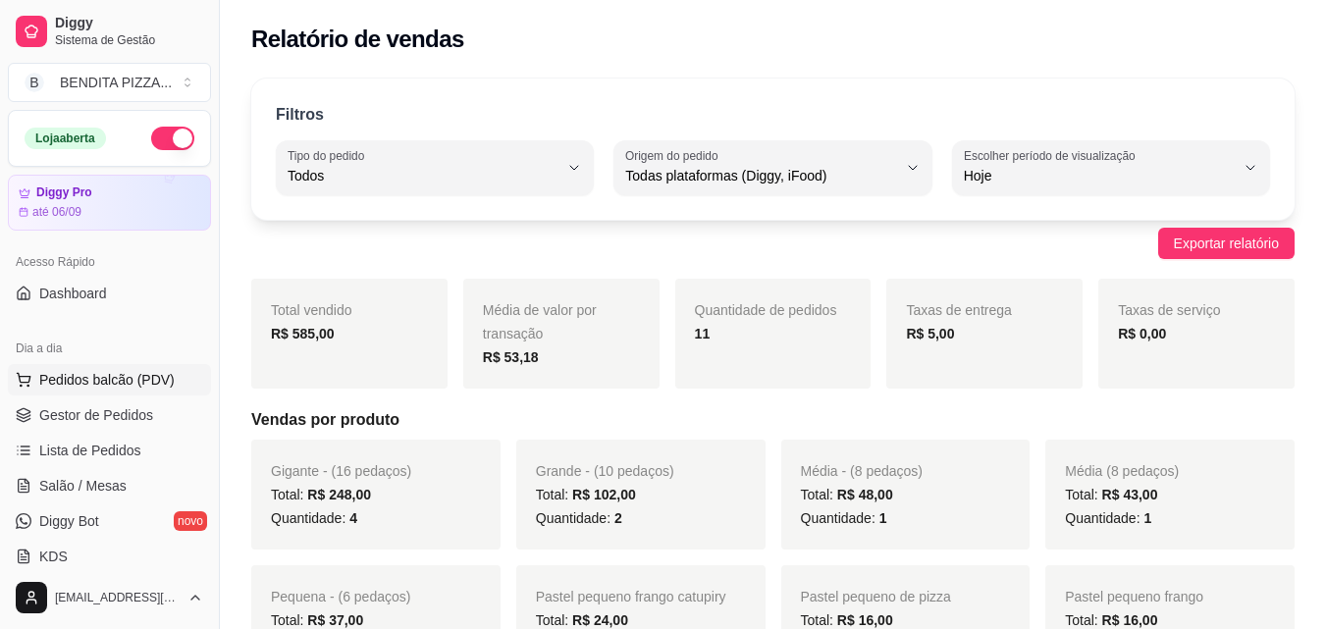
click at [120, 387] on span "Pedidos balcão (PDV)" at bounding box center [106, 380] width 135 height 20
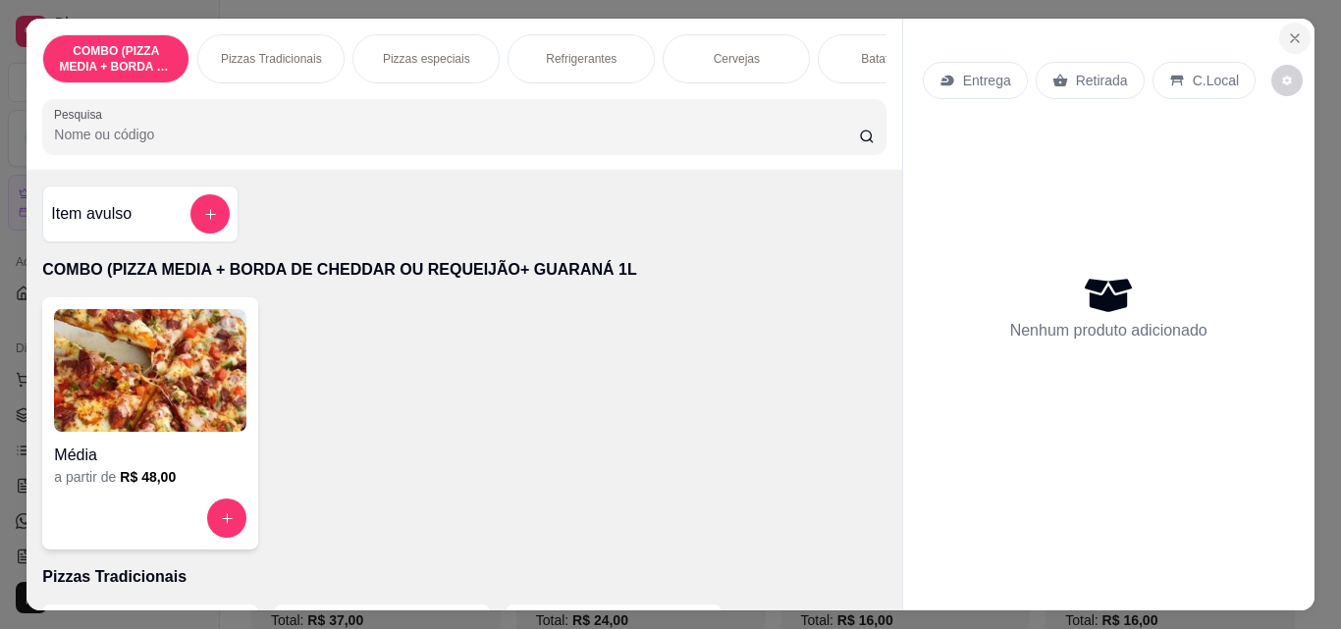
click at [1290, 30] on icon "Close" at bounding box center [1295, 38] width 16 height 16
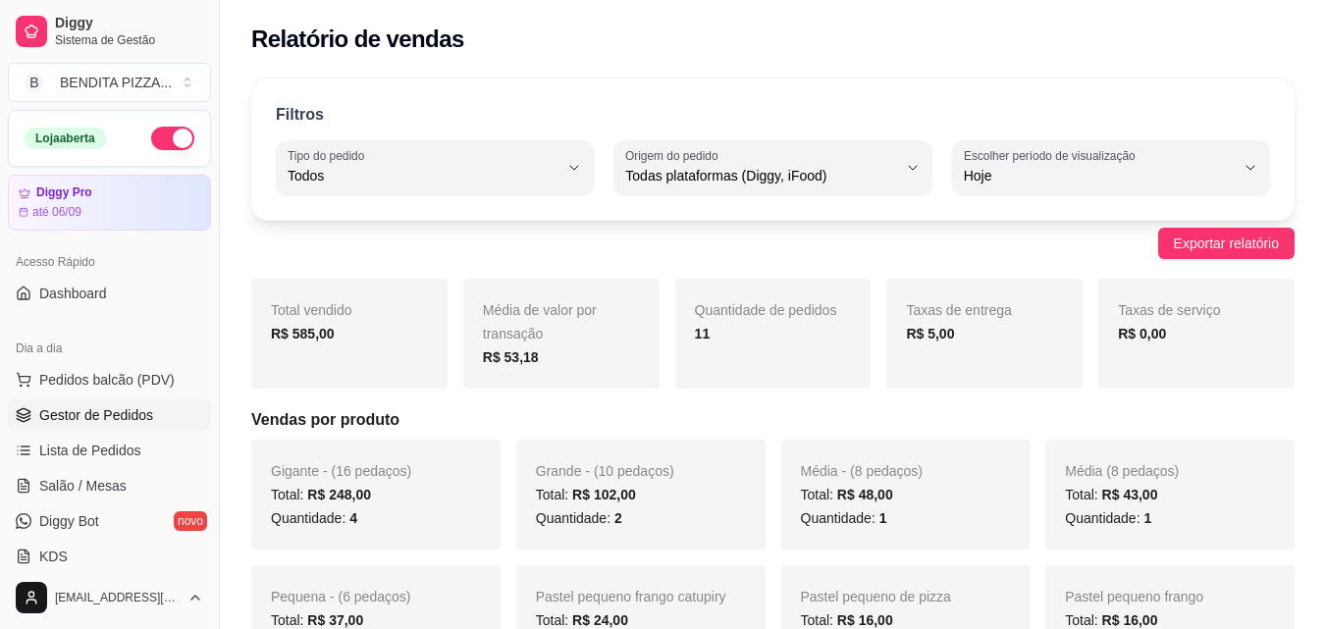
click at [74, 403] on link "Gestor de Pedidos" at bounding box center [109, 415] width 203 height 31
